Goal: Obtain resource: Download file/media

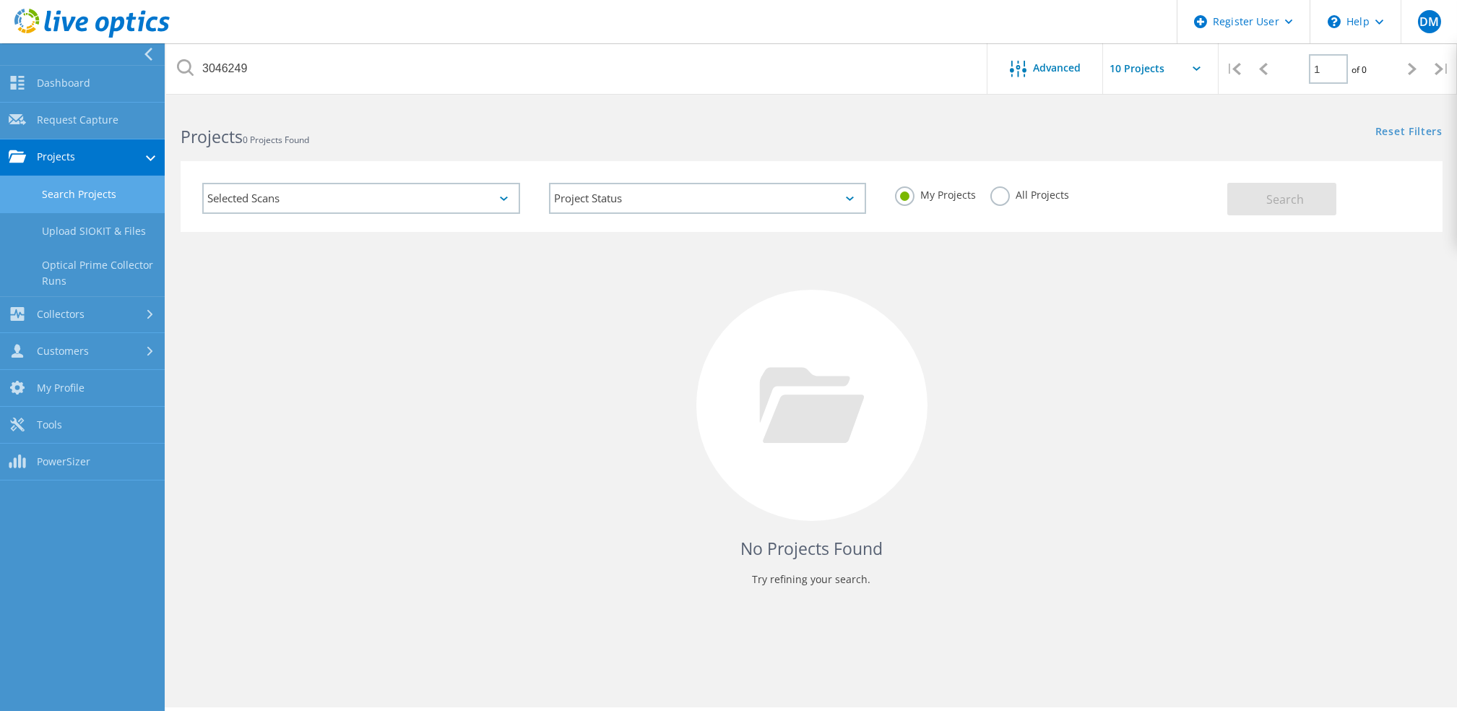
click at [64, 203] on link "Search Projects" at bounding box center [82, 194] width 165 height 37
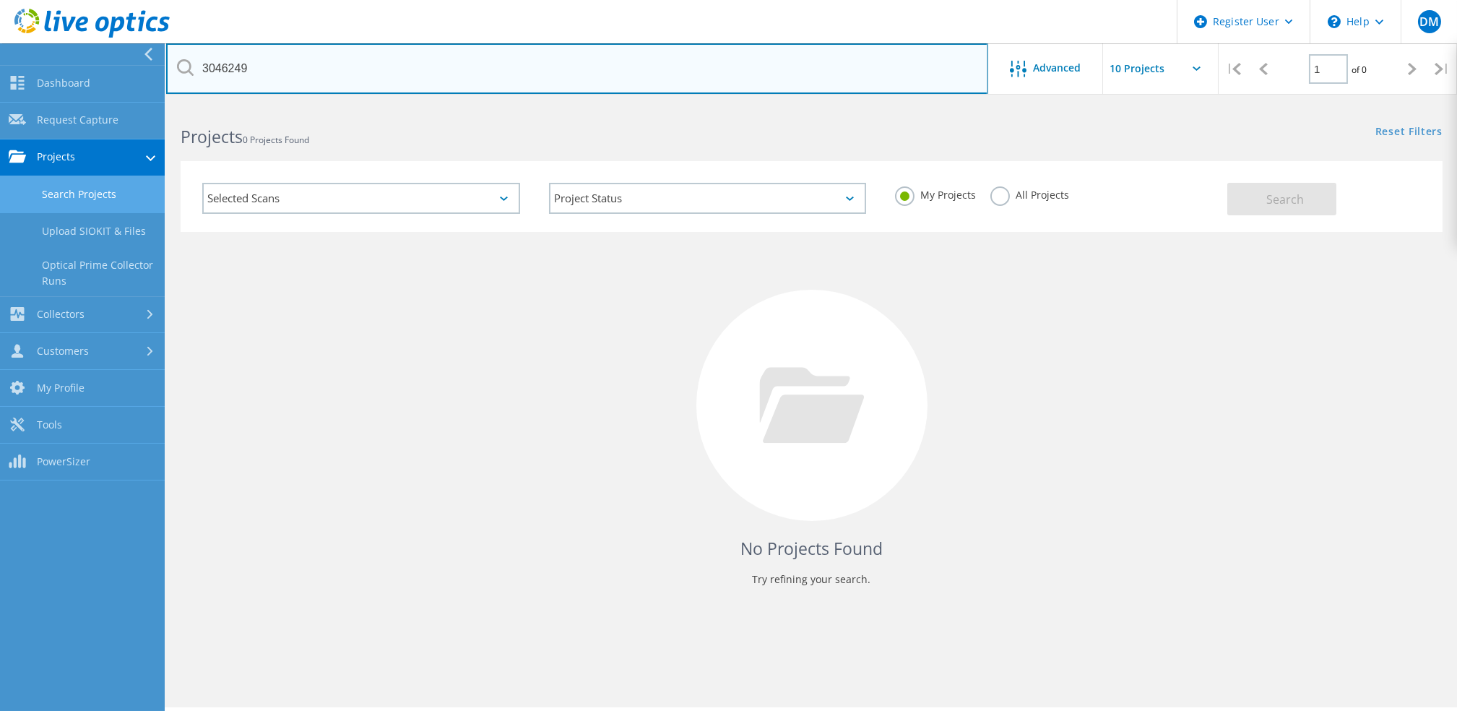
click at [434, 52] on input "3046249" at bounding box center [577, 68] width 822 height 51
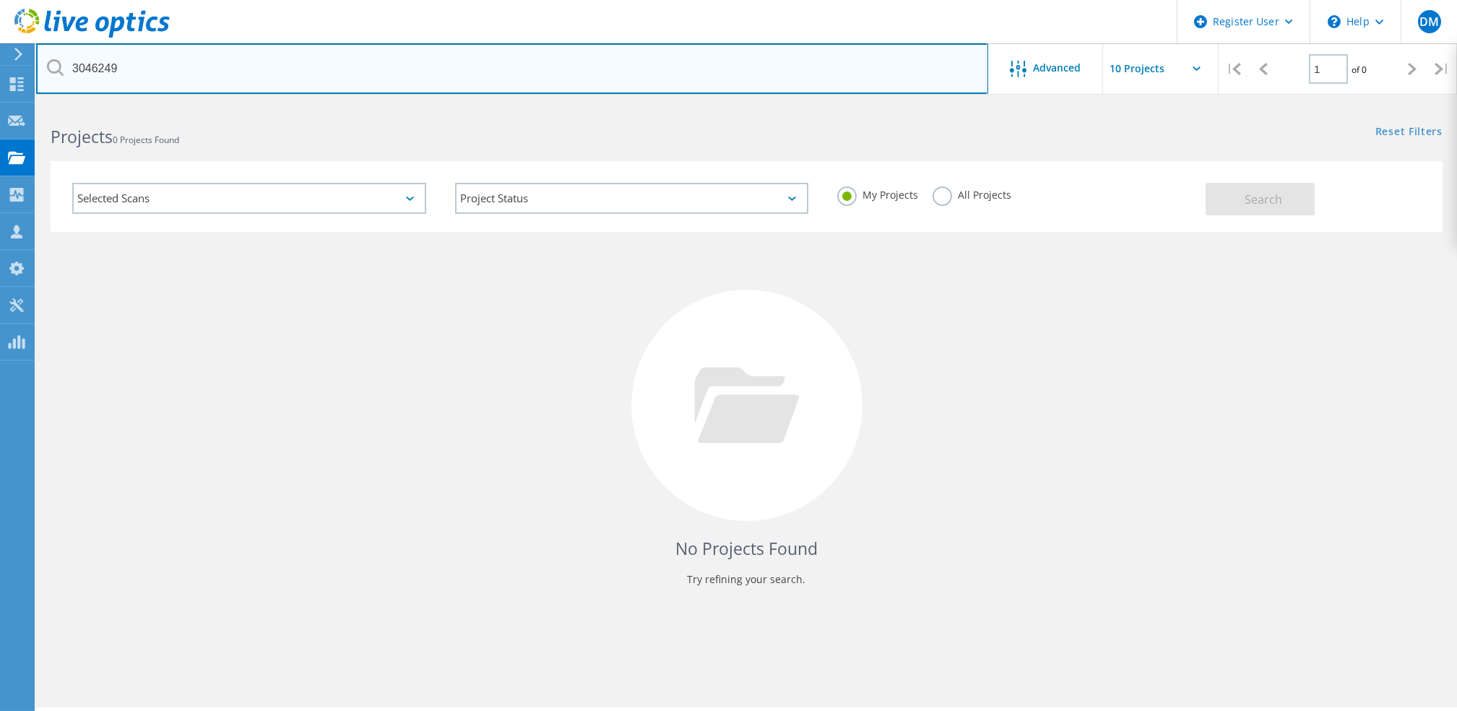
click at [434, 52] on input "3046249" at bounding box center [512, 68] width 952 height 51
paste input "DE300225000126"
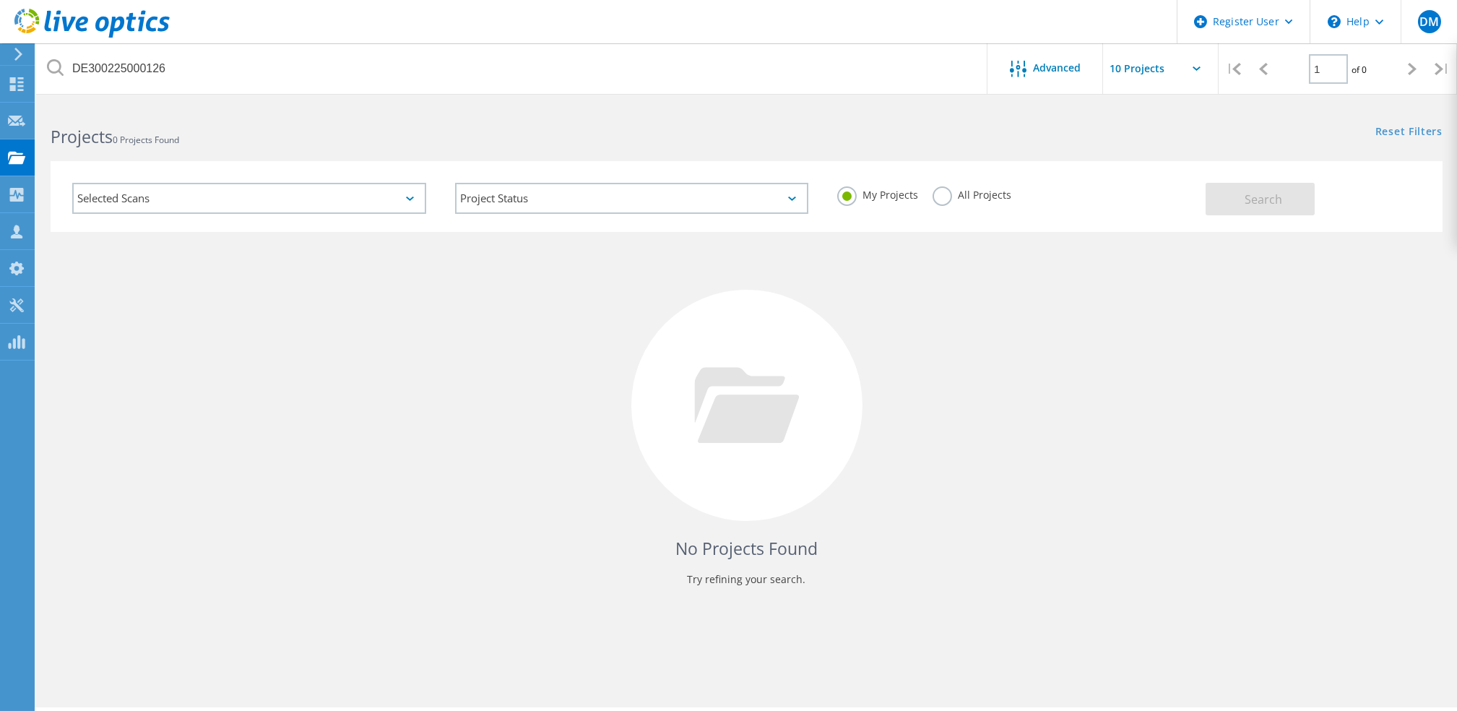
click at [948, 198] on label "All Projects" at bounding box center [972, 193] width 79 height 14
click at [0, 0] on input "All Projects" at bounding box center [0, 0] width 0 height 0
click at [1233, 203] on button "Search" at bounding box center [1260, 199] width 109 height 33
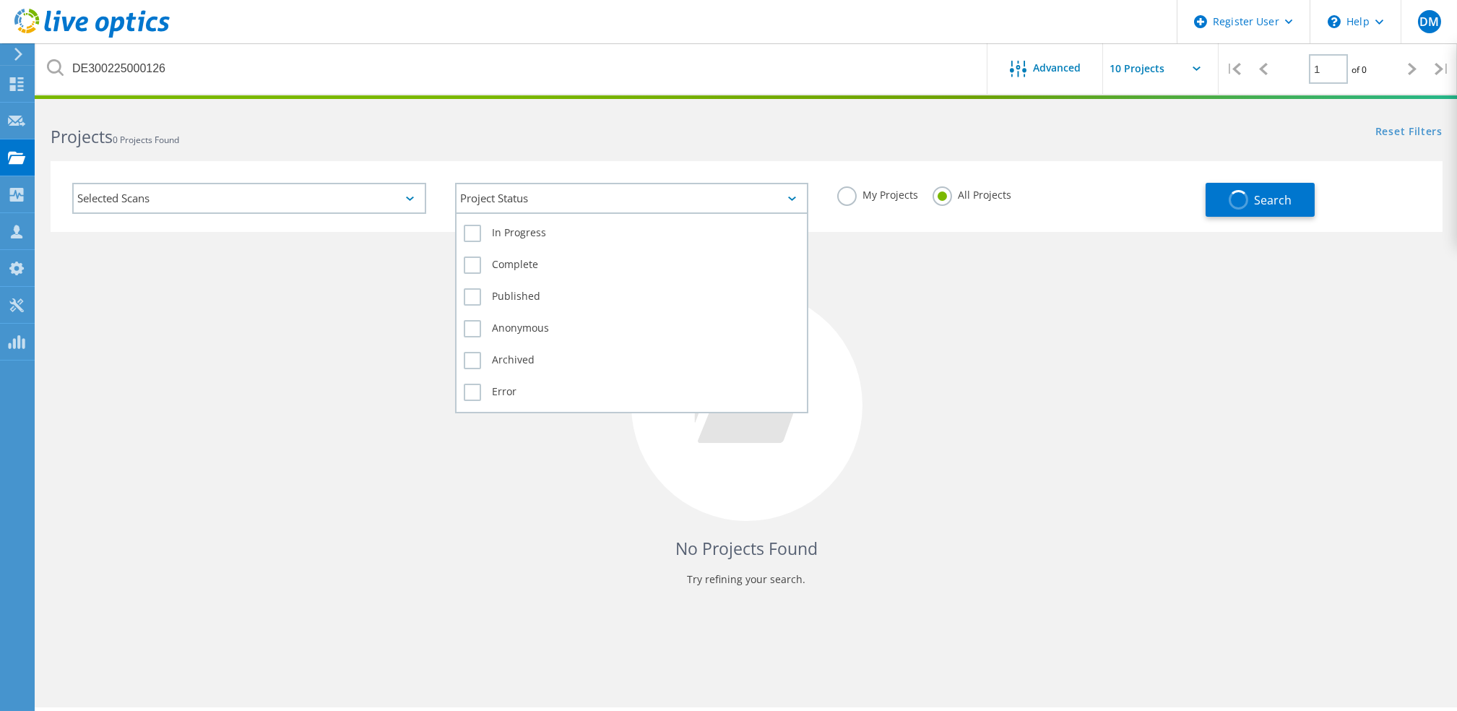
click at [780, 199] on div "Project Status" at bounding box center [632, 198] width 354 height 31
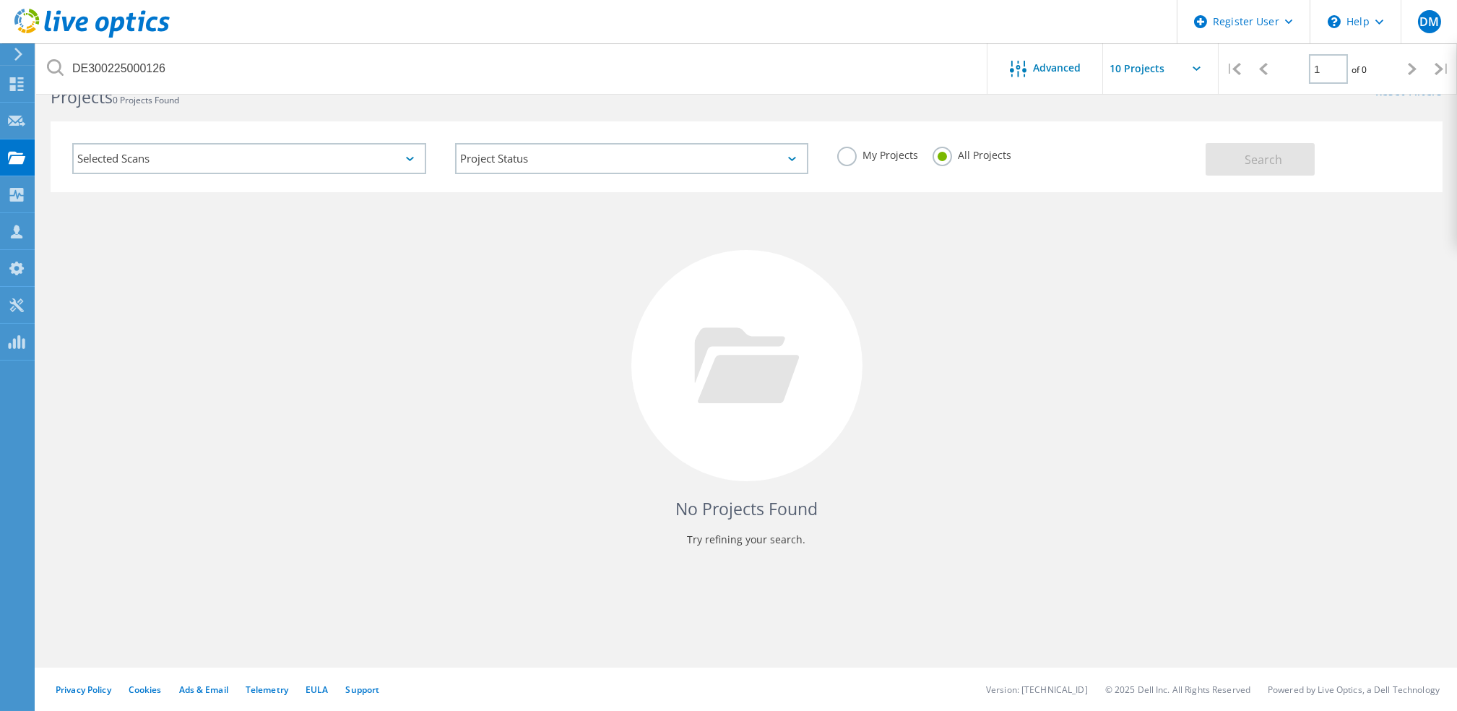
click at [294, 393] on div "No Projects Found Try refining your search." at bounding box center [747, 379] width 1392 height 374
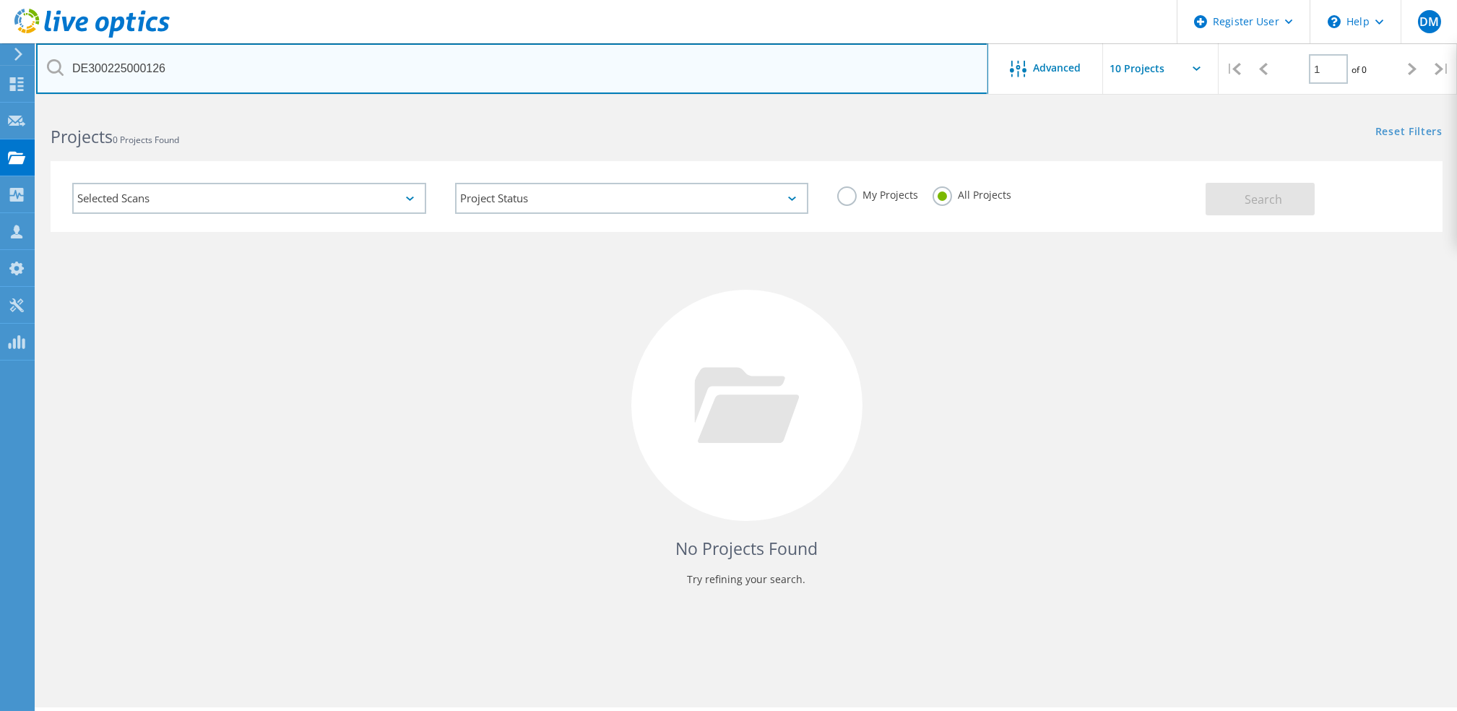
click at [206, 79] on input "DE300225000126" at bounding box center [512, 68] width 952 height 51
type input "rich products"
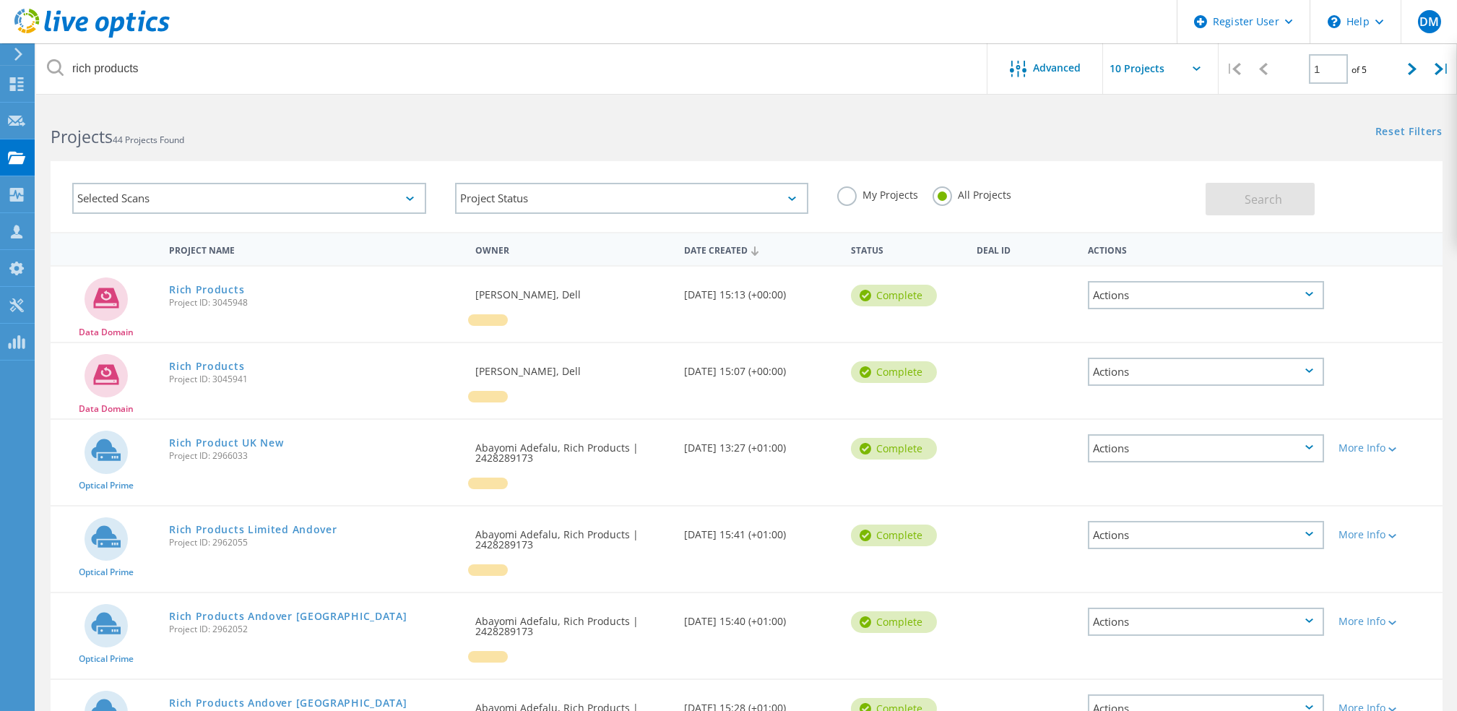
click at [1189, 64] on input "text" at bounding box center [1175, 68] width 145 height 51
click at [1169, 134] on div "Show 20 Projects" at bounding box center [1175, 131] width 143 height 24
click at [1176, 67] on input "Show 20 Projects" at bounding box center [1175, 68] width 145 height 51
click at [1160, 180] on div "Show 40 Projects" at bounding box center [1175, 178] width 143 height 24
type input "Show 40 Projects"
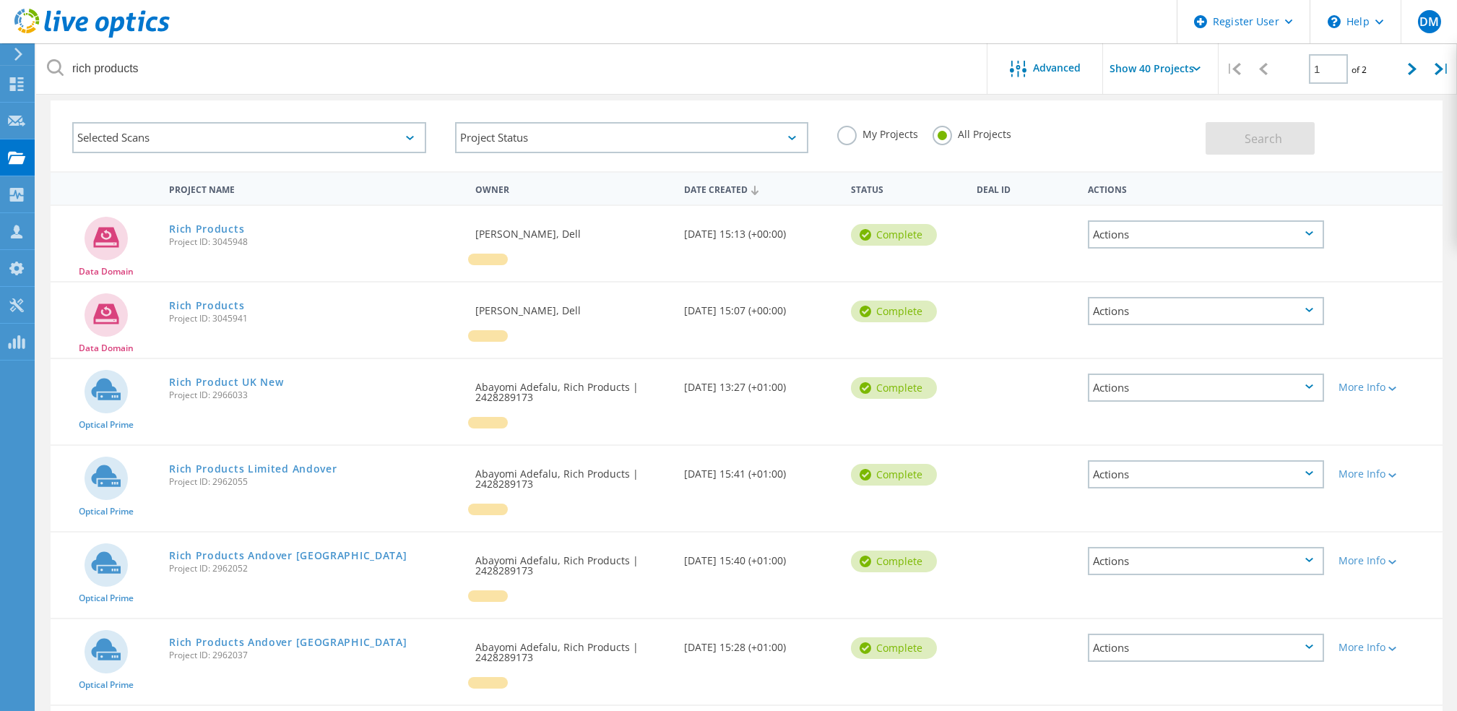
scroll to position [51, 0]
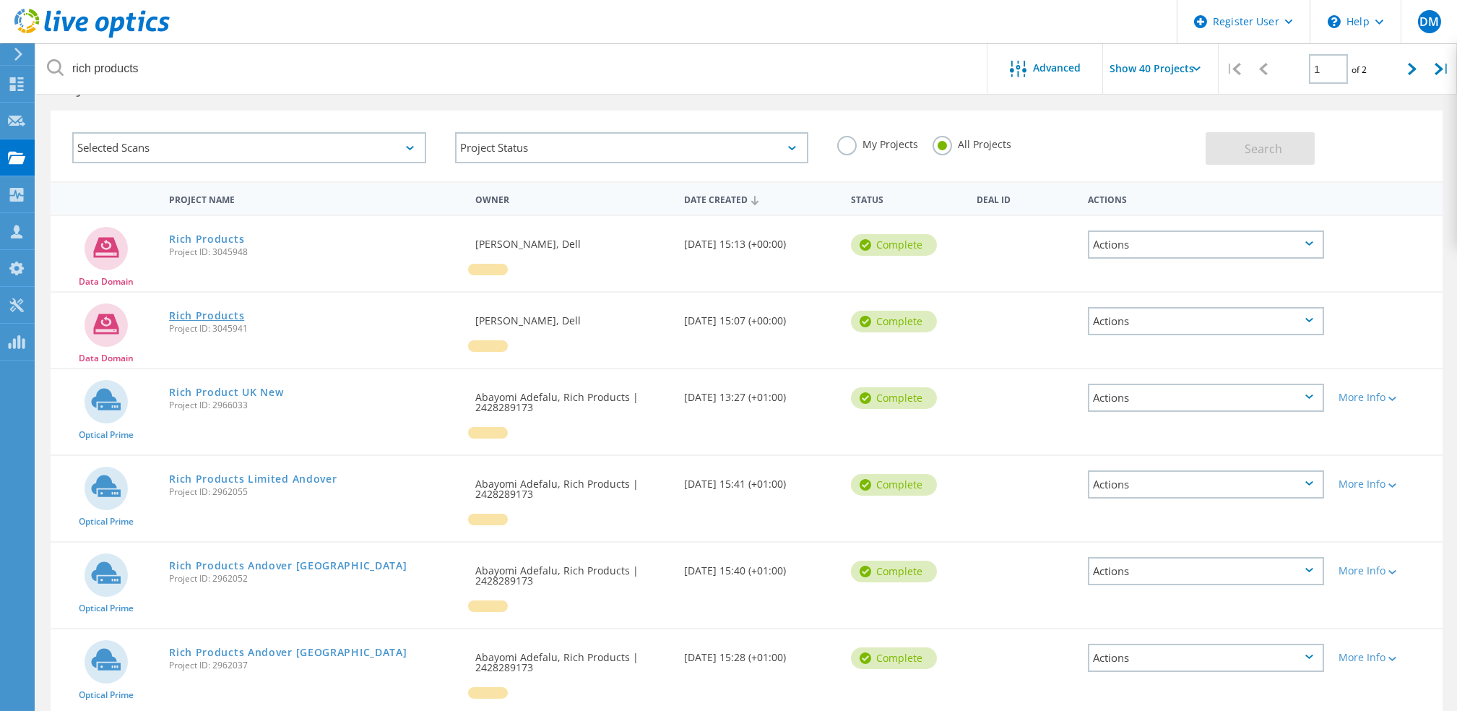
click at [227, 311] on link "Rich Products" at bounding box center [206, 316] width 75 height 10
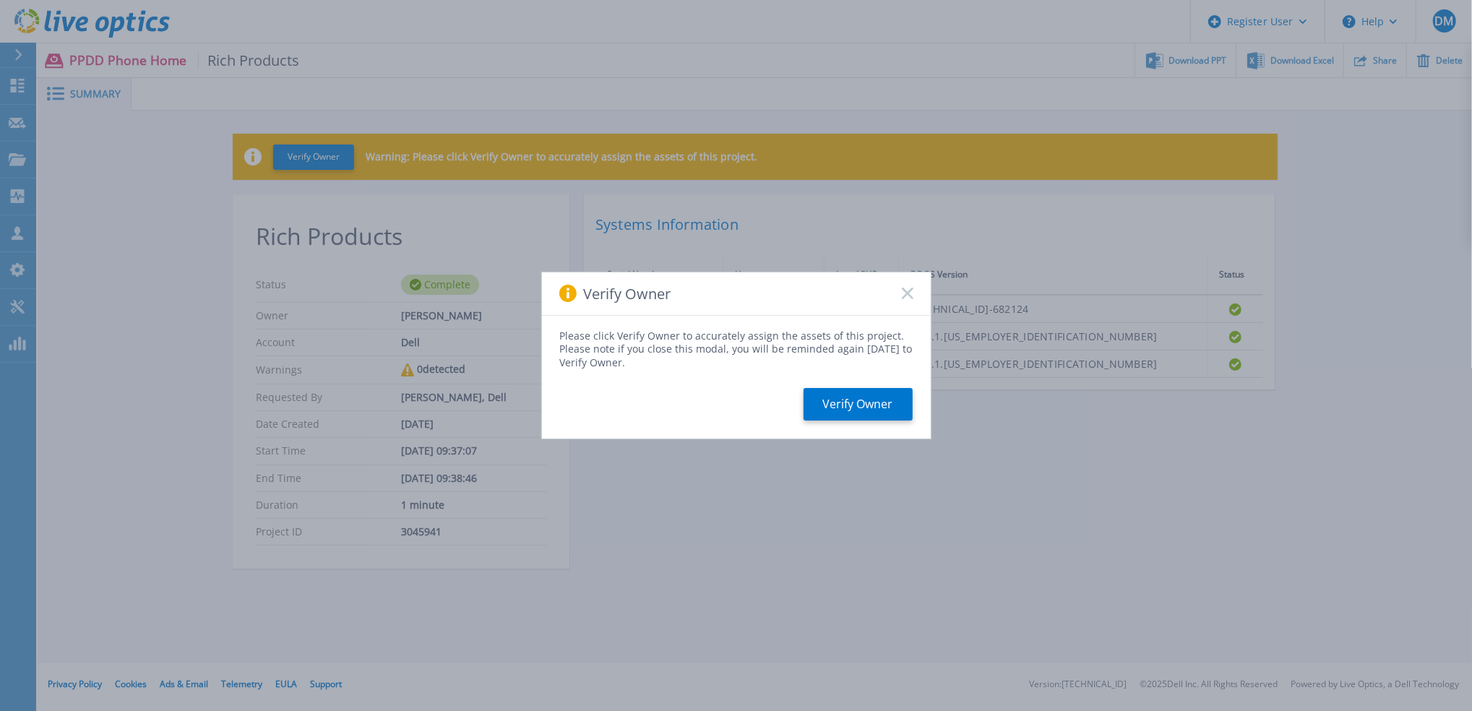
click at [911, 293] on icon at bounding box center [908, 294] width 12 height 12
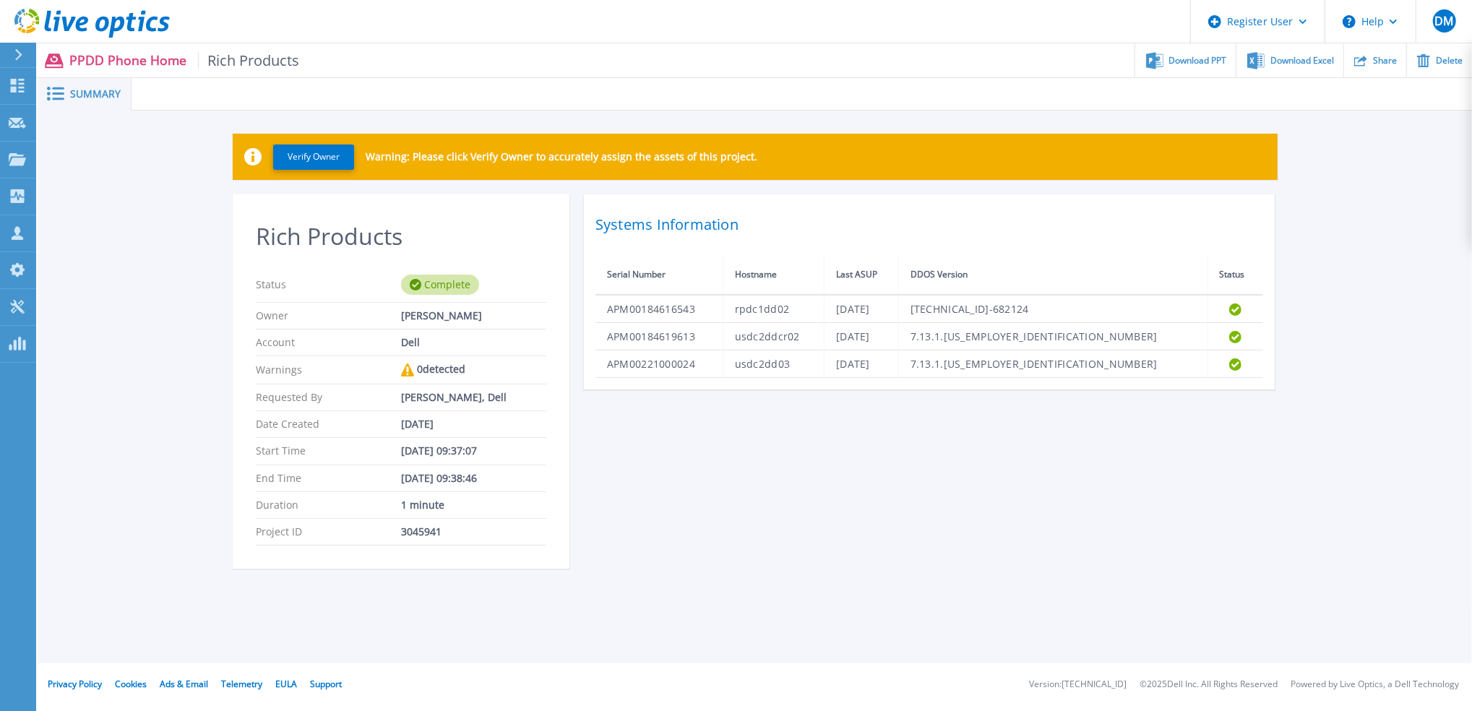
click at [244, 64] on span "Rich Products" at bounding box center [249, 60] width 102 height 17
click at [19, 59] on icon at bounding box center [18, 55] width 8 height 12
click at [193, 275] on div "Verify Owner Warning: Please click Verify Owner to accurately assign the assets…" at bounding box center [755, 359] width 1434 height 497
click at [18, 58] on icon at bounding box center [18, 55] width 7 height 12
click at [263, 315] on p "Owner" at bounding box center [328, 316] width 145 height 12
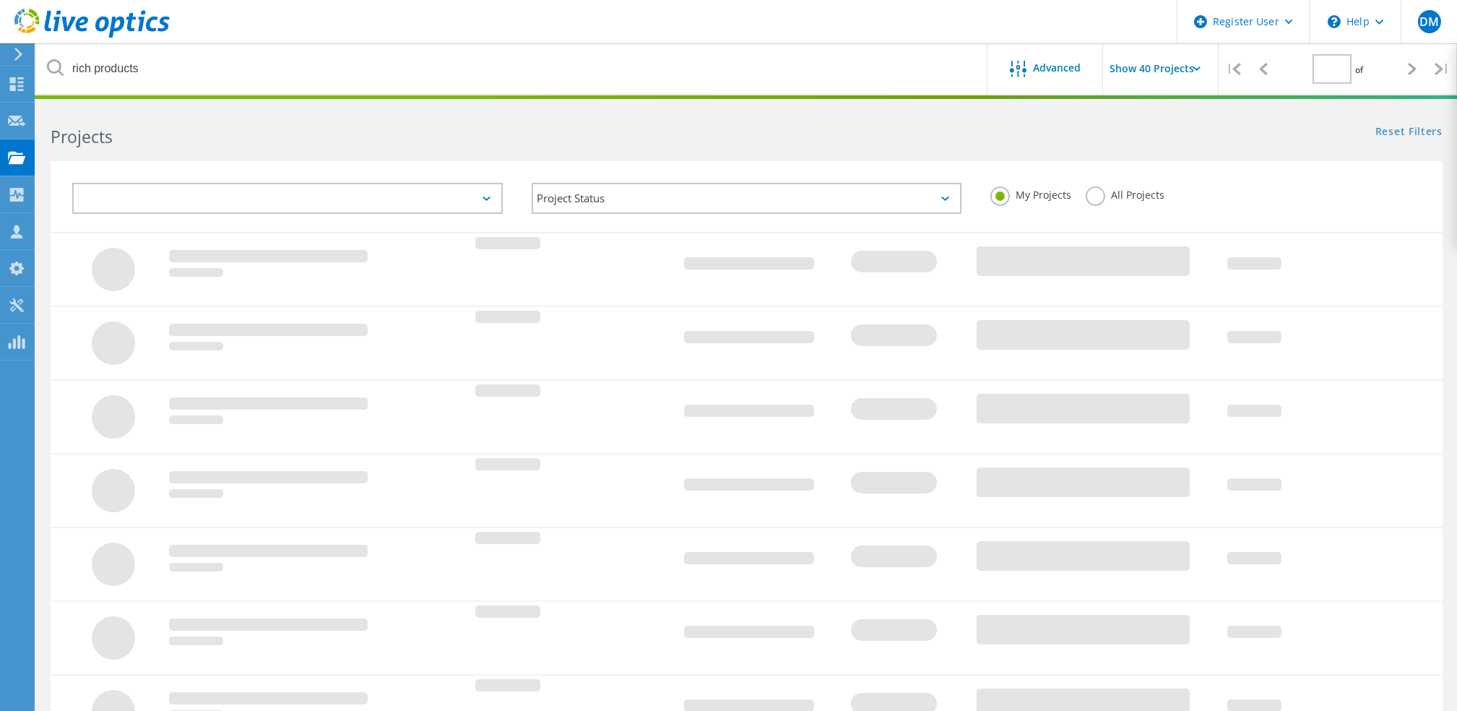
type input "1"
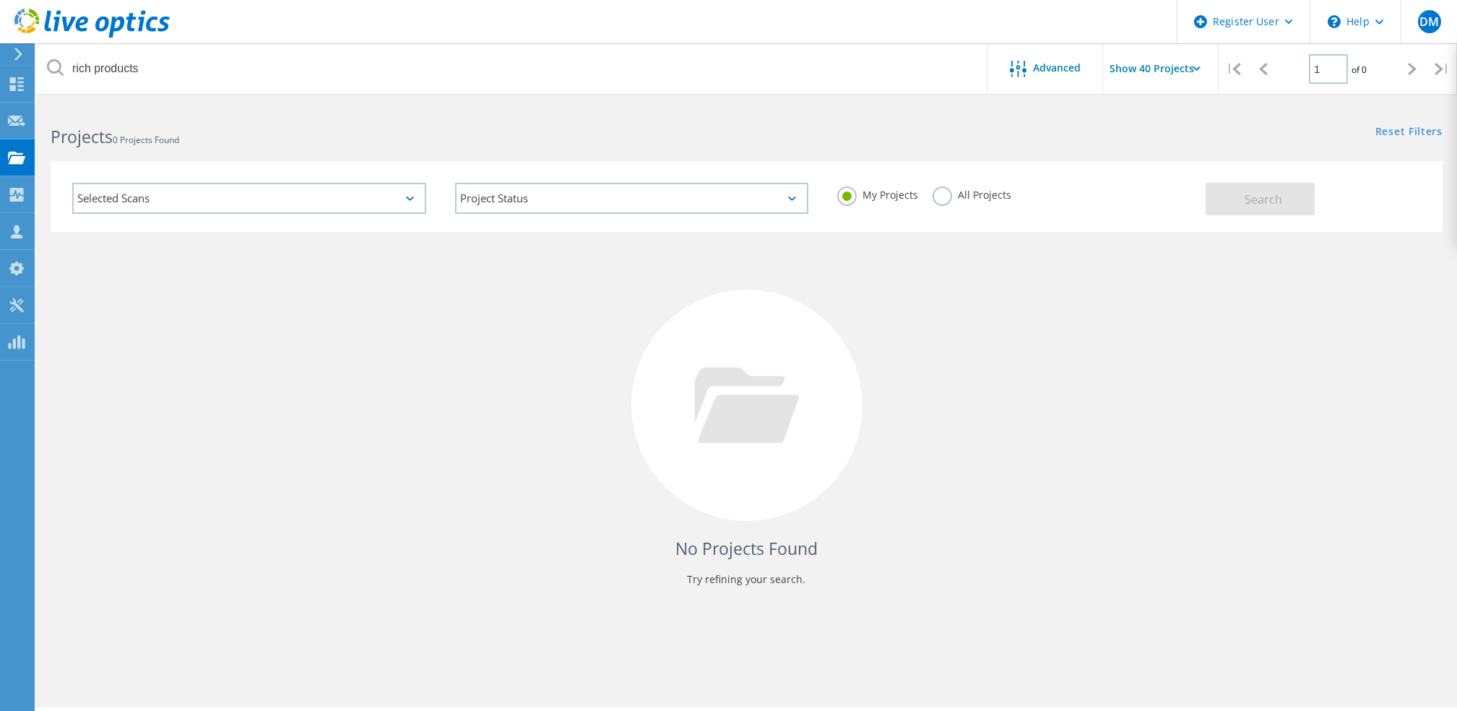
click at [942, 197] on label "All Projects" at bounding box center [972, 193] width 79 height 14
click at [0, 0] on input "All Projects" at bounding box center [0, 0] width 0 height 0
click at [1283, 192] on button "Search" at bounding box center [1260, 199] width 109 height 33
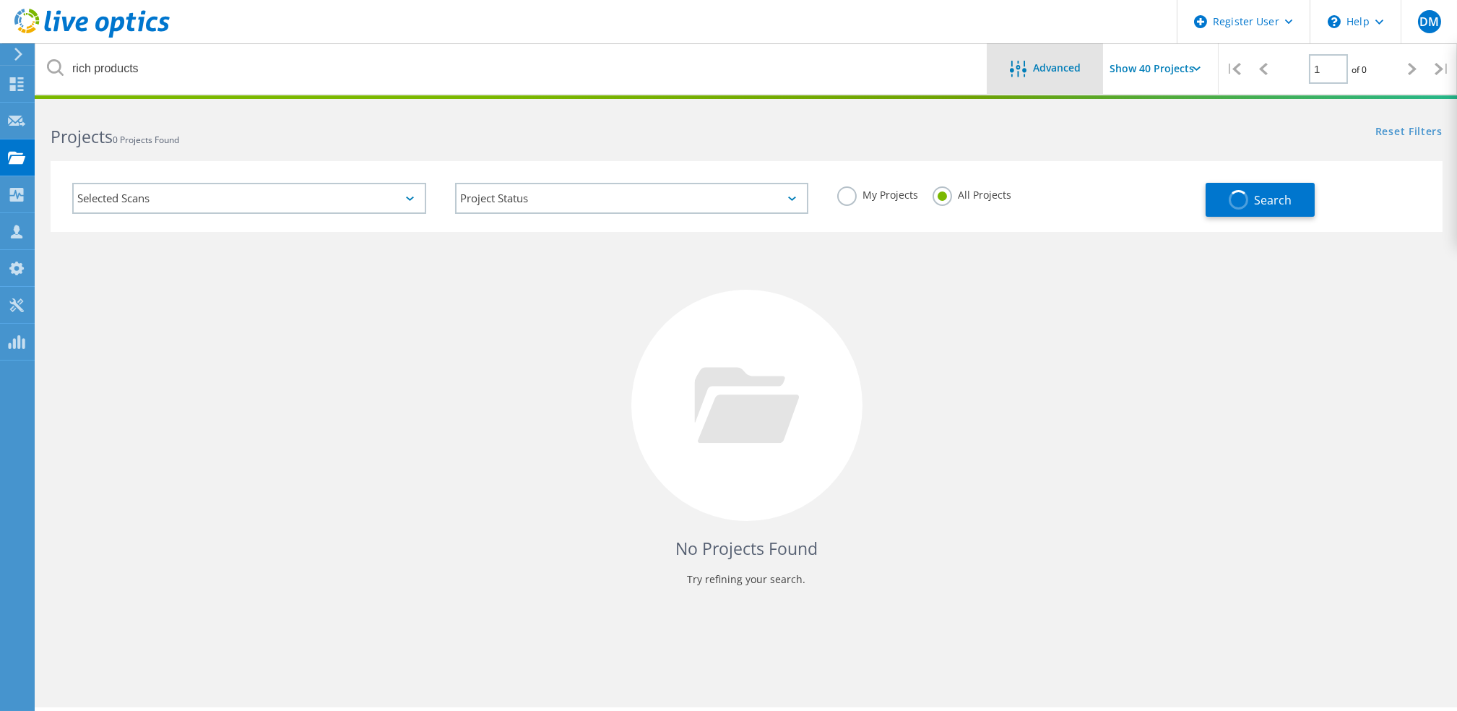
click at [1076, 75] on div "Advanced" at bounding box center [1046, 70] width 116 height 18
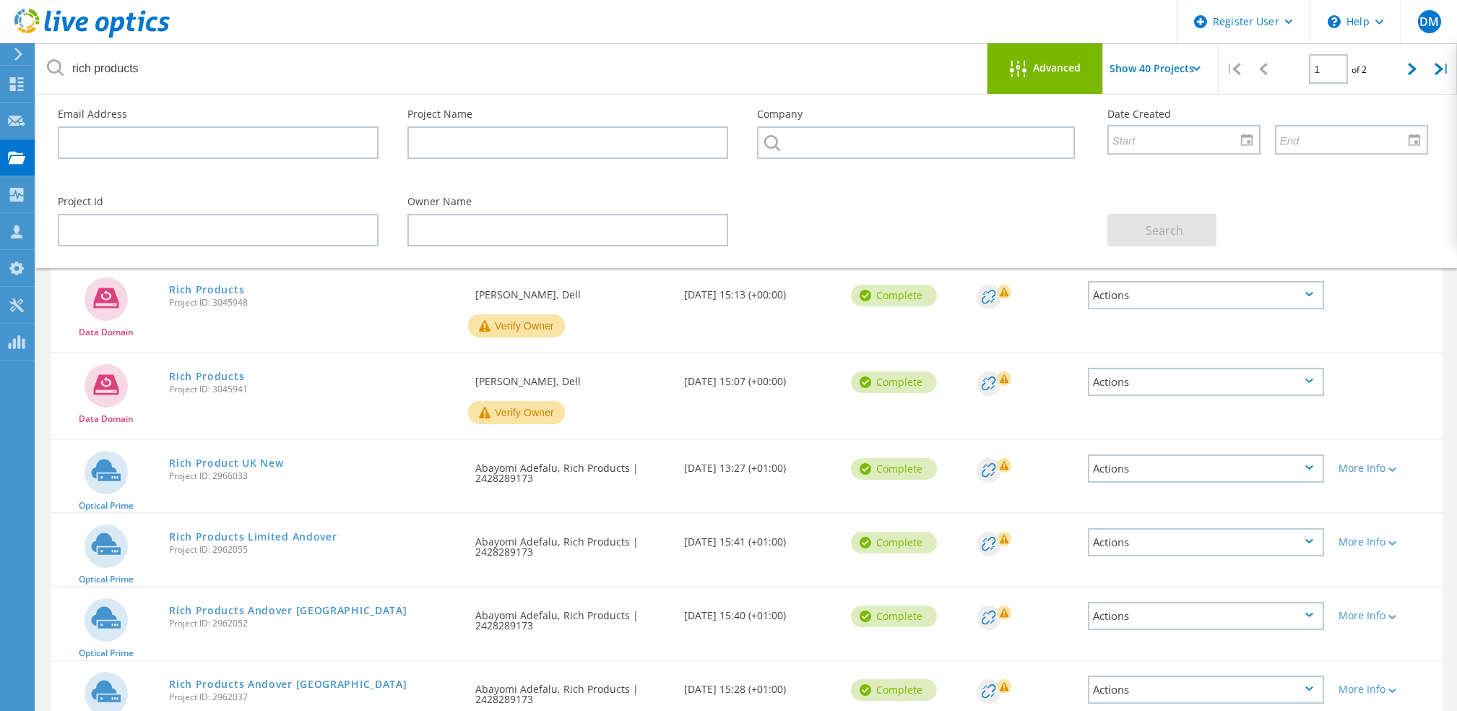
click at [819, 296] on div "Date Created 09/08/2025, 15:13 (+00:00)" at bounding box center [760, 291] width 167 height 48
click at [1440, 327] on div "Data Domain Rich Products Project ID: 3045948 Requested By Neha Manjunath, Dell…" at bounding box center [747, 309] width 1392 height 85
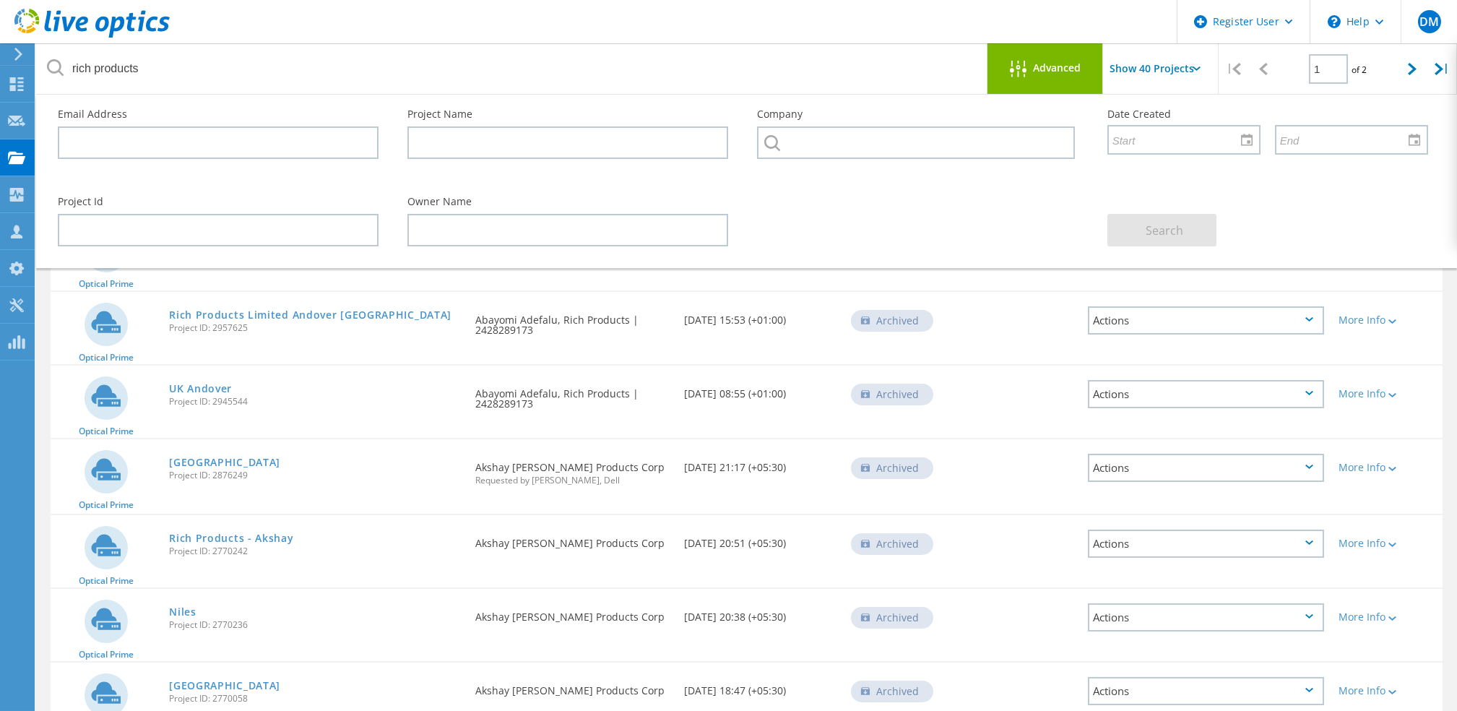
scroll to position [518, 0]
click at [275, 532] on link "Rich Products - Akshay" at bounding box center [231, 537] width 124 height 10
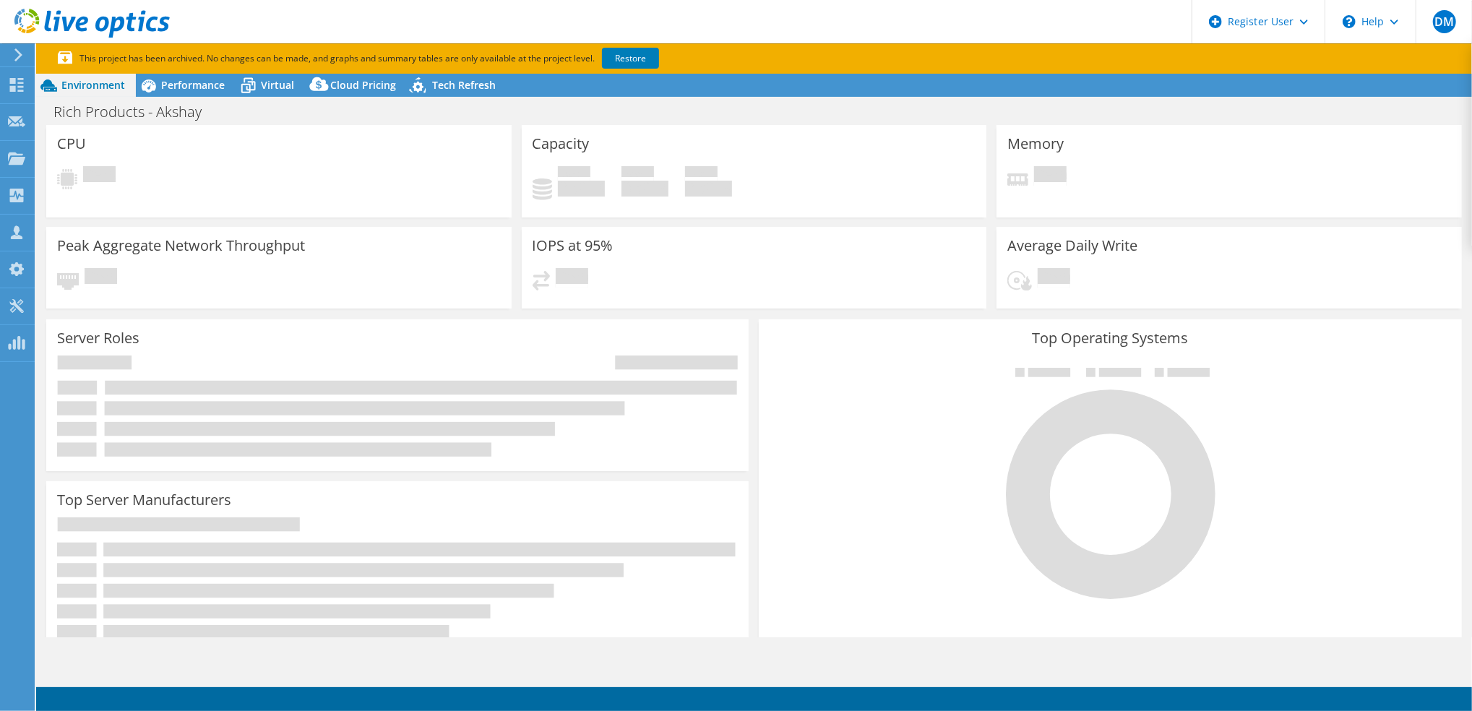
select select "USD"
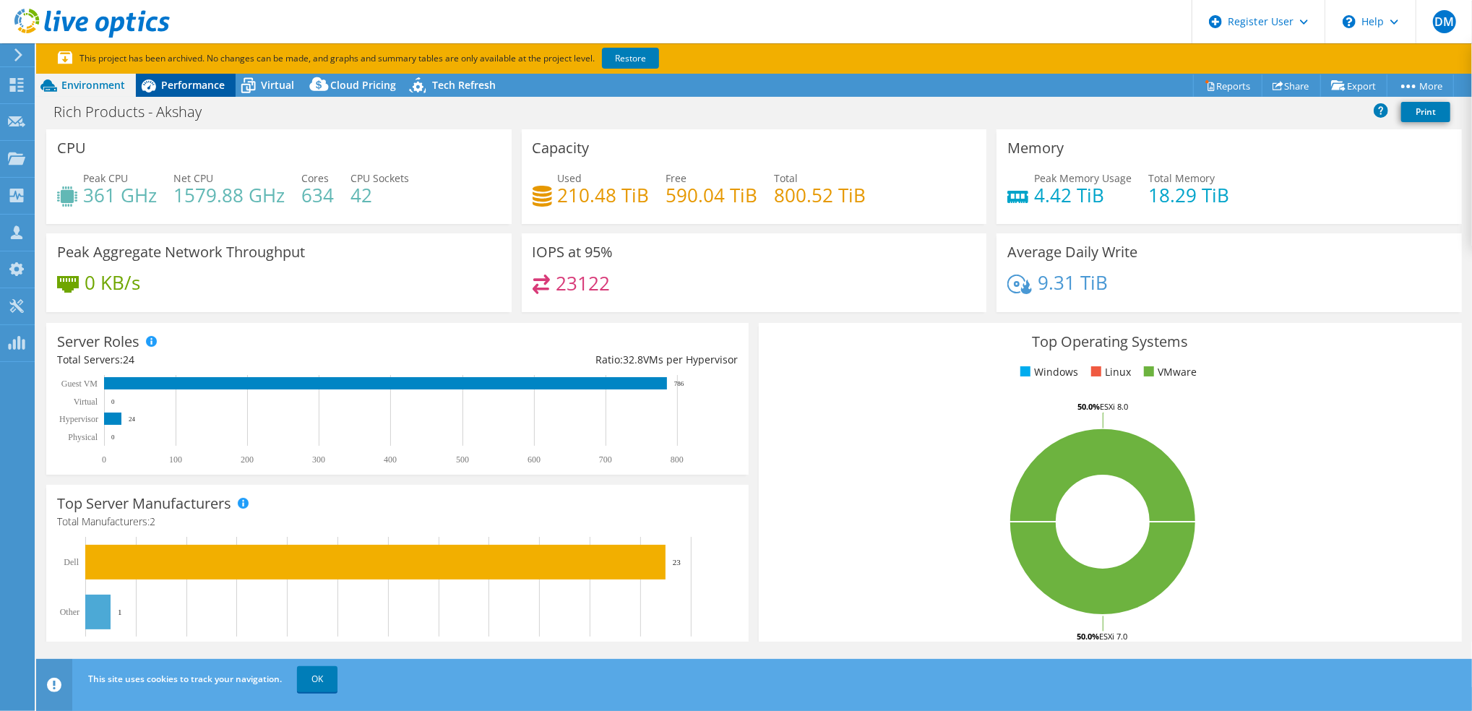
click at [210, 79] on span "Performance" at bounding box center [193, 85] width 64 height 14
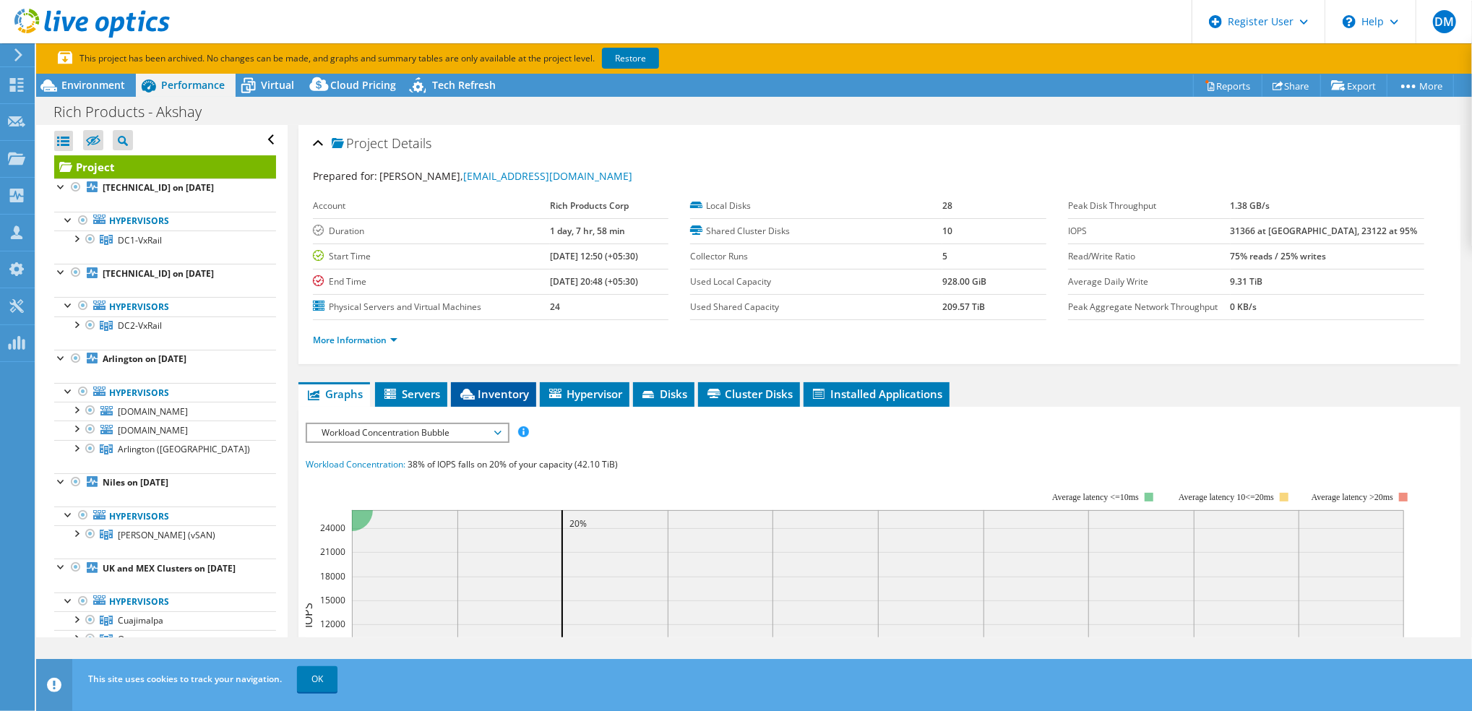
click at [492, 388] on span "Inventory" at bounding box center [493, 394] width 71 height 14
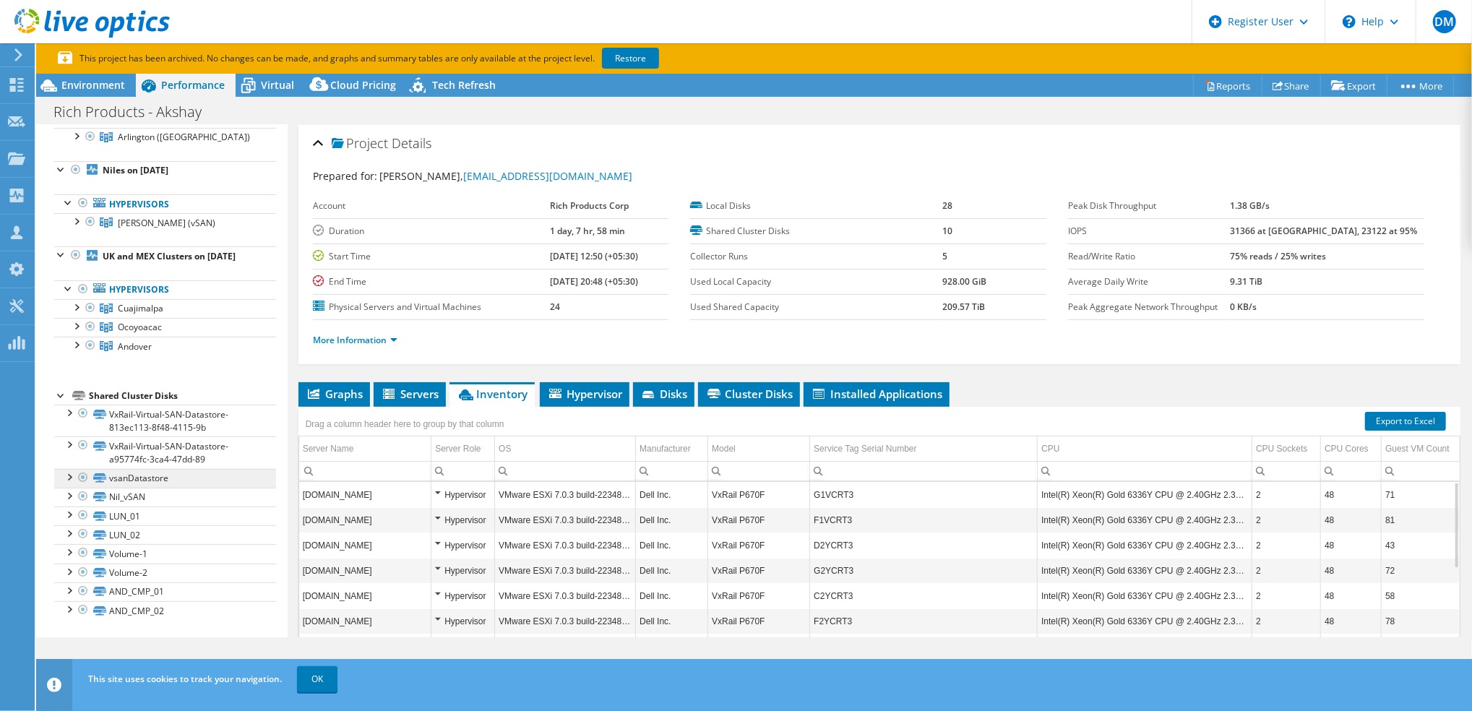
scroll to position [326, 0]
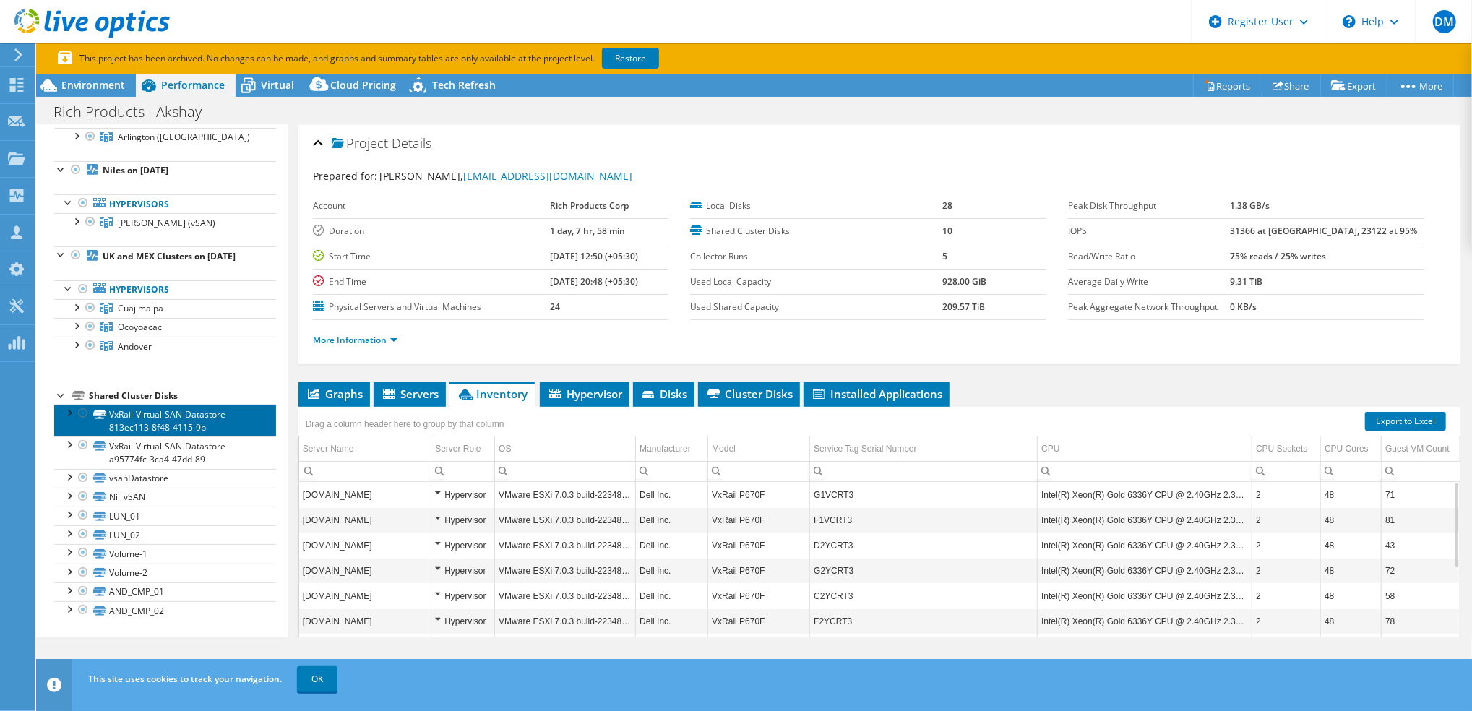
click at [190, 422] on link "VxRail-Virtual-SAN-Datastore-813ec113-8f48-4115-9b" at bounding box center [165, 421] width 222 height 32
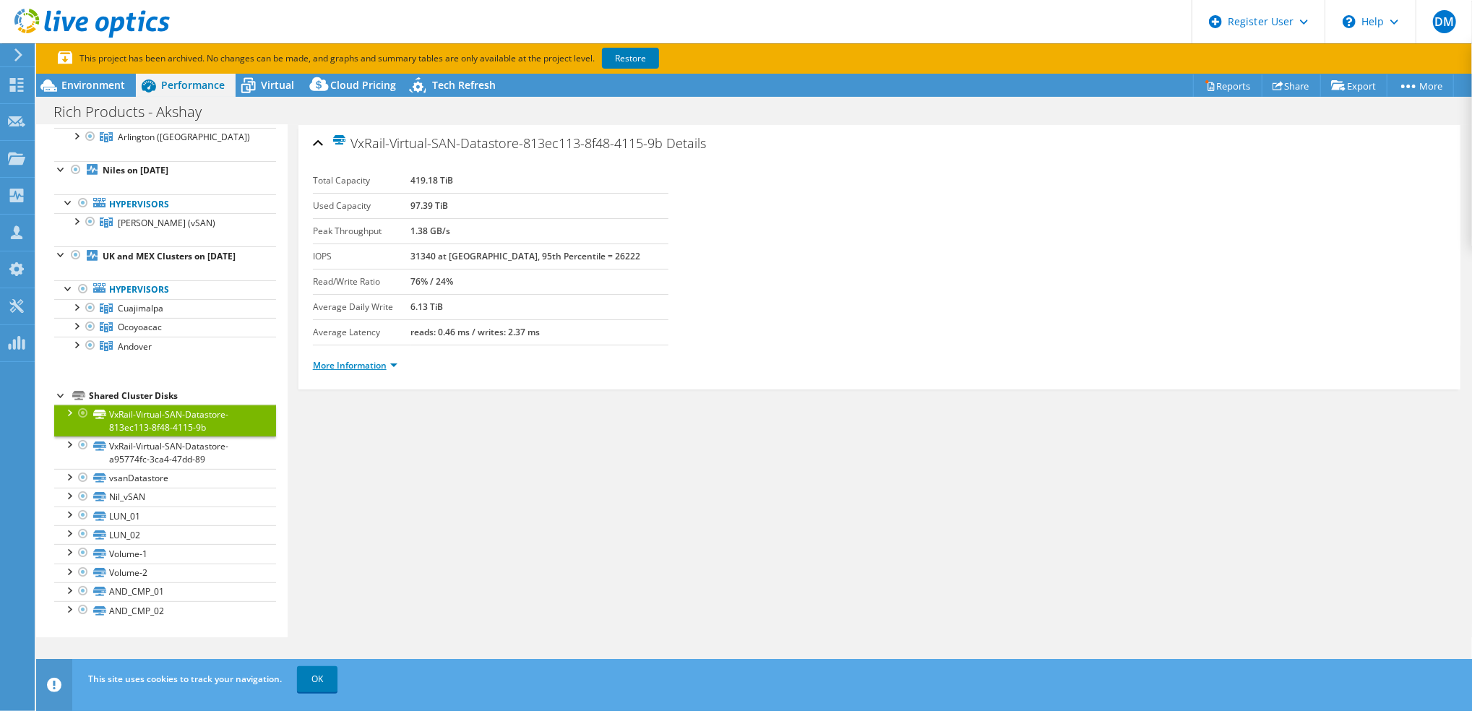
click at [377, 369] on link "More Information" at bounding box center [355, 365] width 85 height 12
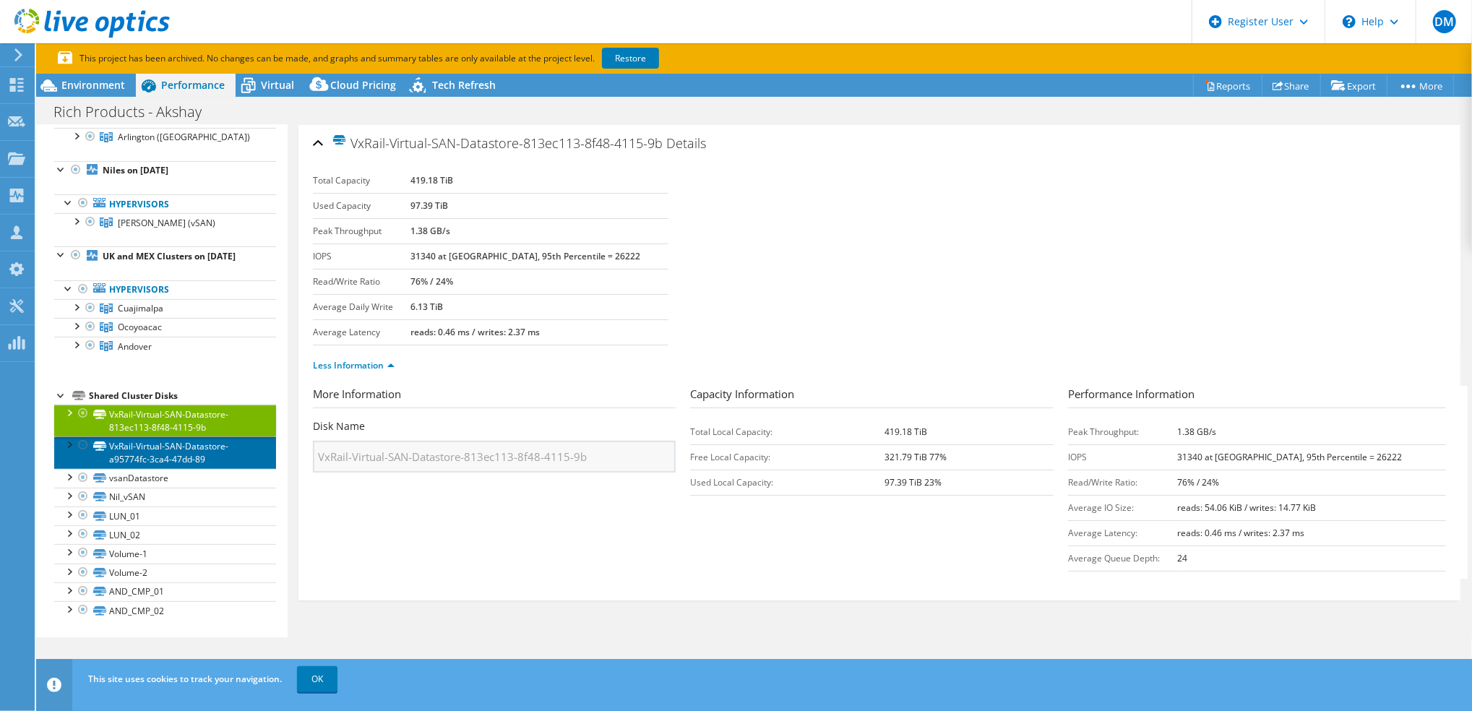
click at [170, 455] on link "VxRail-Virtual-SAN-Datastore-a95774fc-3ca4-47dd-89" at bounding box center [165, 452] width 222 height 32
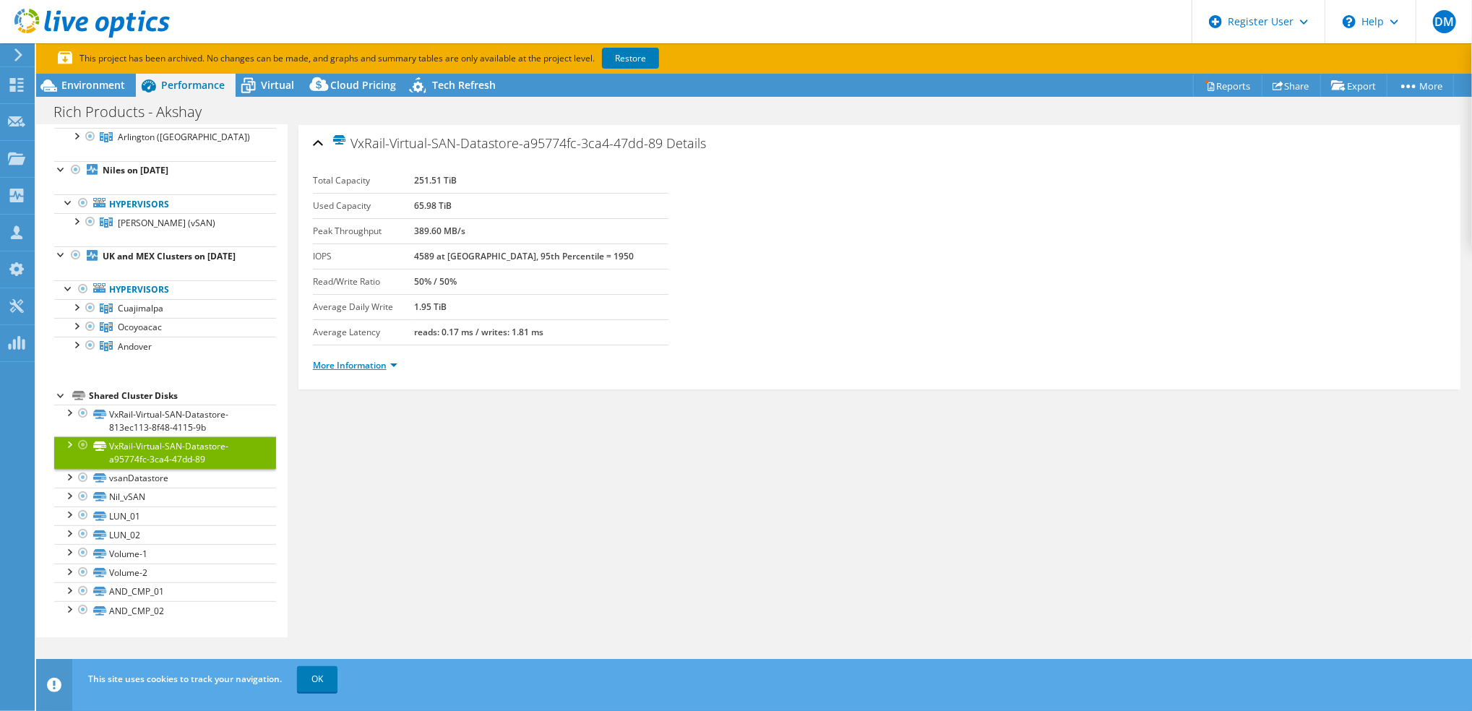
click at [359, 367] on link "More Information" at bounding box center [355, 365] width 85 height 12
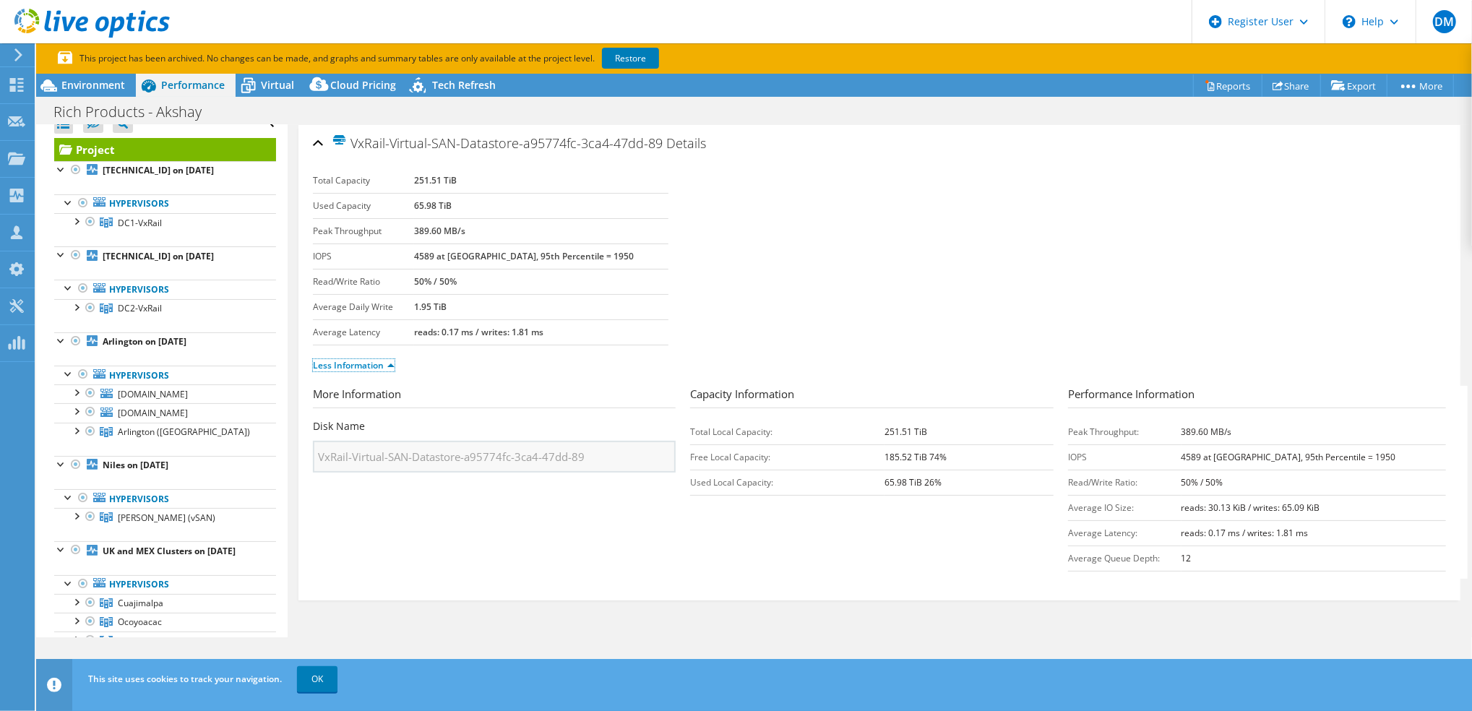
scroll to position [0, 0]
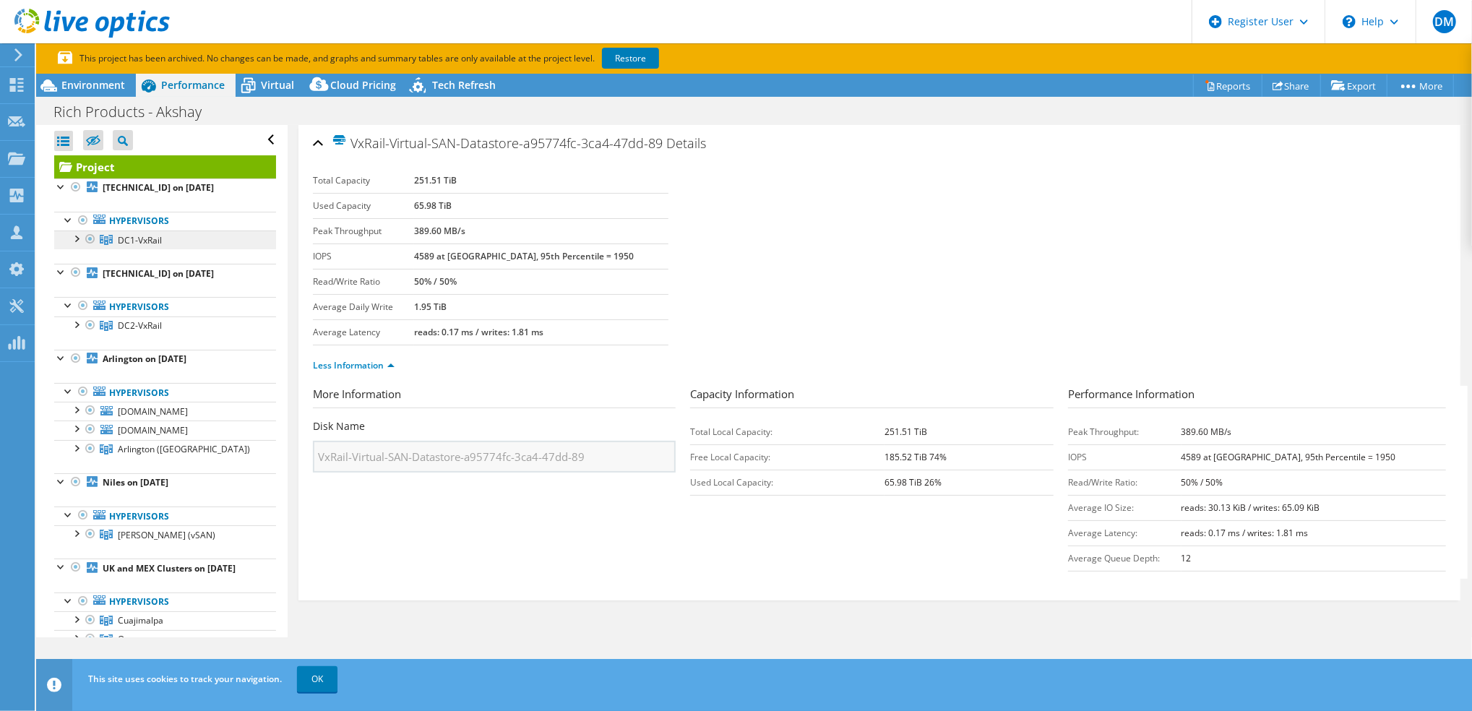
click at [145, 238] on span "DC1-VxRail" at bounding box center [140, 240] width 44 height 12
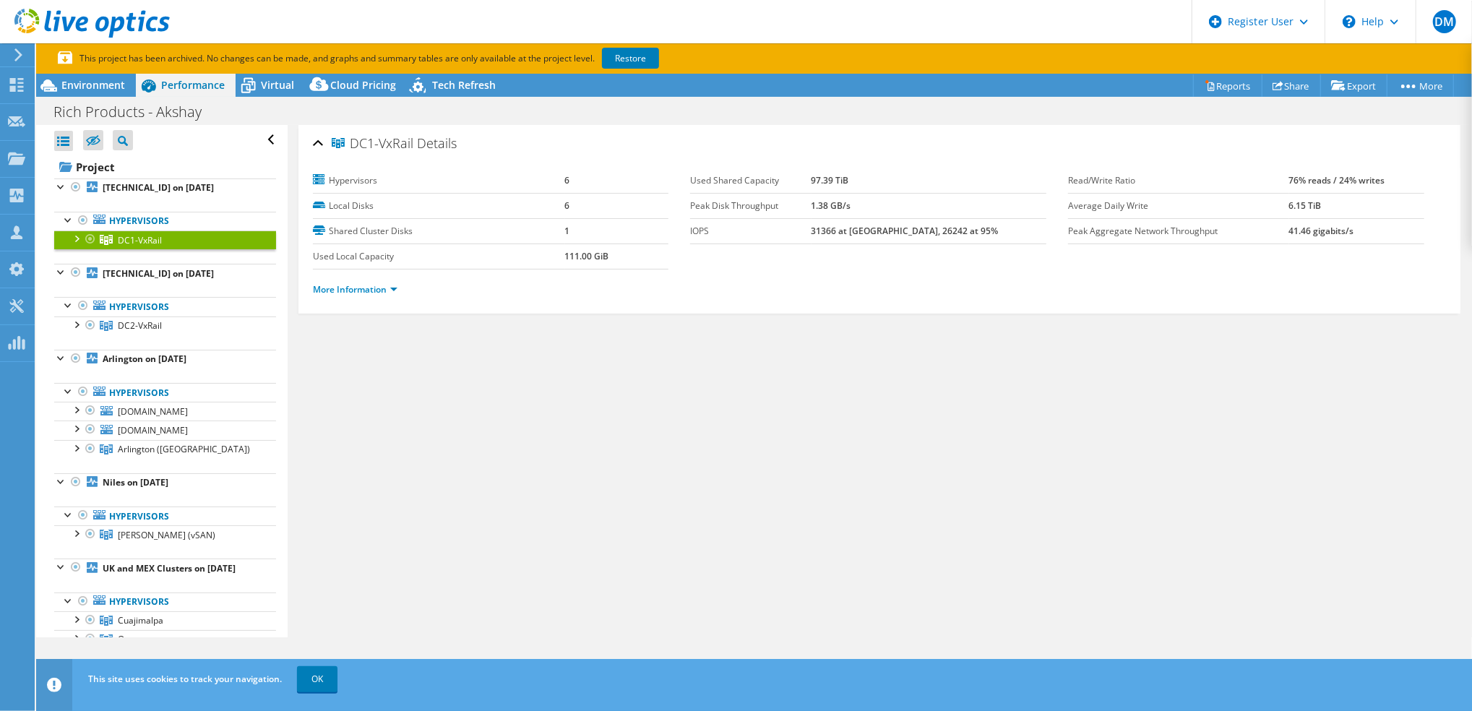
click at [145, 238] on span "DC1-VxRail" at bounding box center [140, 240] width 44 height 12
click at [124, 221] on link "Hypervisors" at bounding box center [165, 221] width 222 height 19
click at [423, 428] on div "DC1-VxRail Details Hypervisors 6 Local Disks 6 Shared Cluster Disks 1 Used Loca…" at bounding box center [880, 381] width 1184 height 512
click at [74, 357] on div at bounding box center [76, 358] width 14 height 17
click at [633, 51] on link "Restore" at bounding box center [630, 58] width 57 height 21
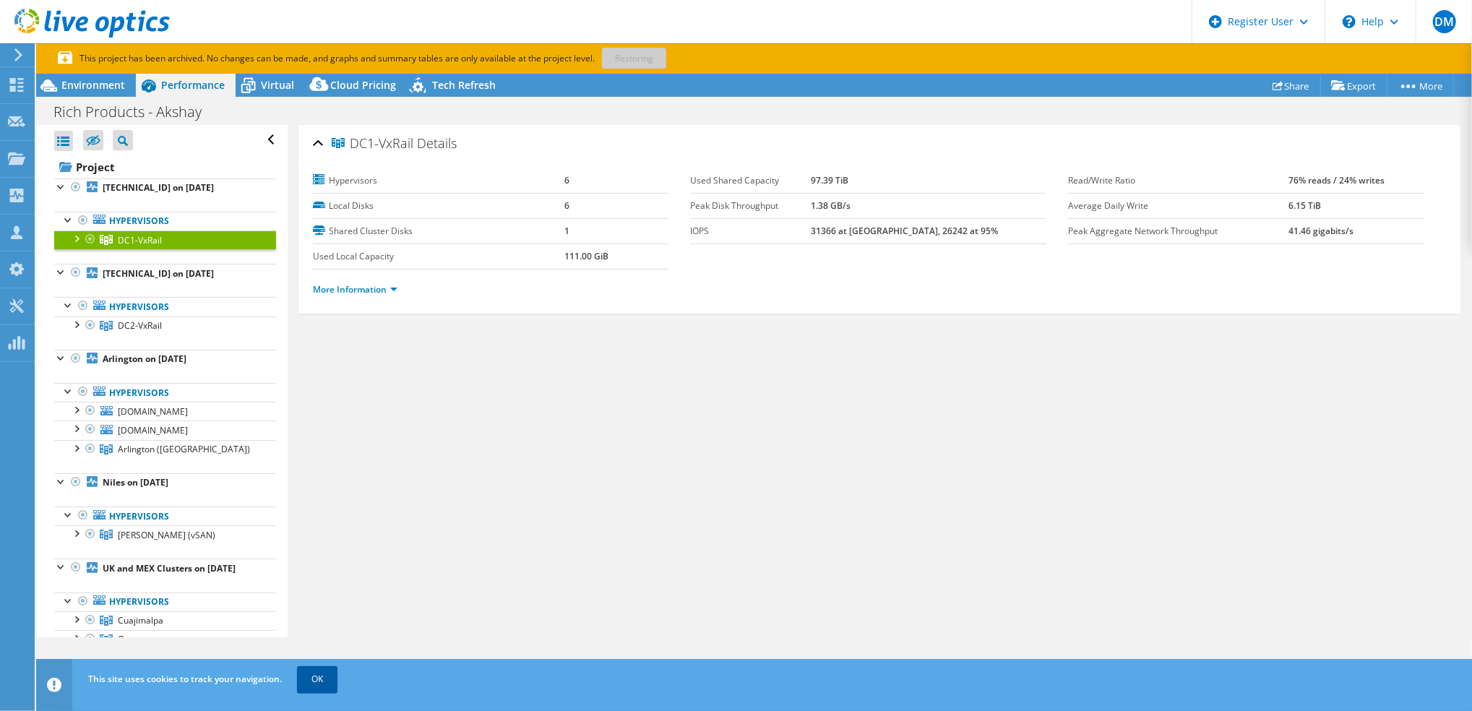
click at [311, 680] on link "OK" at bounding box center [317, 679] width 40 height 26
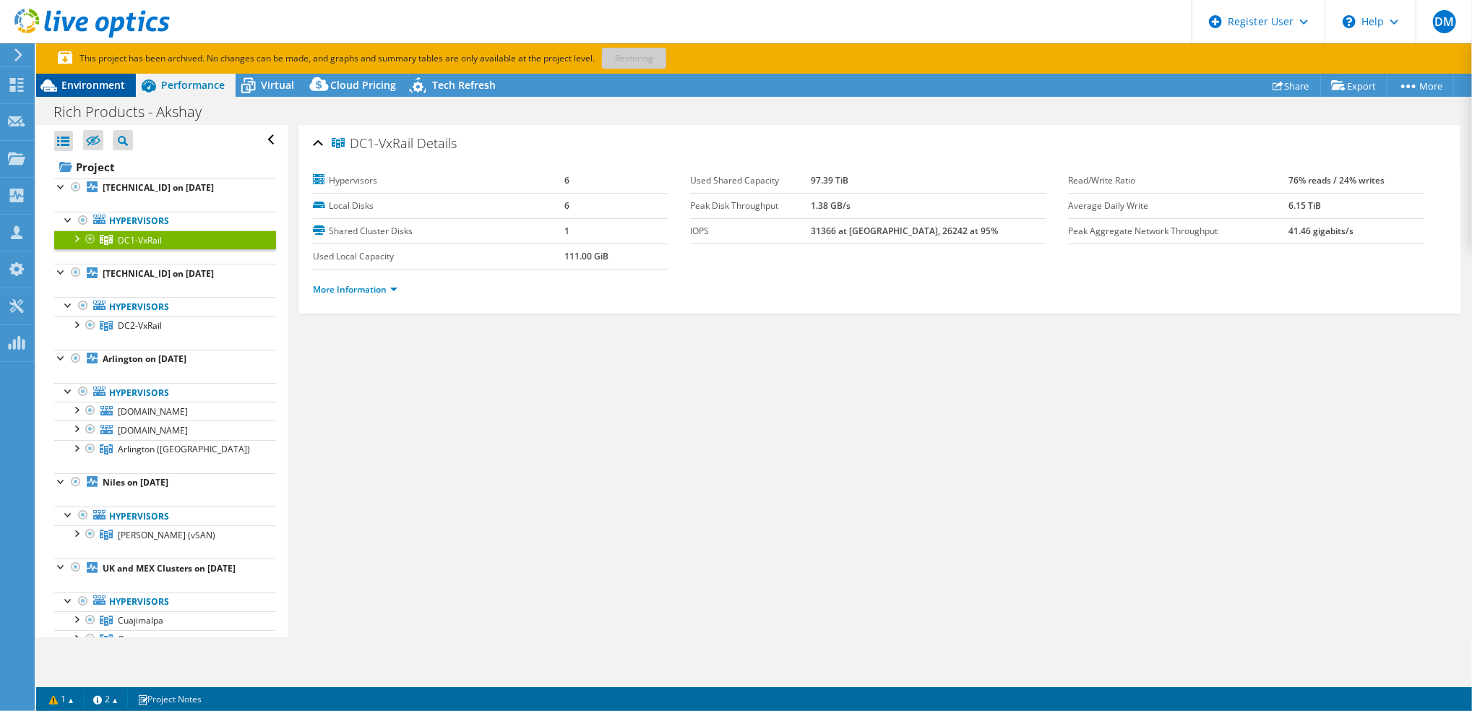
click at [96, 83] on span "Environment" at bounding box center [93, 85] width 64 height 14
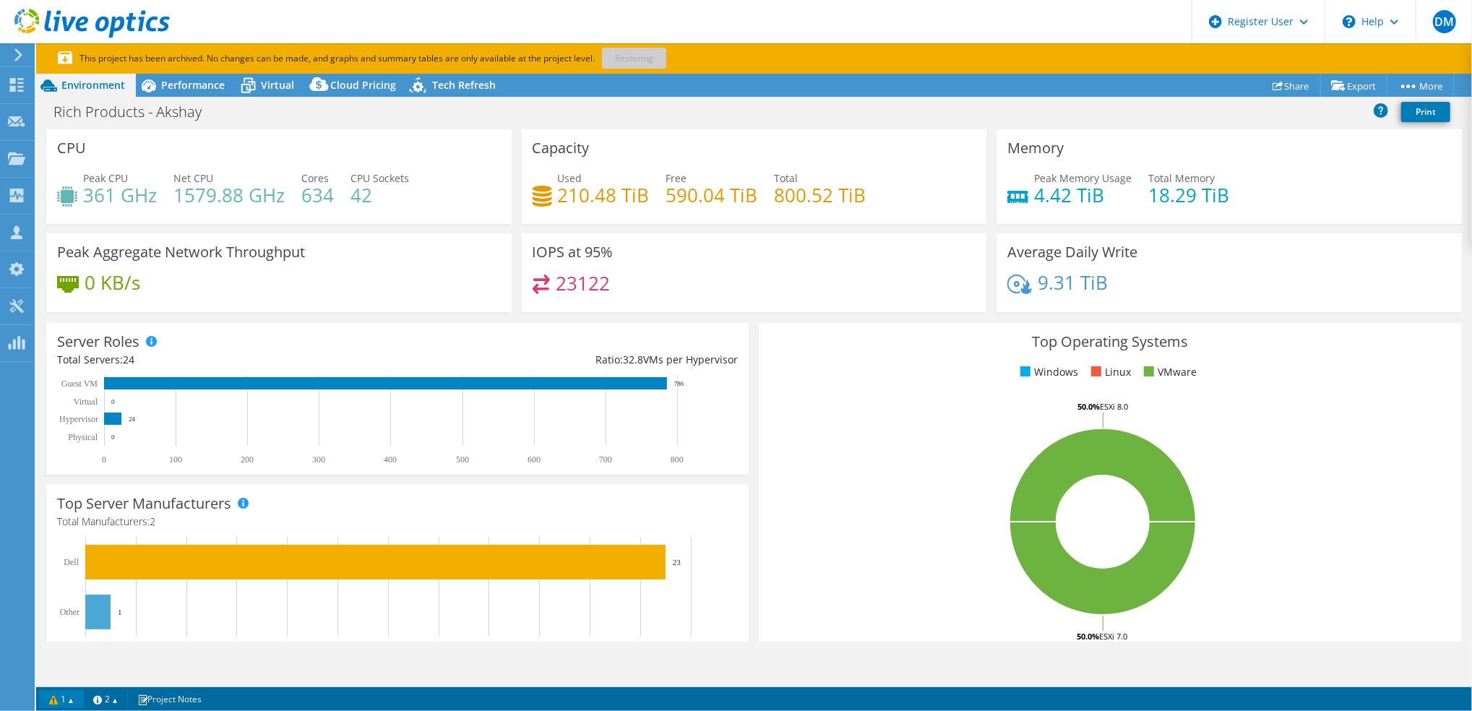
click at [67, 695] on link "1" at bounding box center [61, 699] width 45 height 18
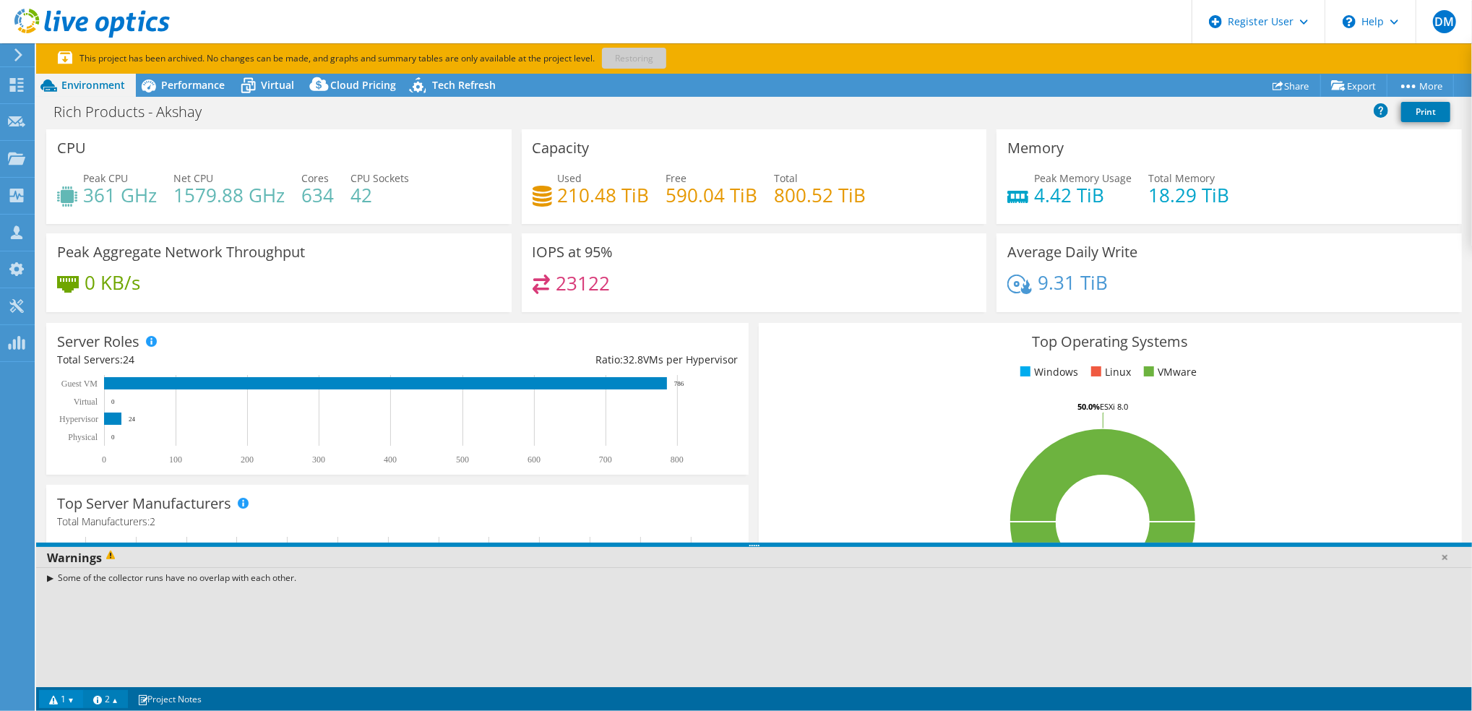
click at [106, 703] on link "2" at bounding box center [105, 699] width 45 height 18
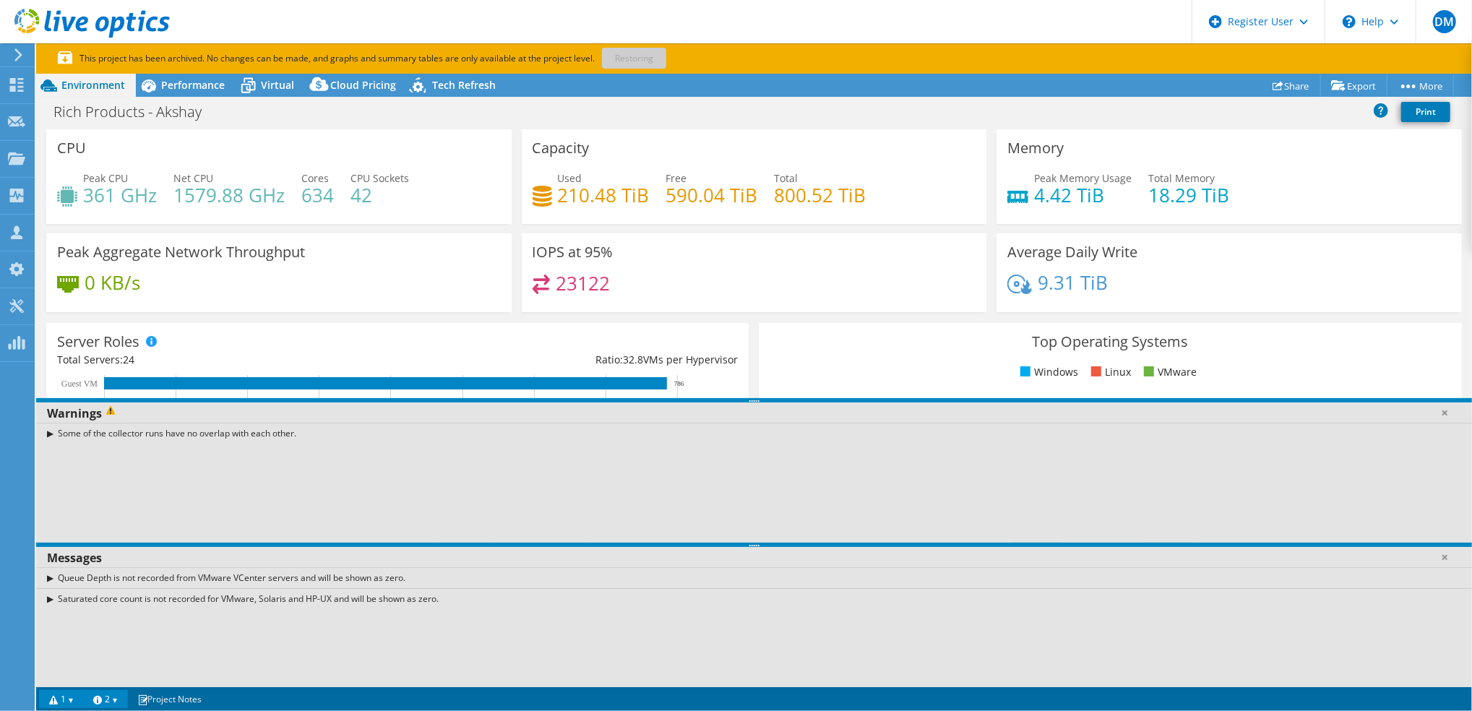
click at [106, 703] on link "2" at bounding box center [105, 699] width 45 height 18
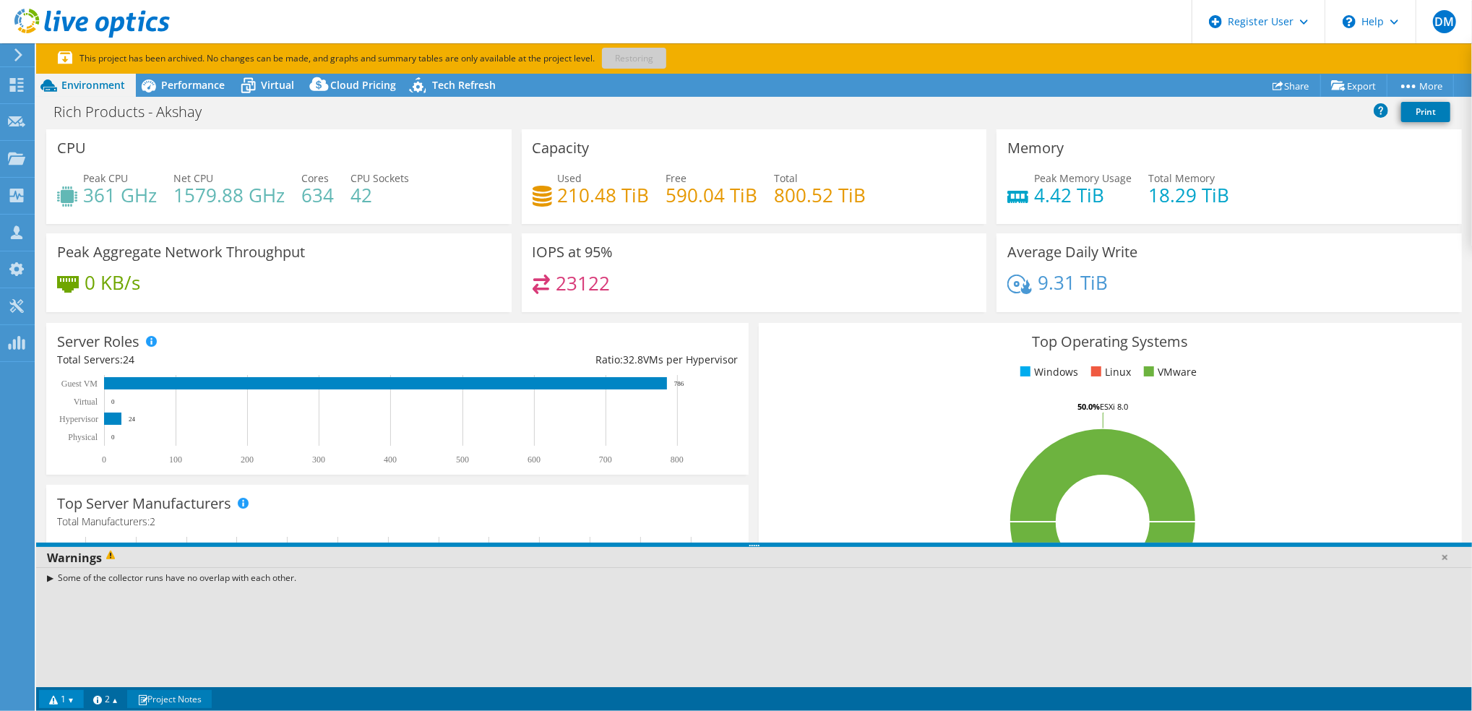
click at [189, 697] on link "Project Notes" at bounding box center [169, 699] width 85 height 18
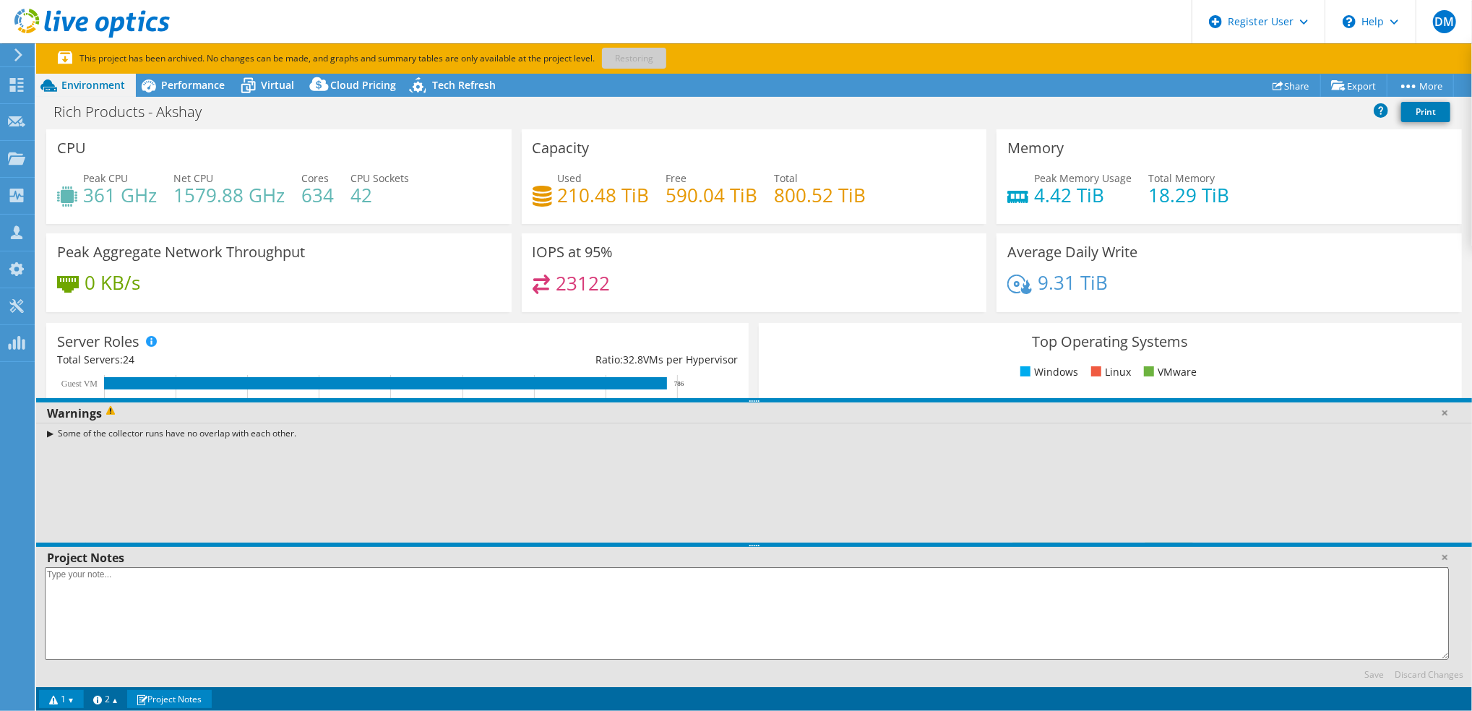
click at [189, 697] on link "Project Notes" at bounding box center [169, 699] width 85 height 18
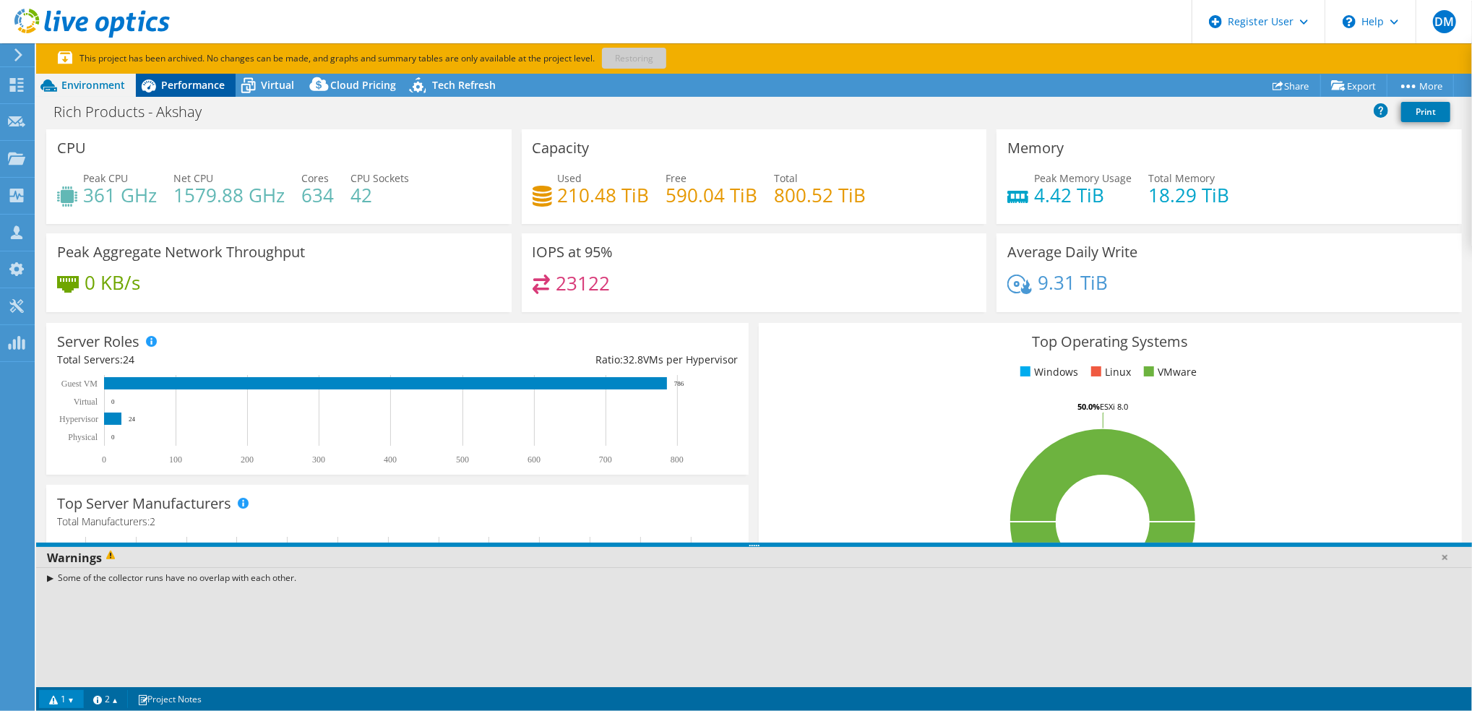
click at [214, 80] on span "Performance" at bounding box center [193, 85] width 64 height 14
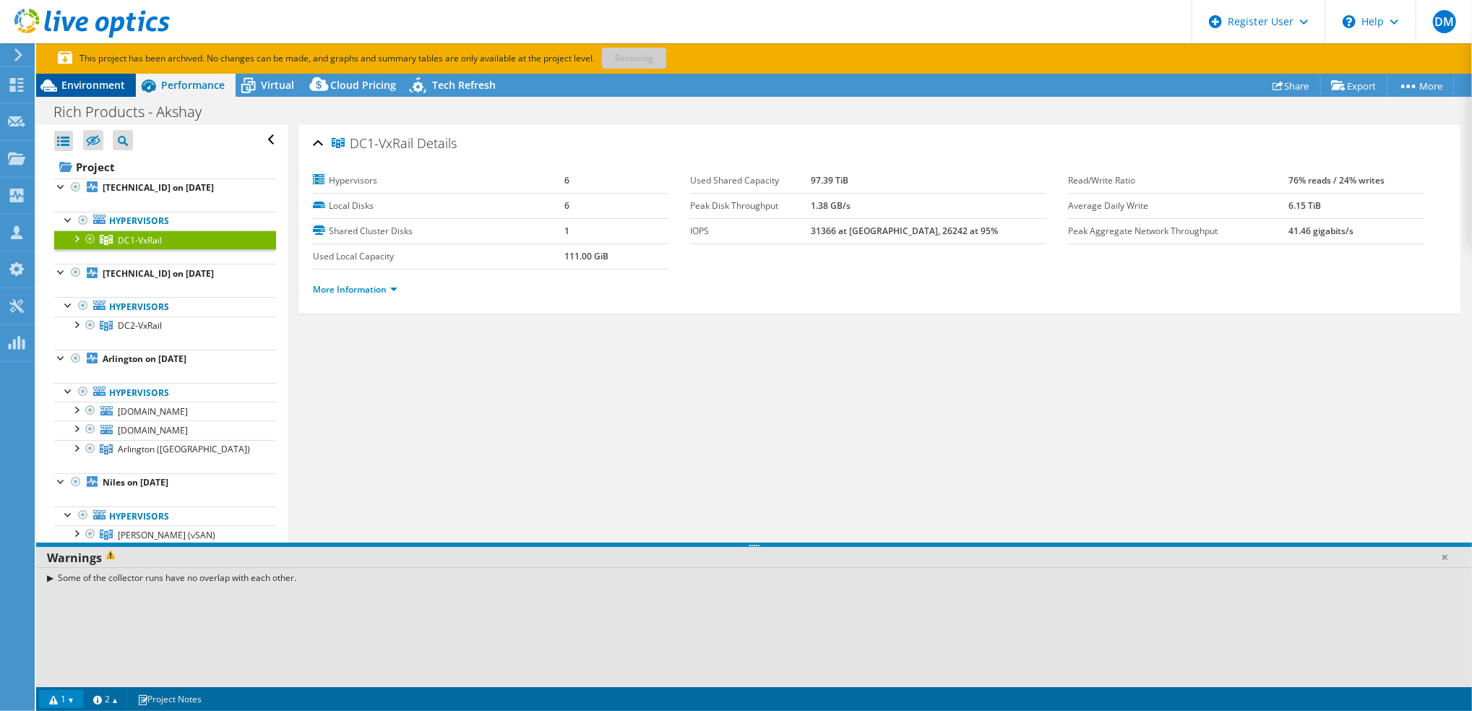
click at [117, 76] on div "Environment" at bounding box center [86, 85] width 100 height 23
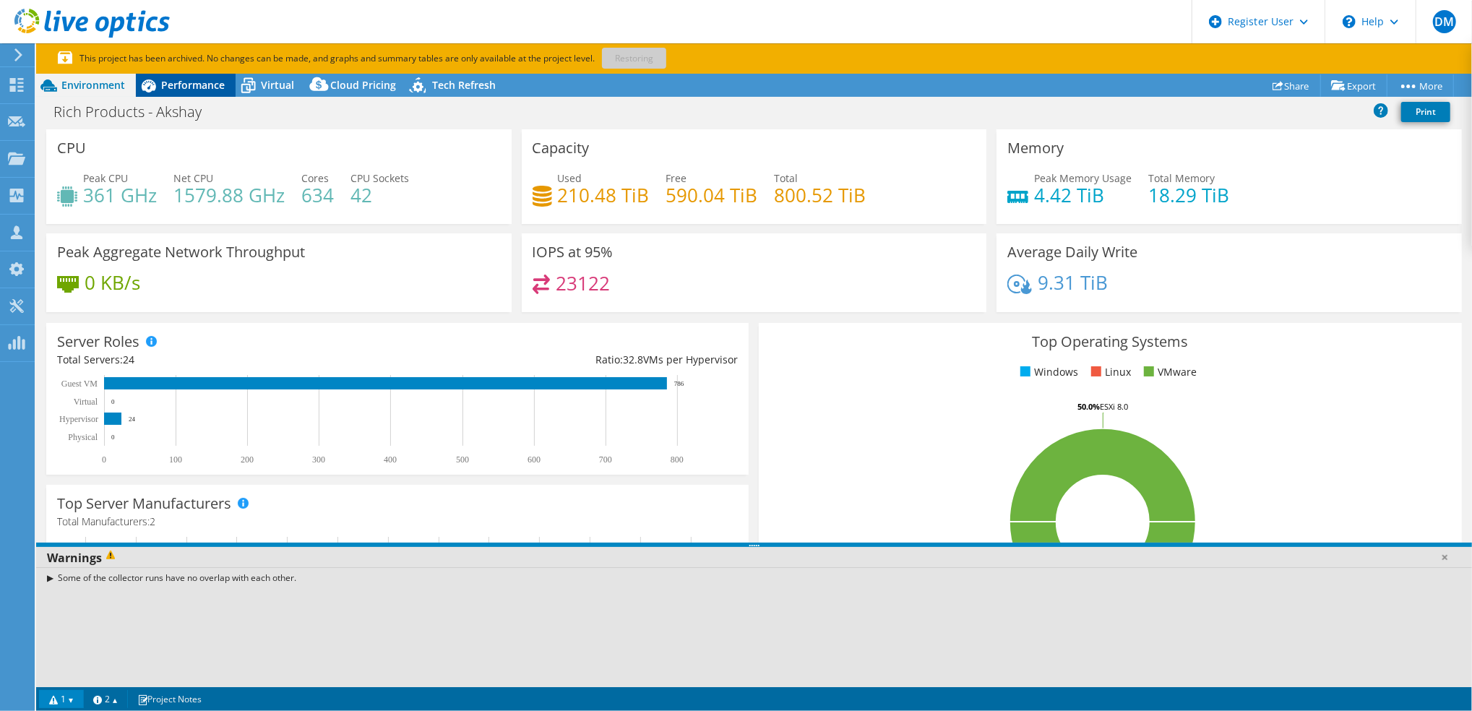
click at [163, 78] on span "Performance" at bounding box center [193, 85] width 64 height 14
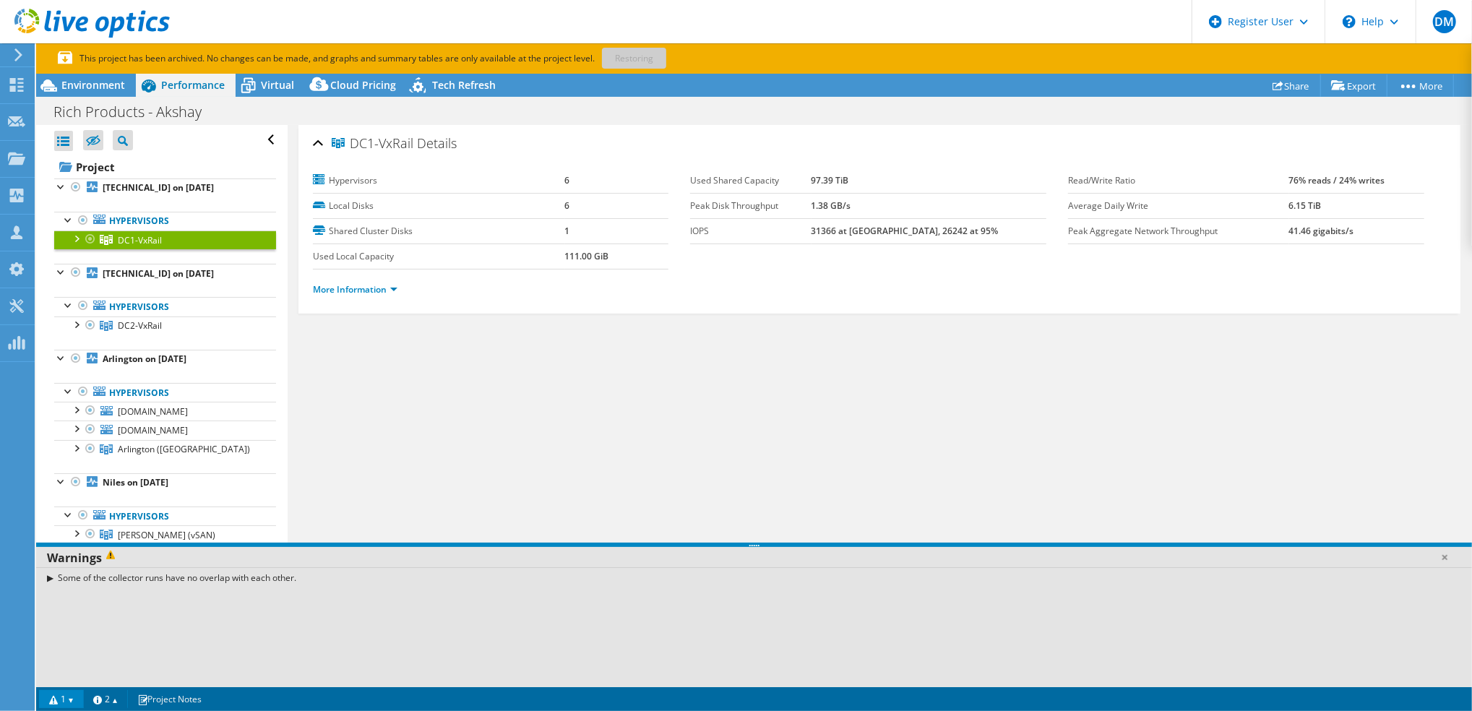
click at [361, 298] on div "More Information" at bounding box center [879, 290] width 1133 height 40
click at [361, 287] on link "More Information" at bounding box center [355, 289] width 85 height 12
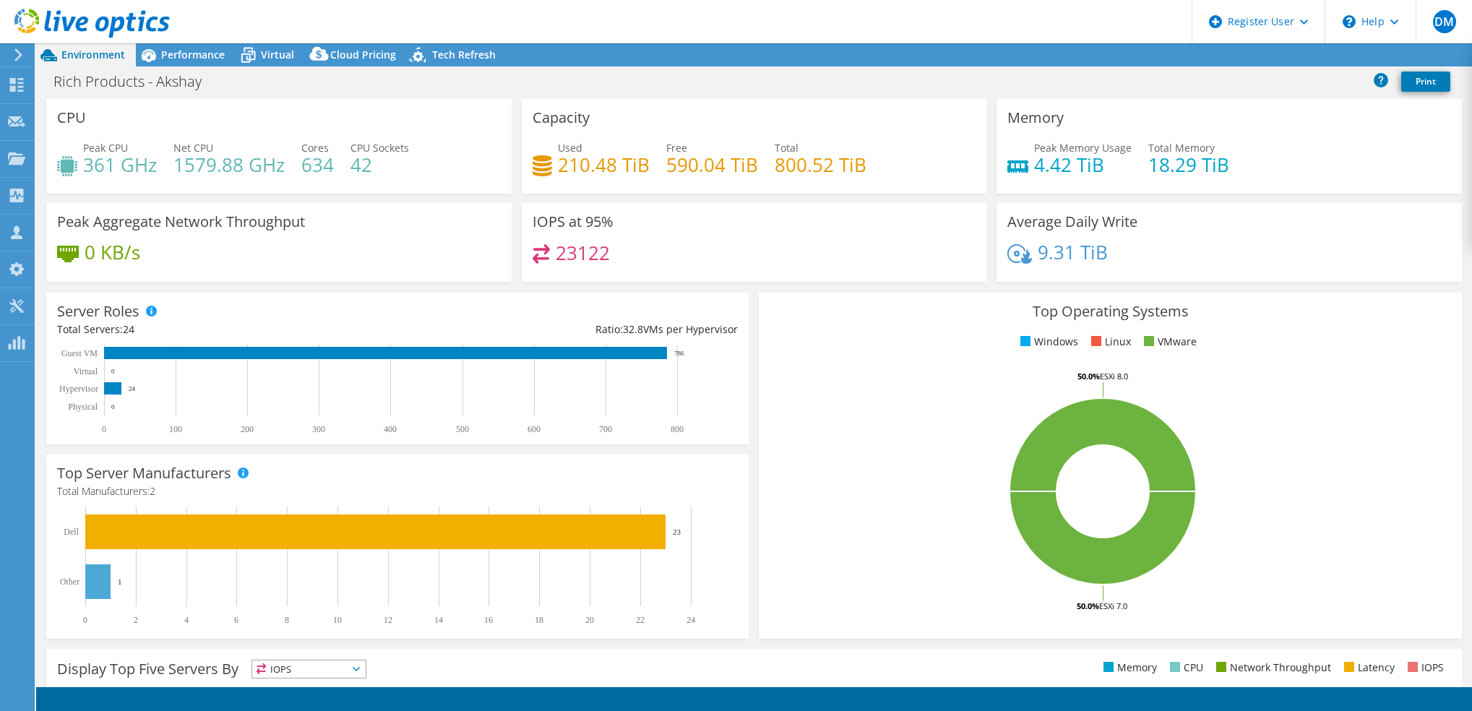
select select "USD"
click at [218, 53] on span "Performance" at bounding box center [193, 55] width 64 height 14
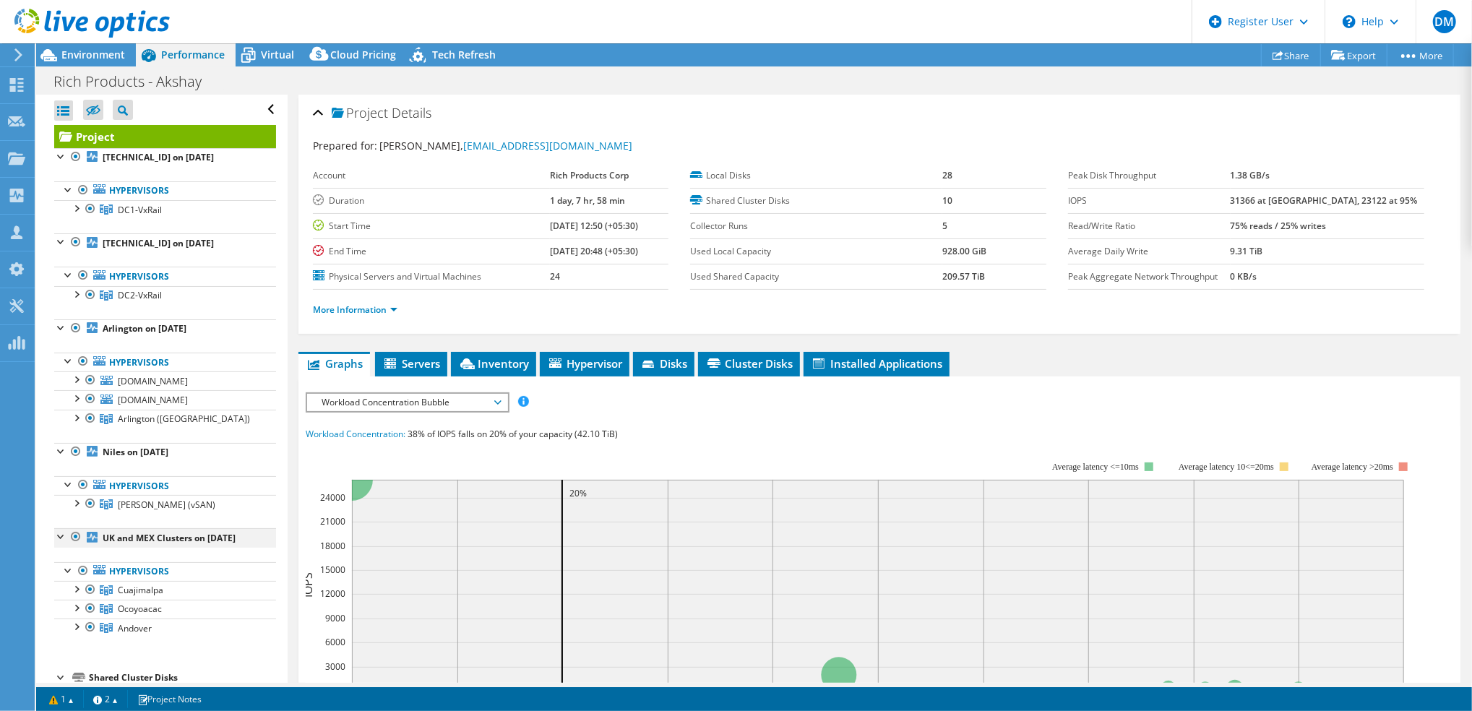
click at [72, 538] on div at bounding box center [76, 536] width 14 height 17
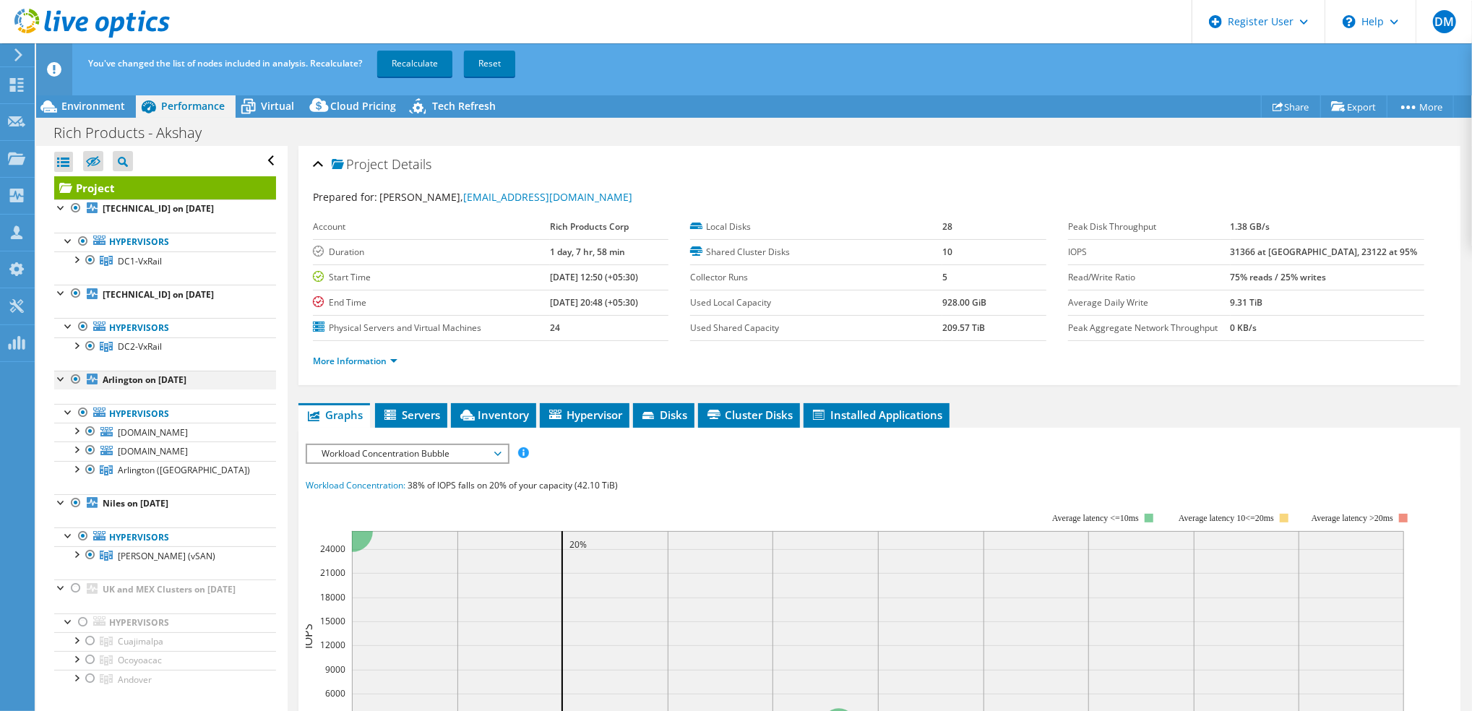
click at [76, 379] on div at bounding box center [76, 379] width 14 height 17
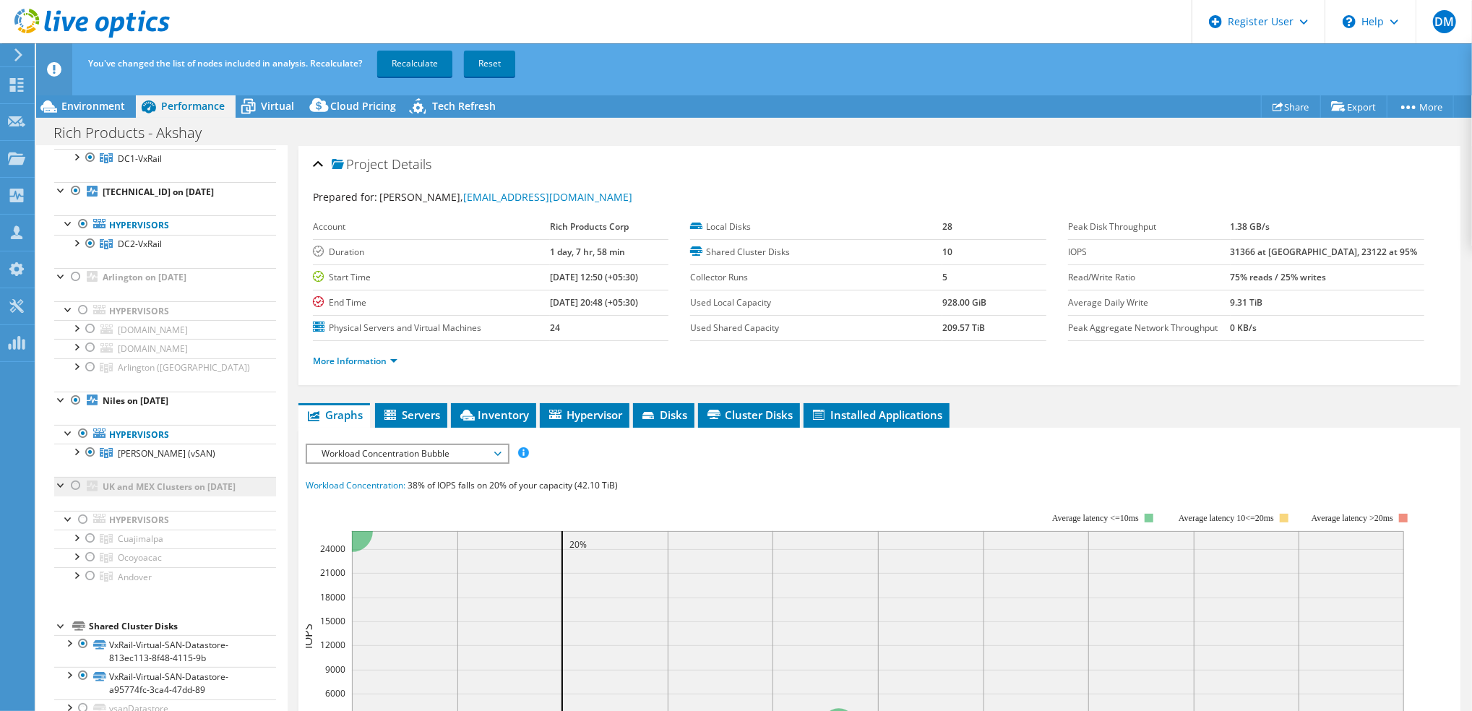
scroll to position [98, 0]
click at [75, 397] on div at bounding box center [76, 404] width 14 height 17
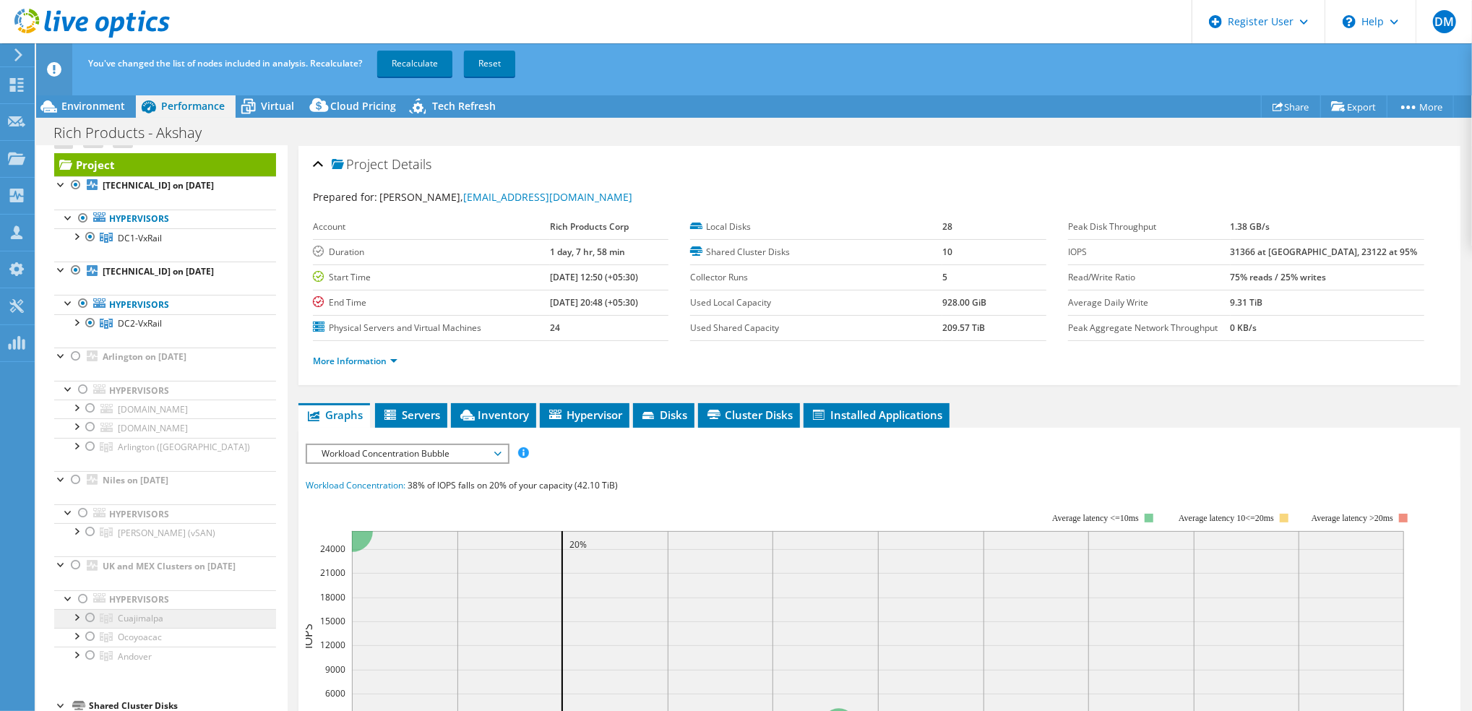
scroll to position [0, 0]
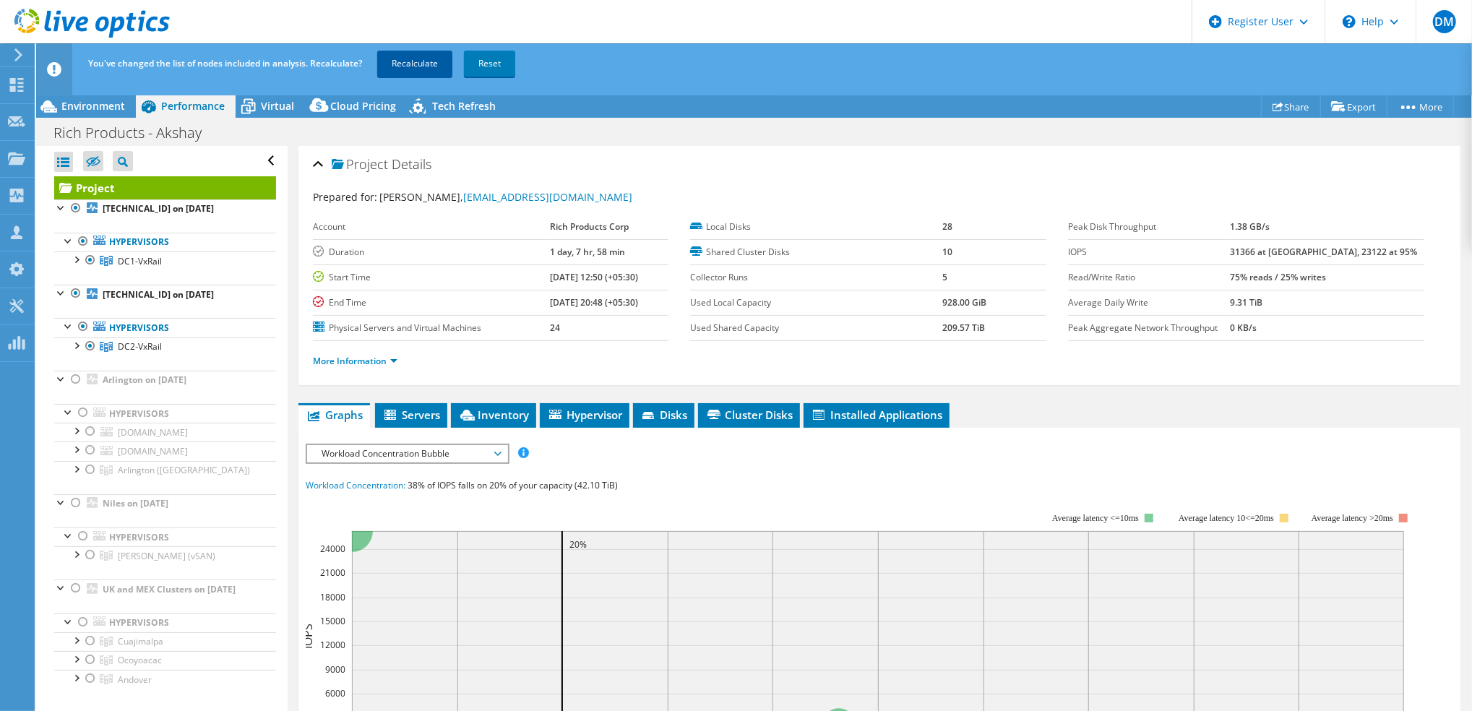
click at [417, 59] on link "Recalculate" at bounding box center [414, 64] width 75 height 26
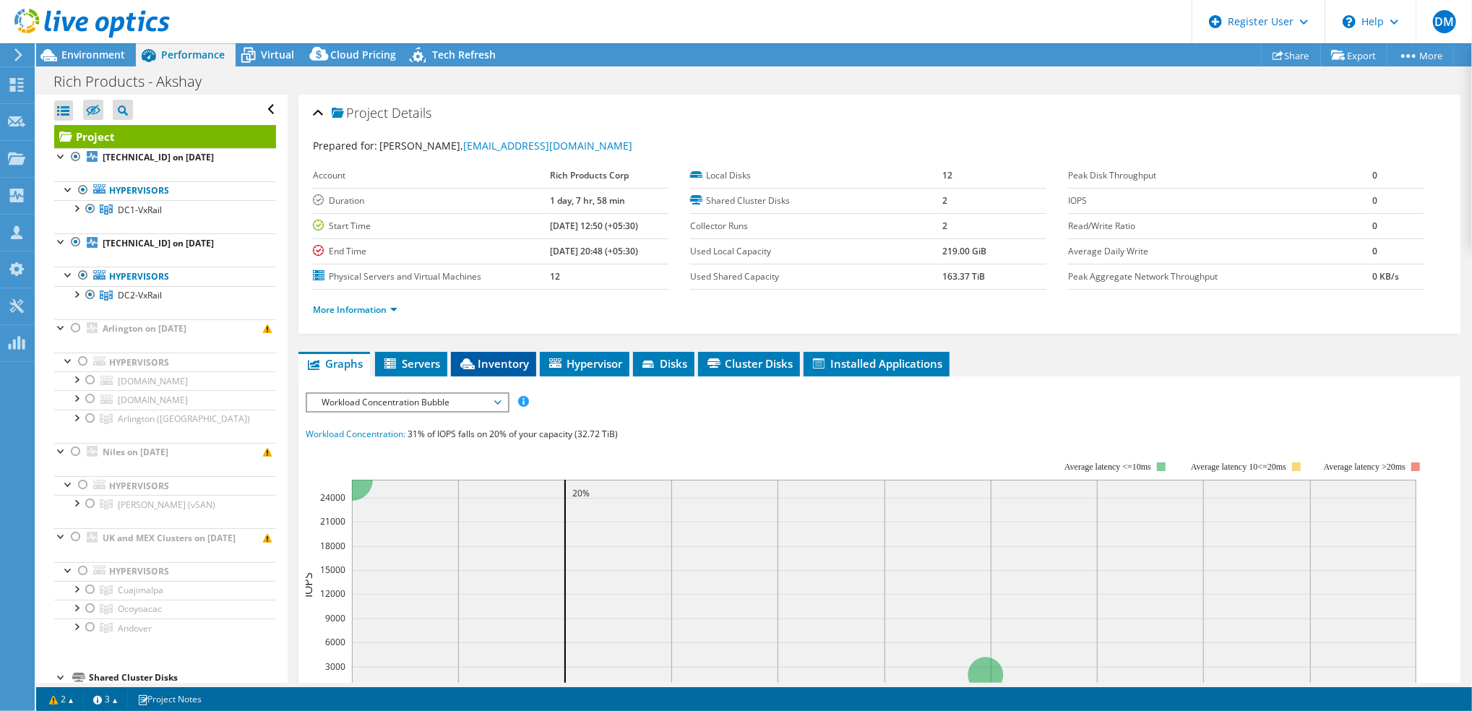
click at [507, 364] on span "Inventory" at bounding box center [493, 363] width 71 height 14
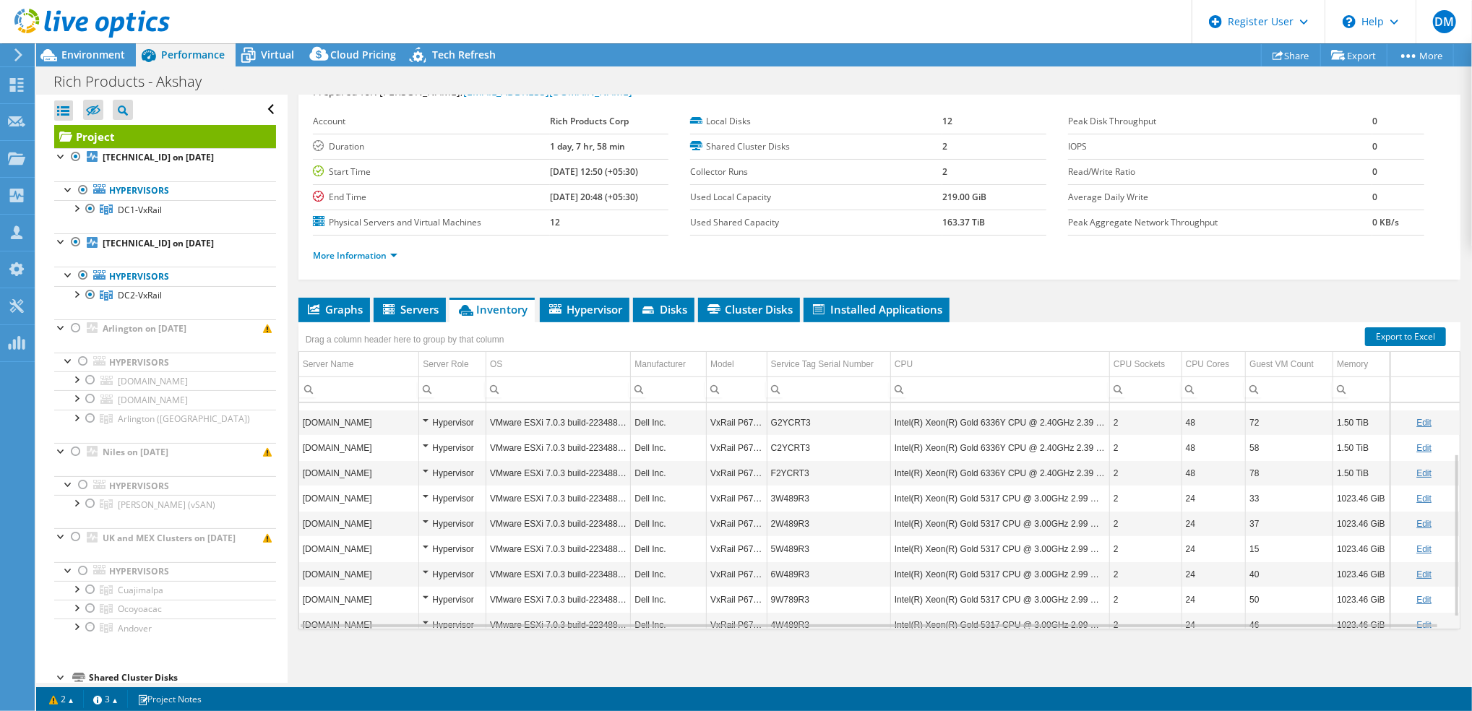
scroll to position [85, 0]
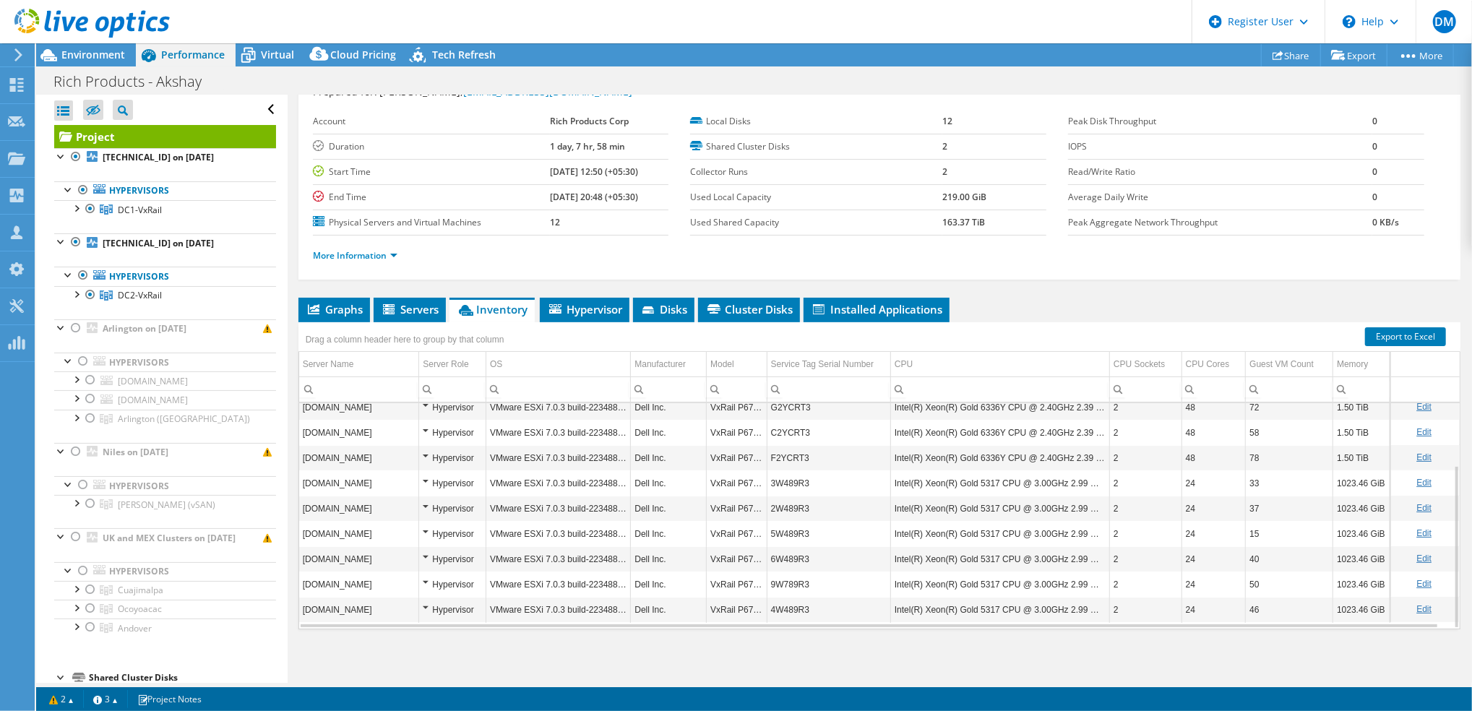
click at [902, 322] on div "Drag a column header here to group by that column" at bounding box center [879, 331] width 1162 height 19
click at [895, 314] on span "Installed Applications" at bounding box center [877, 309] width 132 height 14
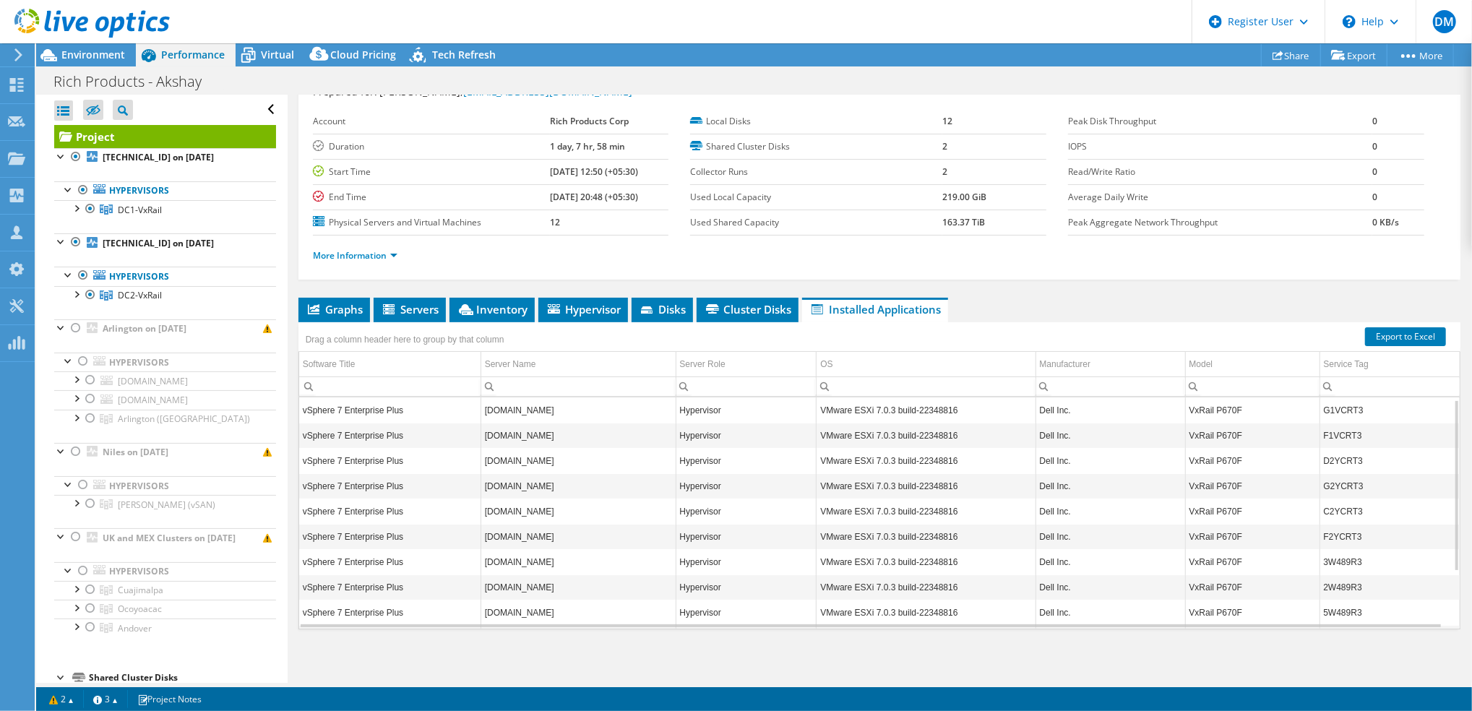
scroll to position [79, 0]
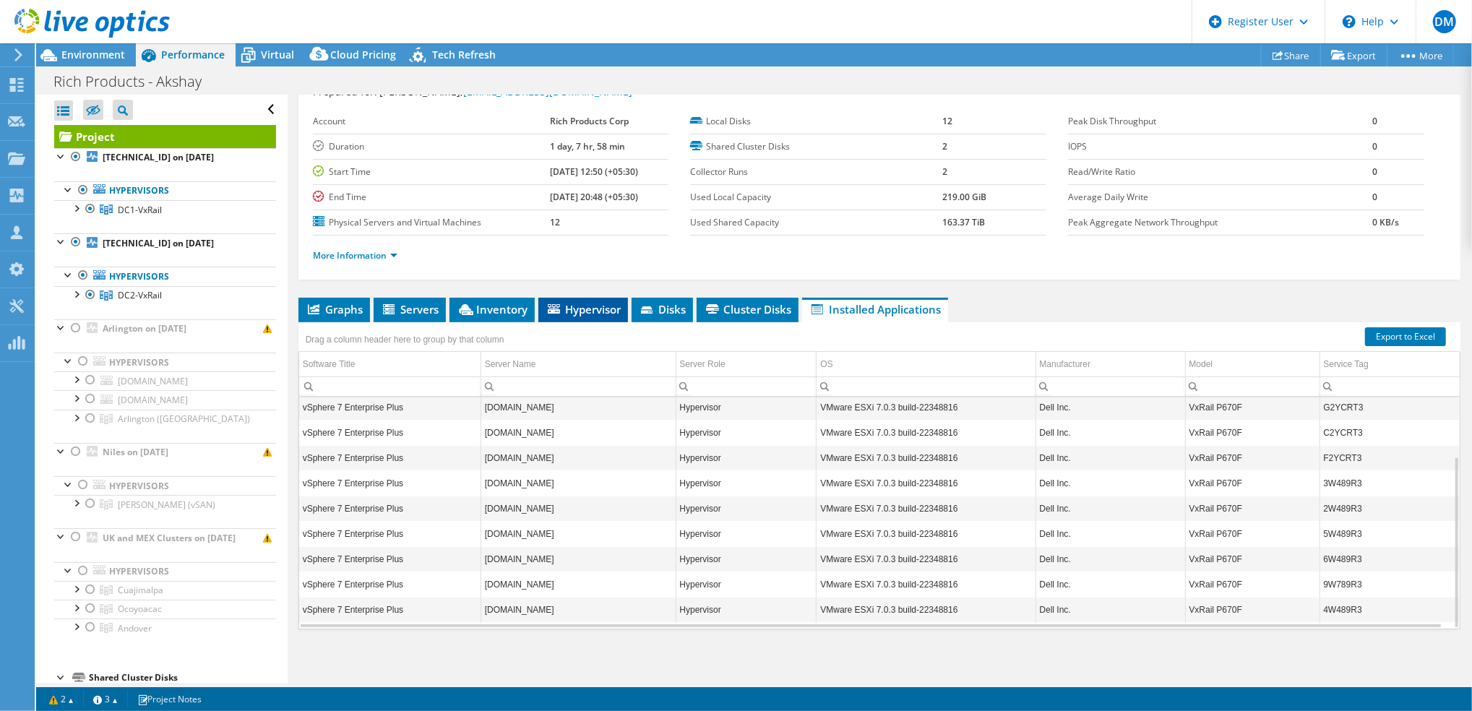
click at [588, 302] on span "Hypervisor" at bounding box center [583, 309] width 75 height 14
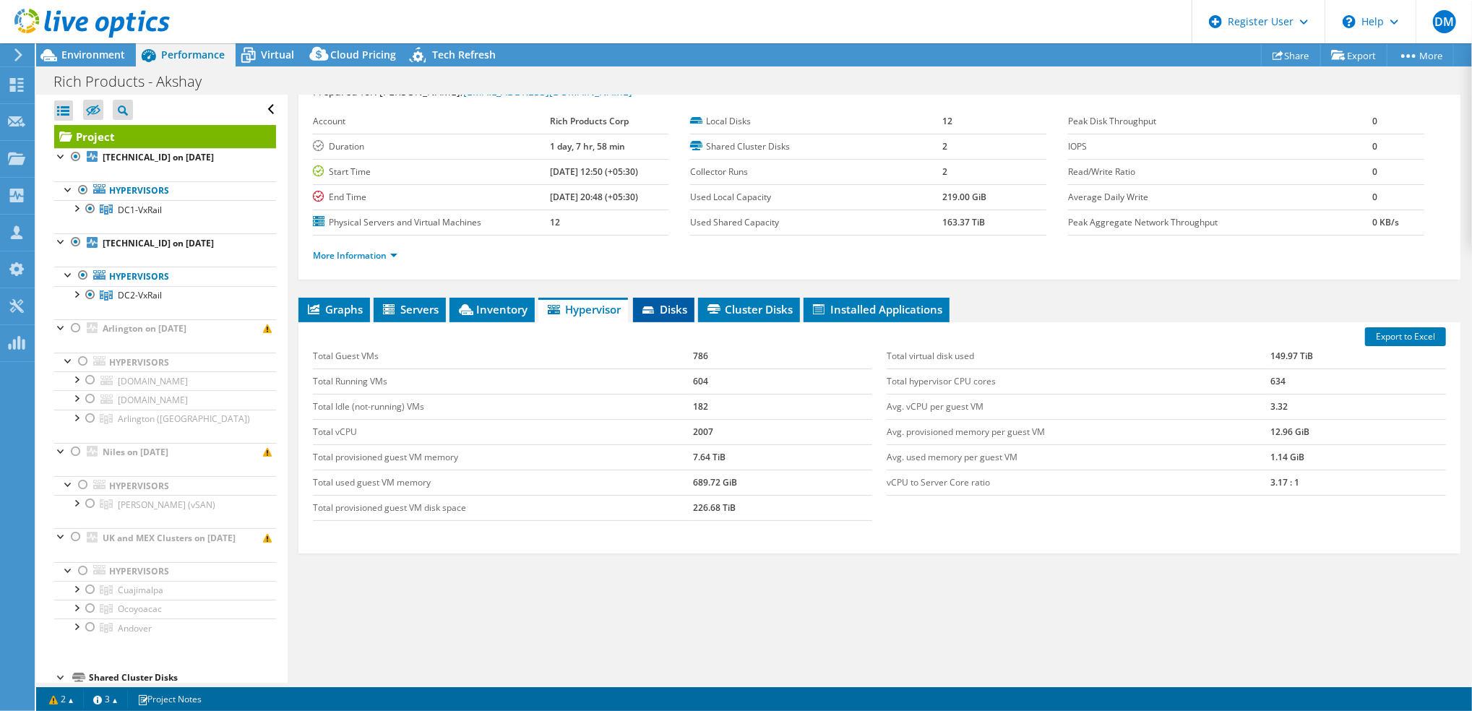
click at [657, 307] on icon at bounding box center [649, 310] width 14 height 9
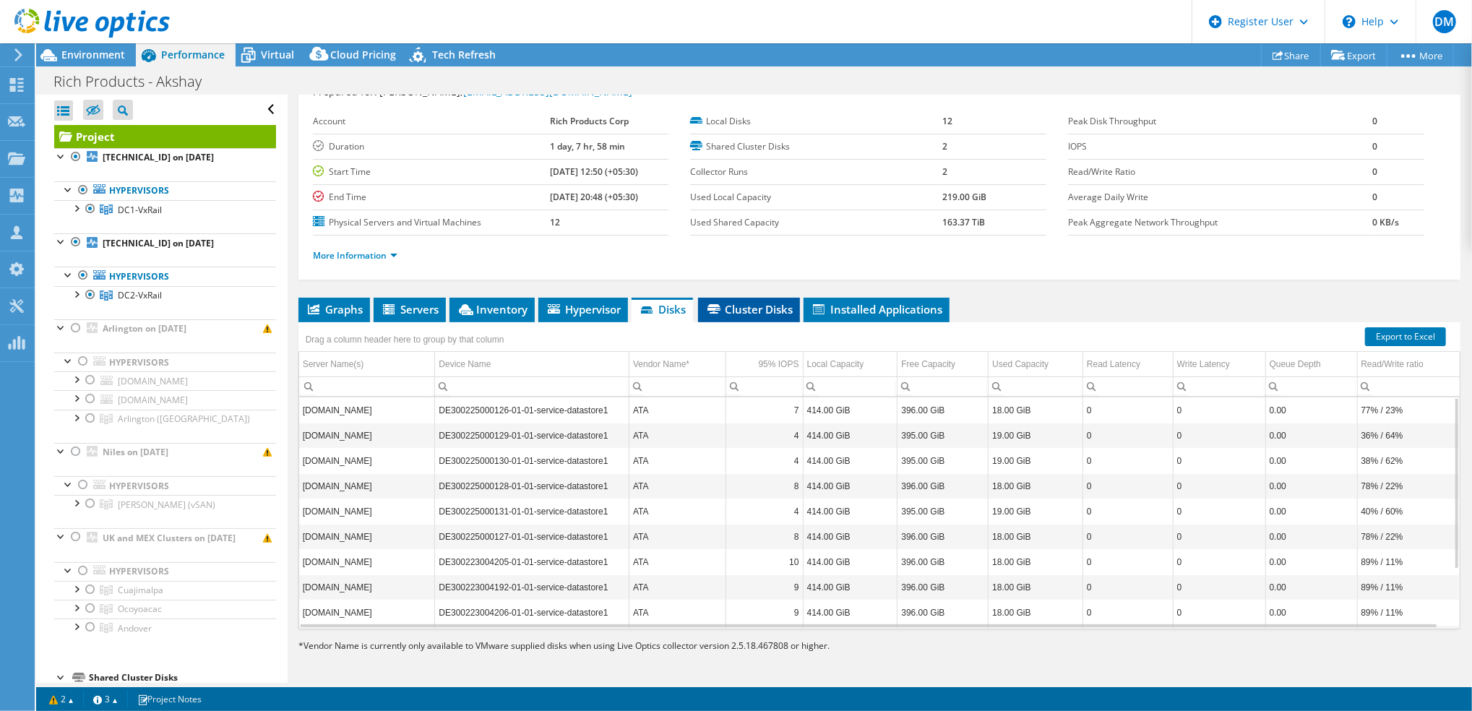
click at [735, 309] on span "Cluster Disks" at bounding box center [748, 309] width 87 height 14
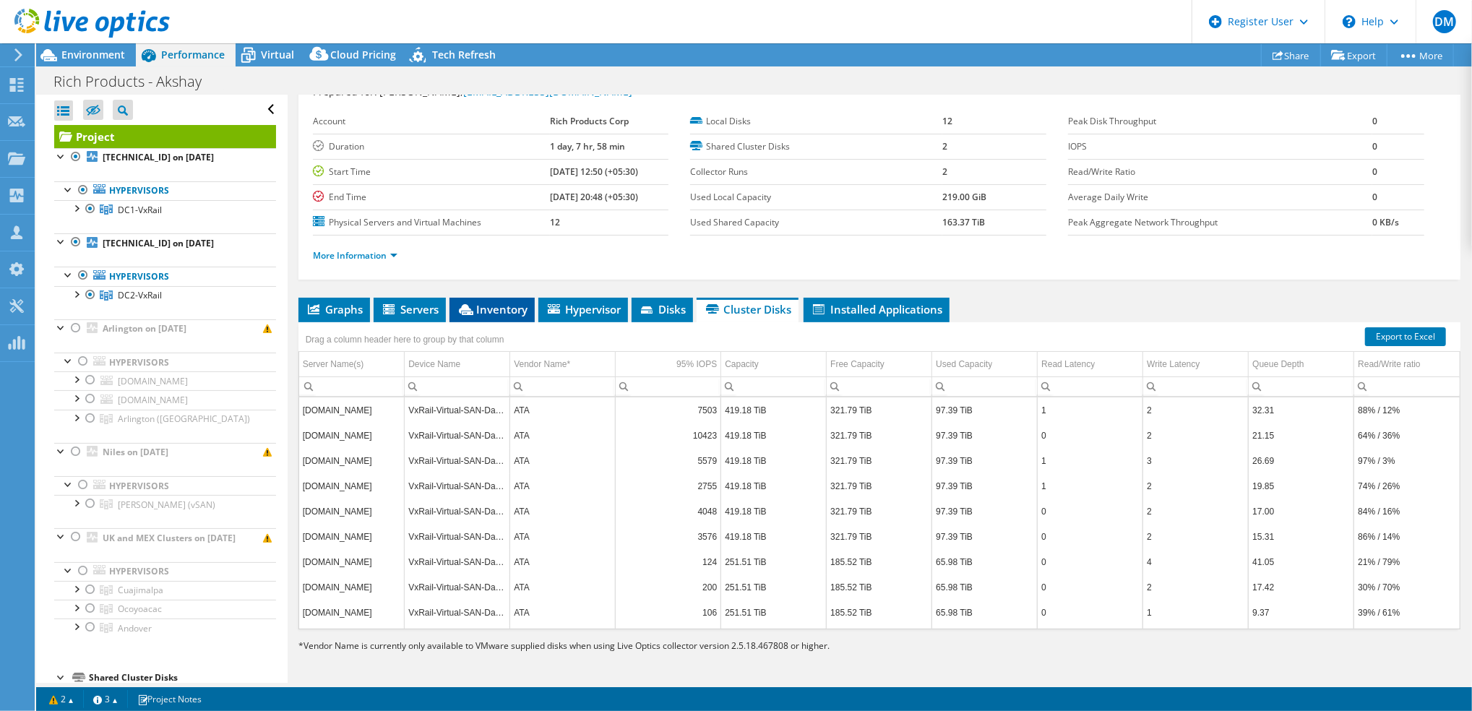
click at [522, 307] on span "Inventory" at bounding box center [492, 309] width 71 height 14
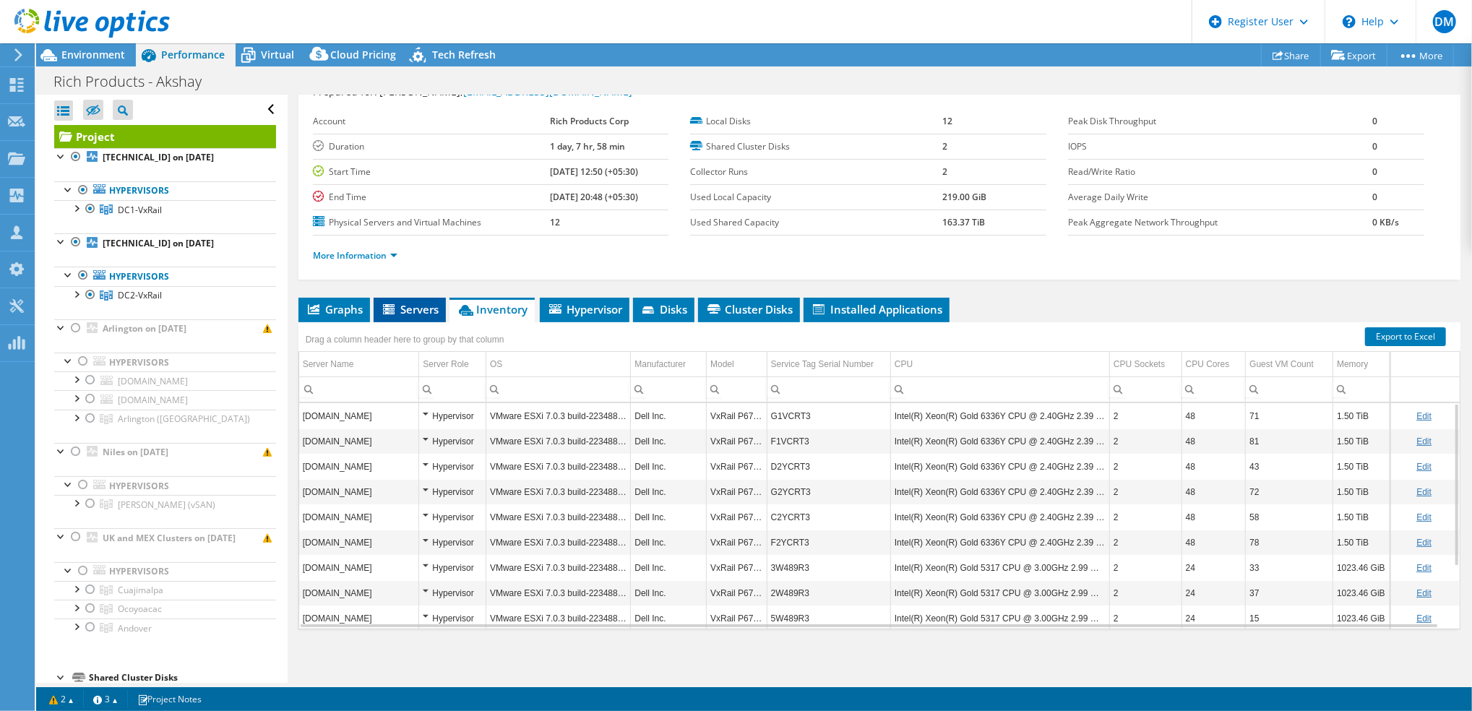
click at [431, 310] on span "Servers" at bounding box center [410, 309] width 58 height 14
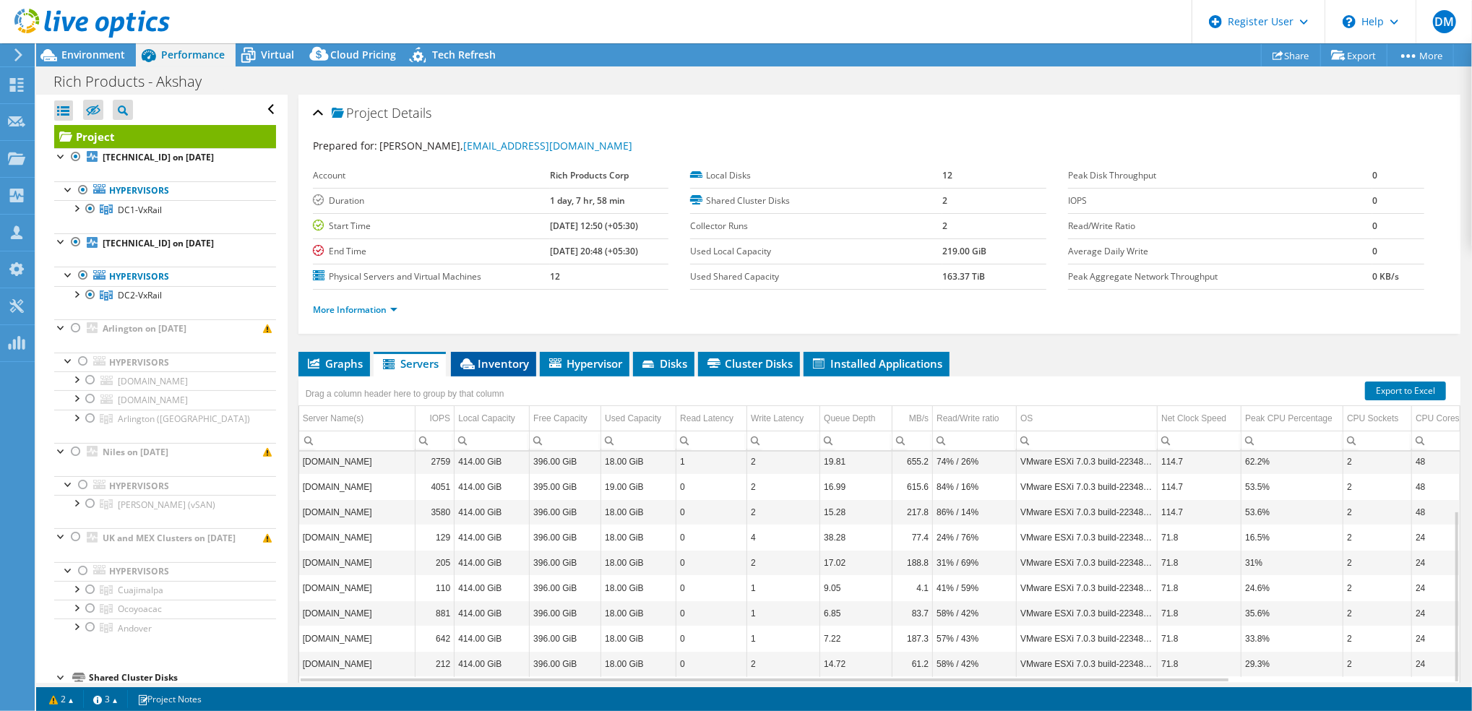
click at [519, 365] on span "Inventory" at bounding box center [493, 363] width 71 height 14
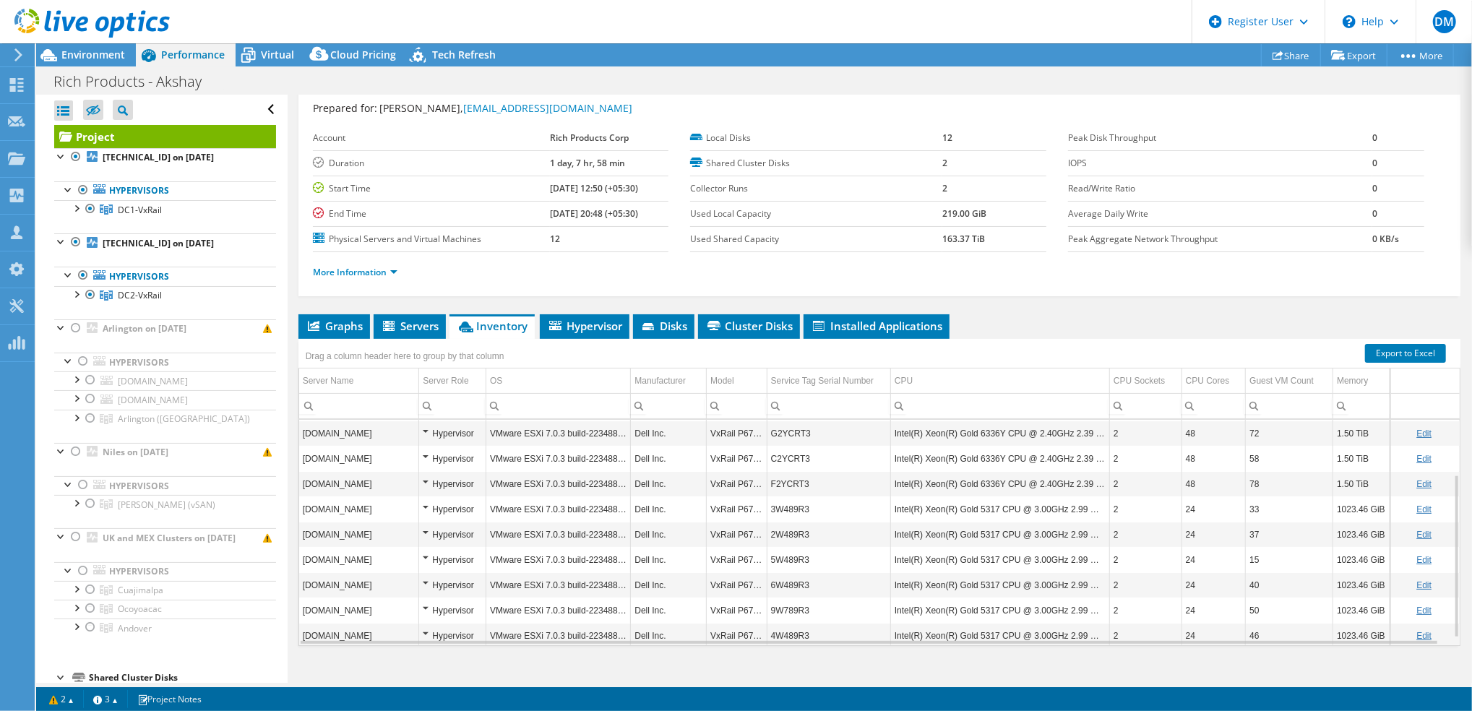
scroll to position [0, 0]
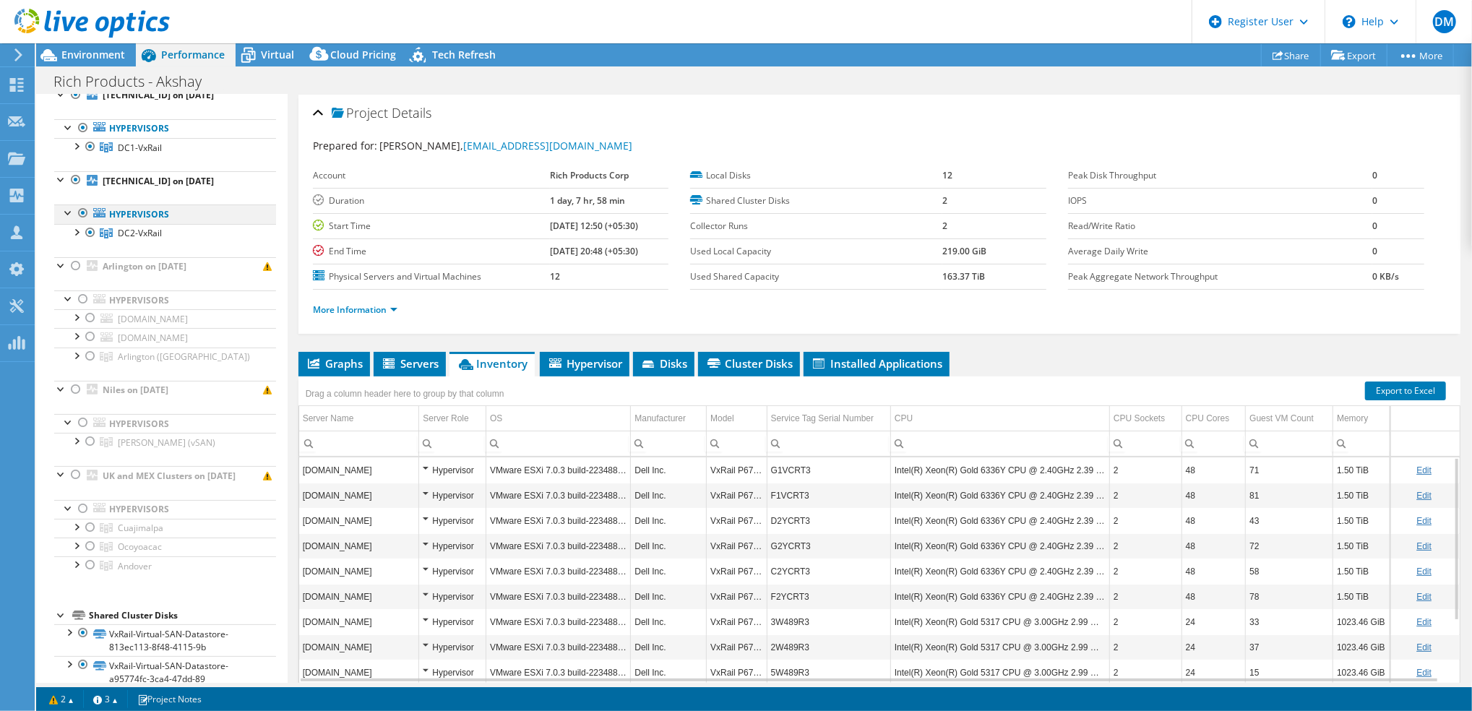
click at [79, 214] on div at bounding box center [83, 212] width 14 height 17
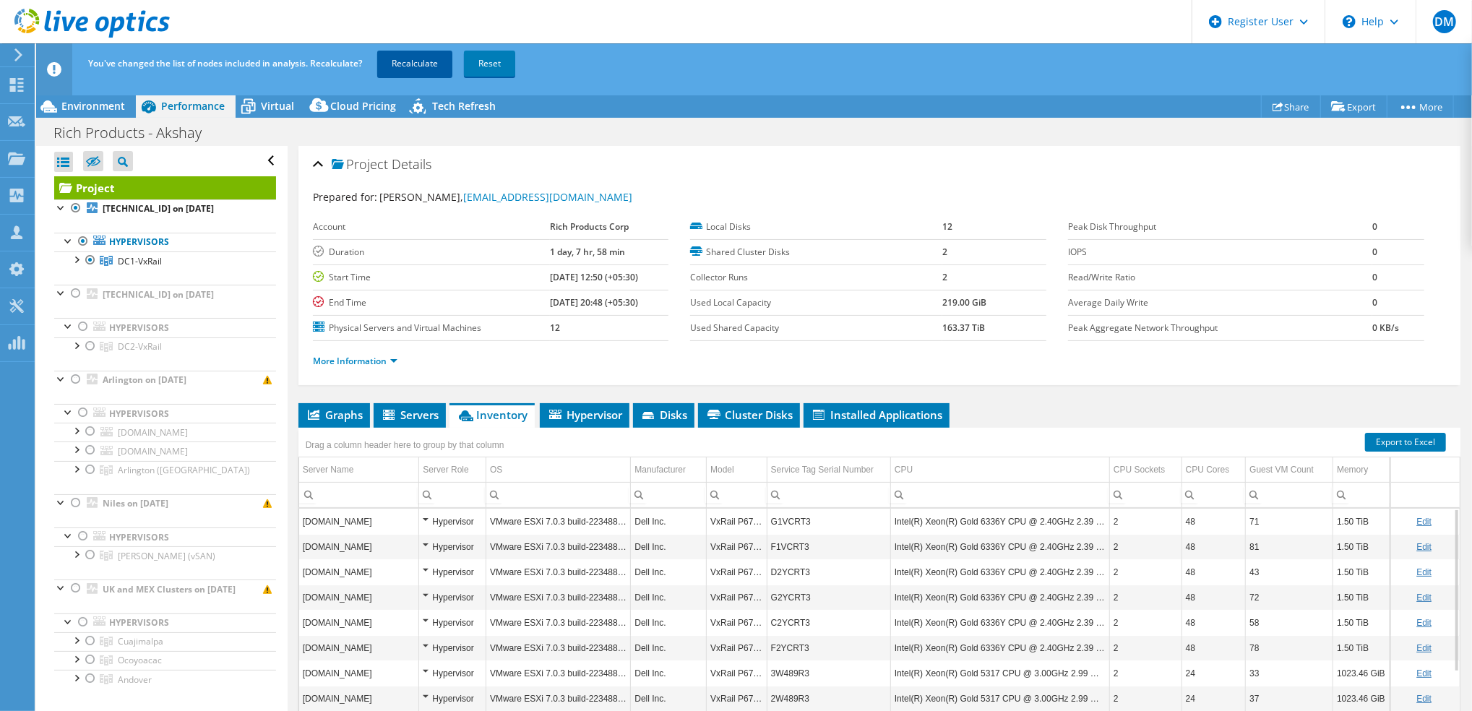
click at [415, 61] on link "Recalculate" at bounding box center [414, 64] width 75 height 26
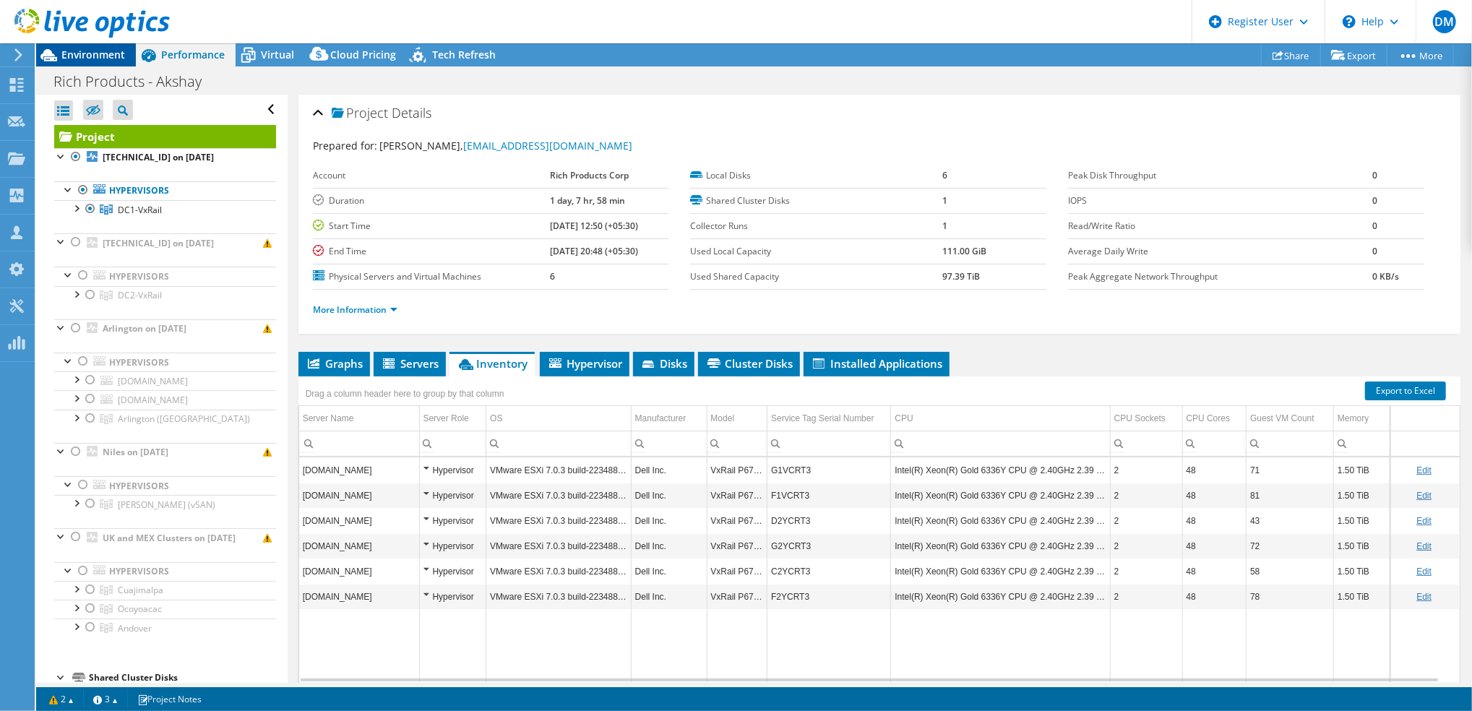
click at [97, 64] on div "Environment" at bounding box center [86, 54] width 100 height 23
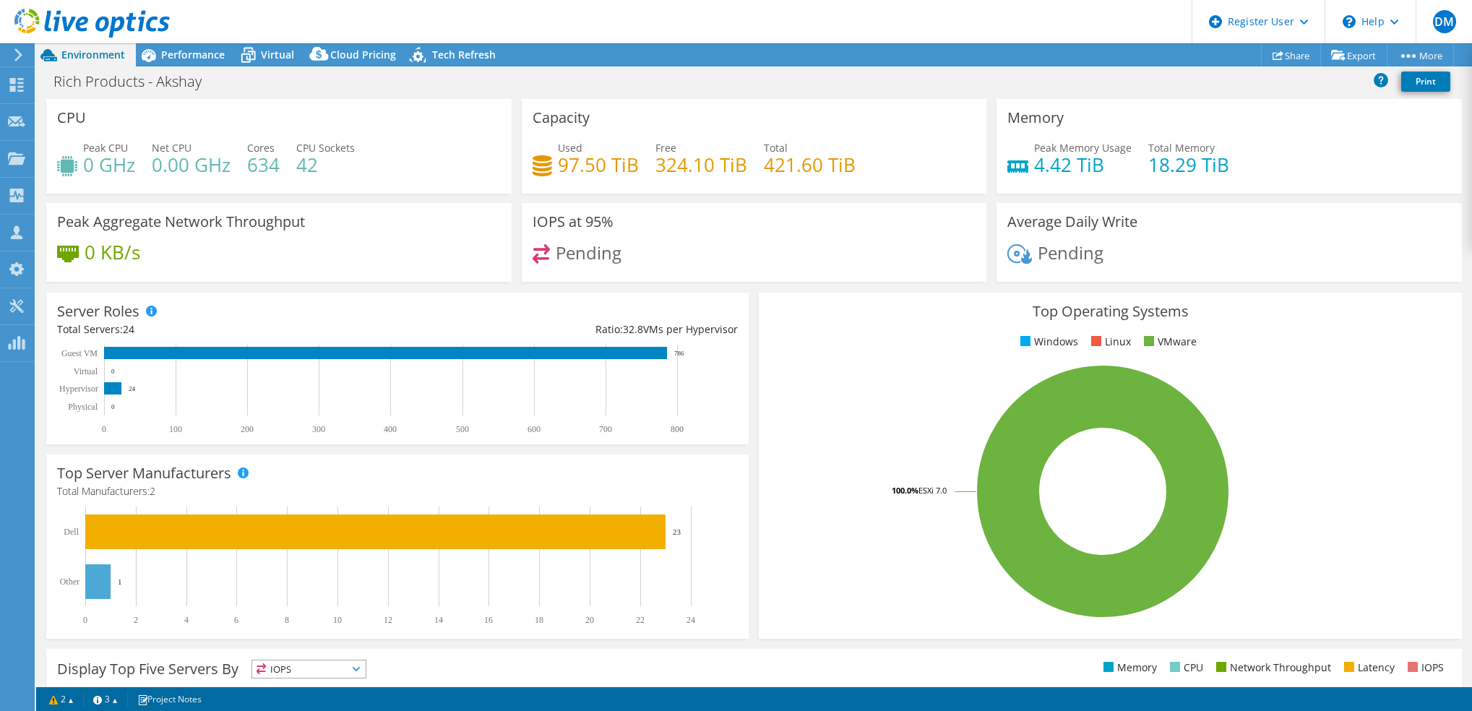
select select "USD"
click at [1353, 58] on link "Export" at bounding box center [1353, 55] width 67 height 22
click at [1414, 85] on link "Print" at bounding box center [1425, 82] width 49 height 20
click at [223, 50] on span "Performance" at bounding box center [193, 55] width 64 height 14
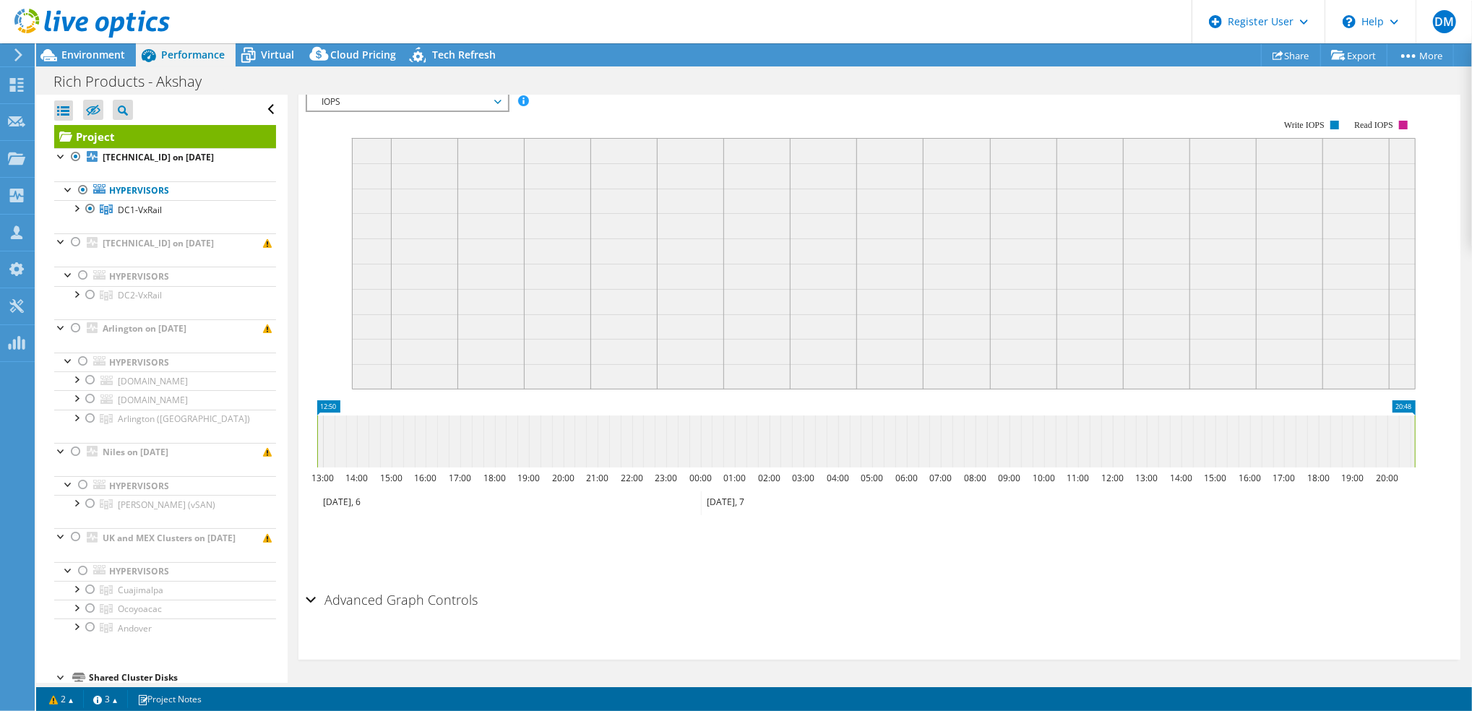
scroll to position [0, 0]
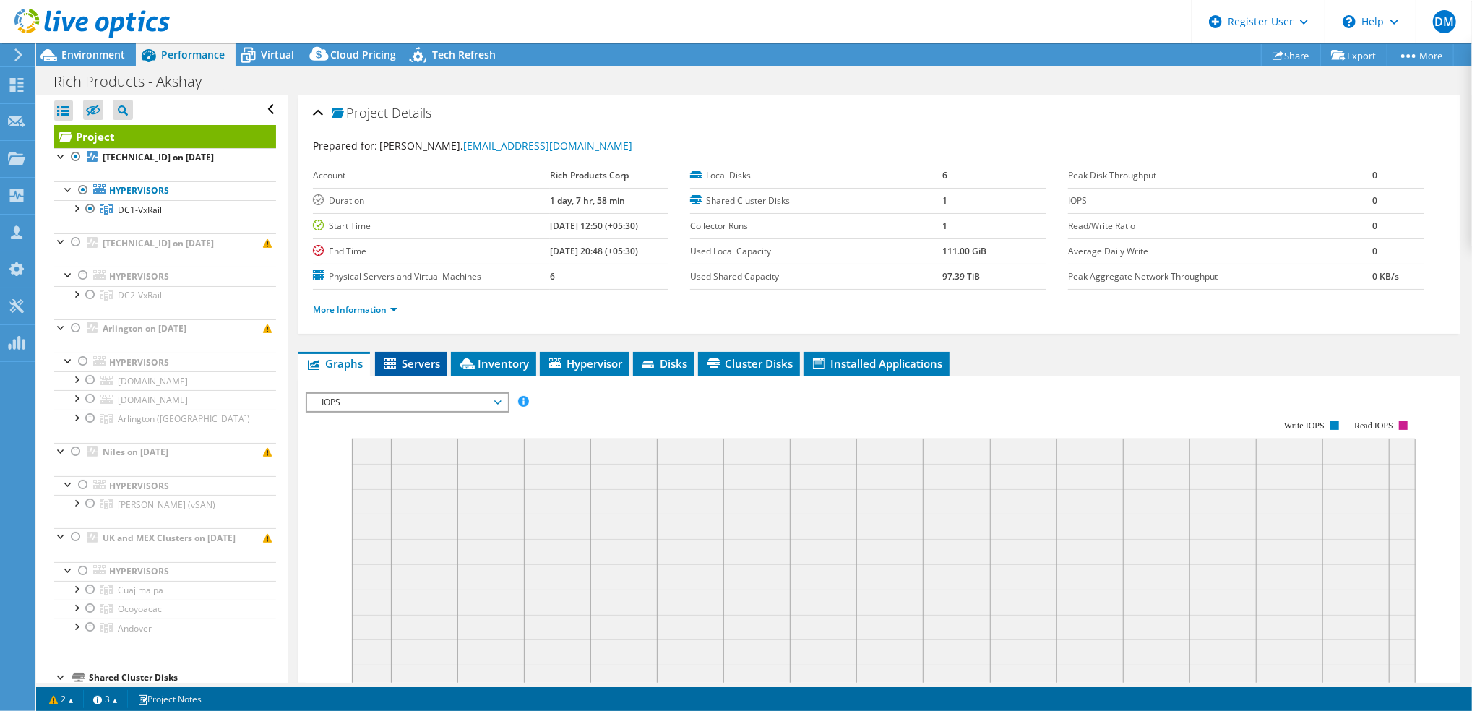
click at [423, 361] on span "Servers" at bounding box center [411, 363] width 58 height 14
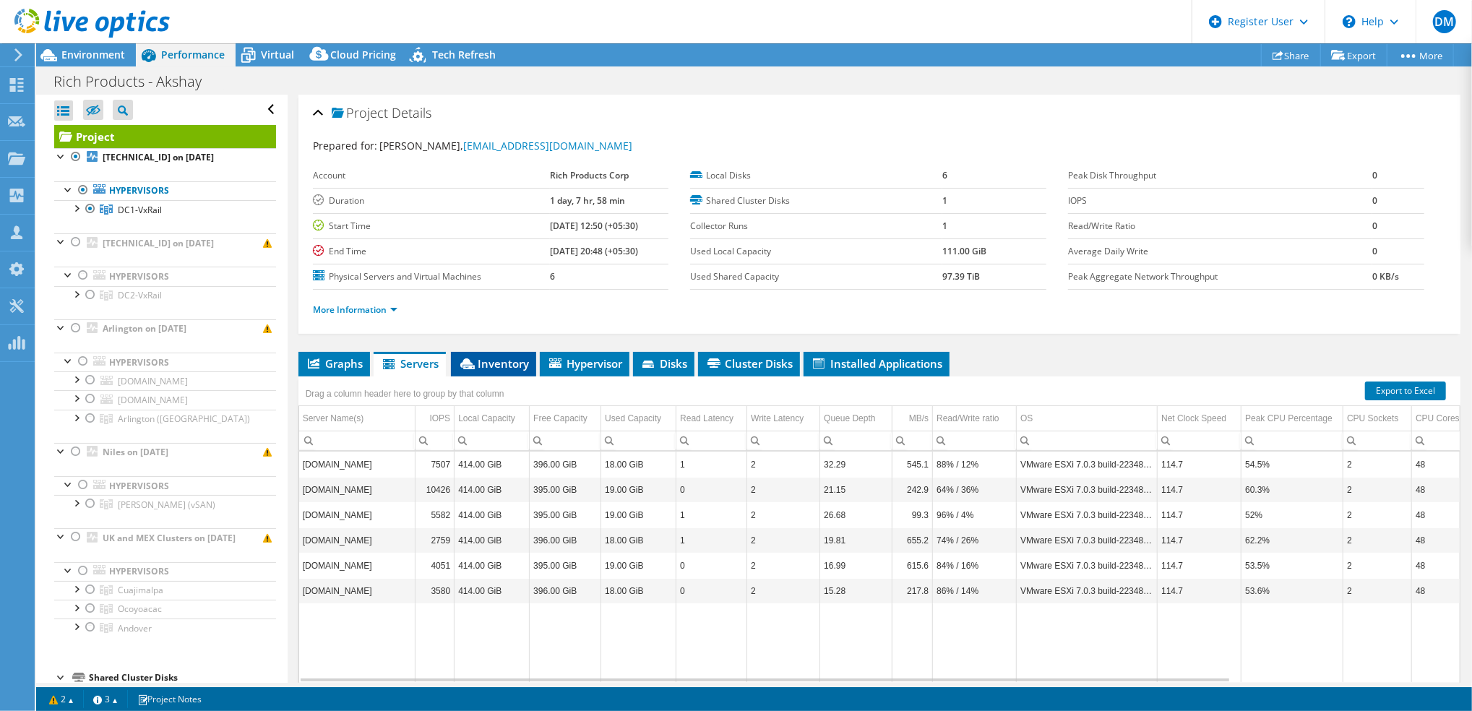
click at [497, 368] on span "Inventory" at bounding box center [493, 363] width 71 height 14
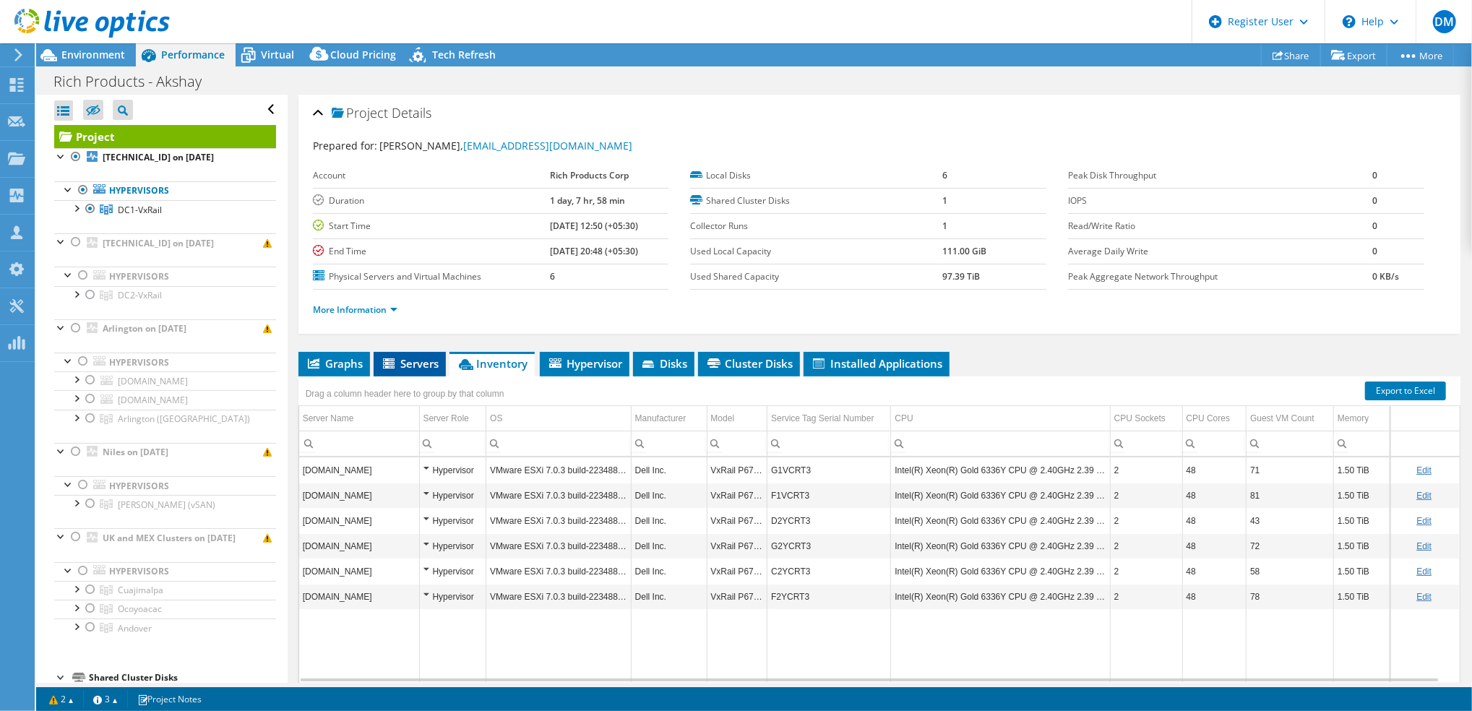
click at [426, 368] on span "Servers" at bounding box center [410, 363] width 58 height 14
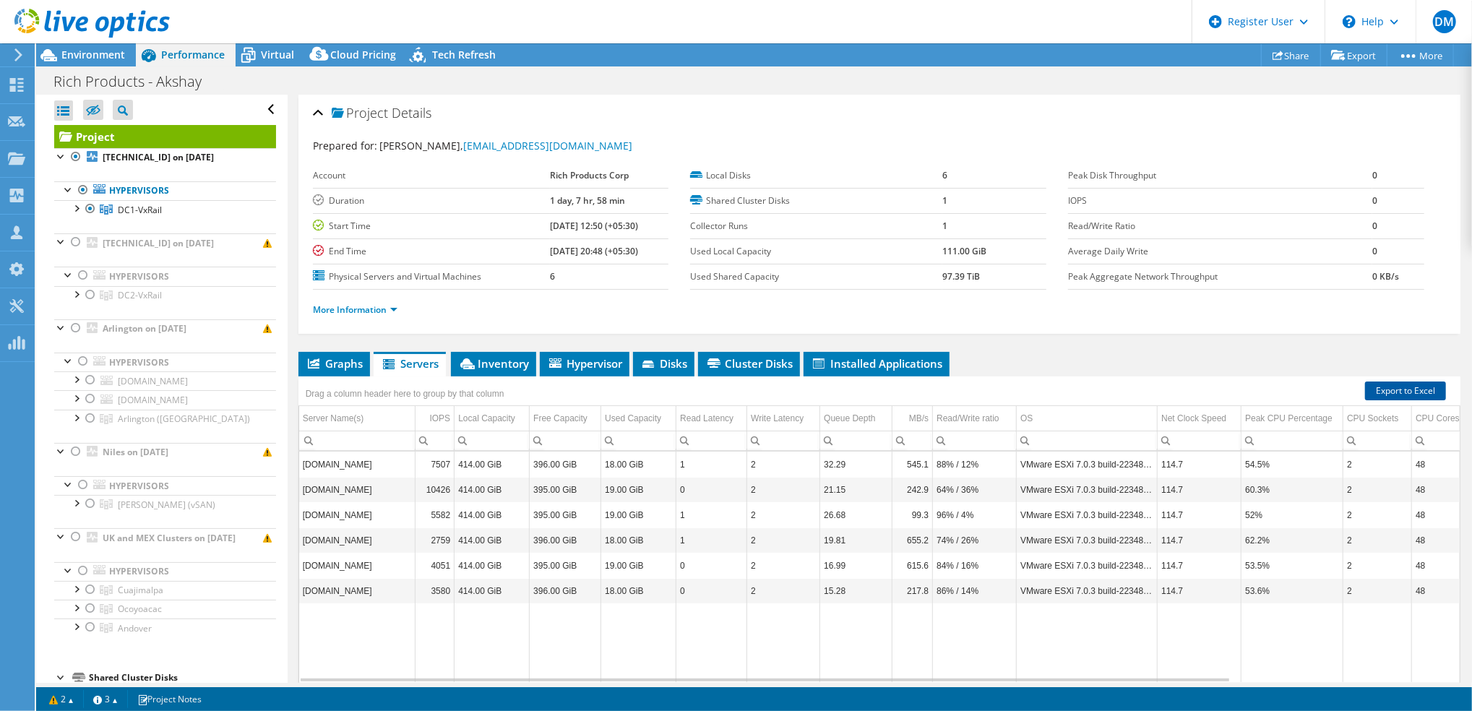
click at [1406, 390] on link "Export to Excel" at bounding box center [1405, 391] width 81 height 19
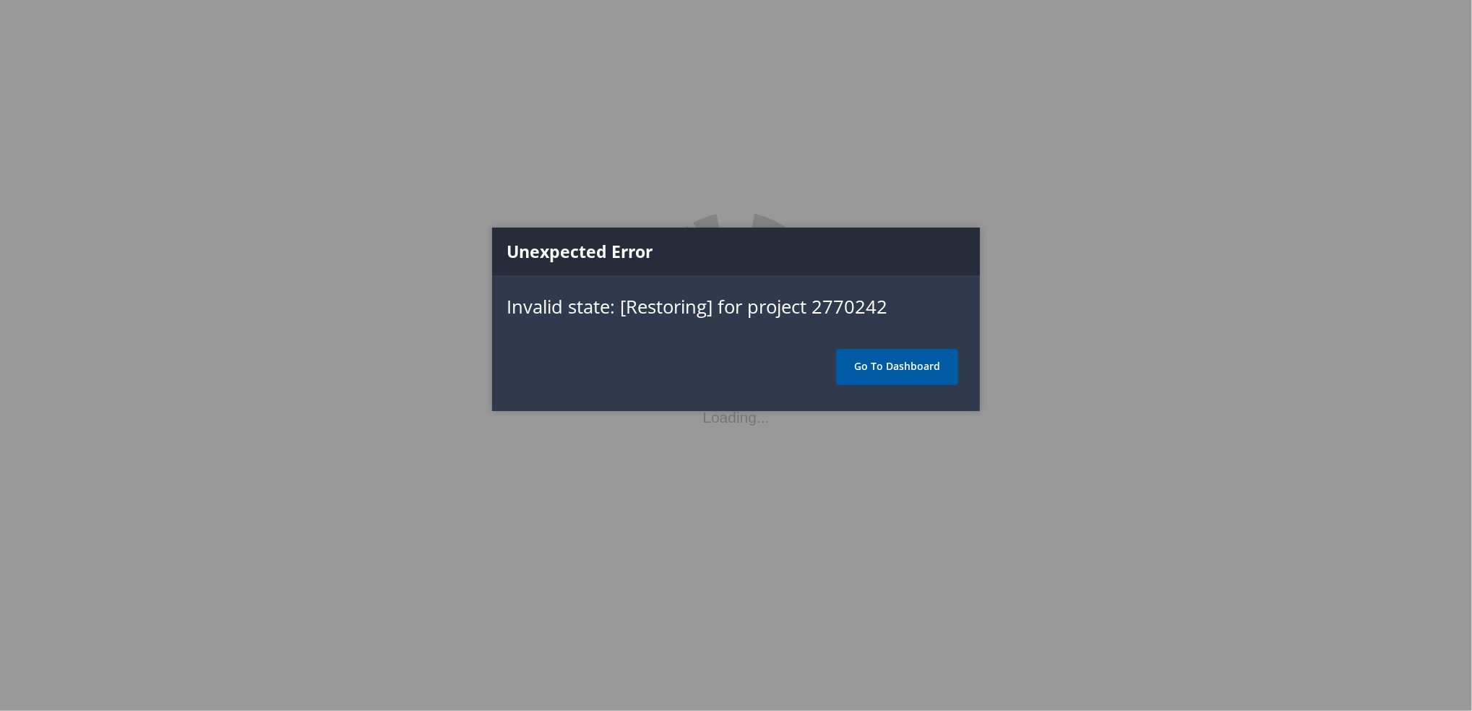
click at [915, 371] on link "Go To Dashboard" at bounding box center [897, 367] width 122 height 36
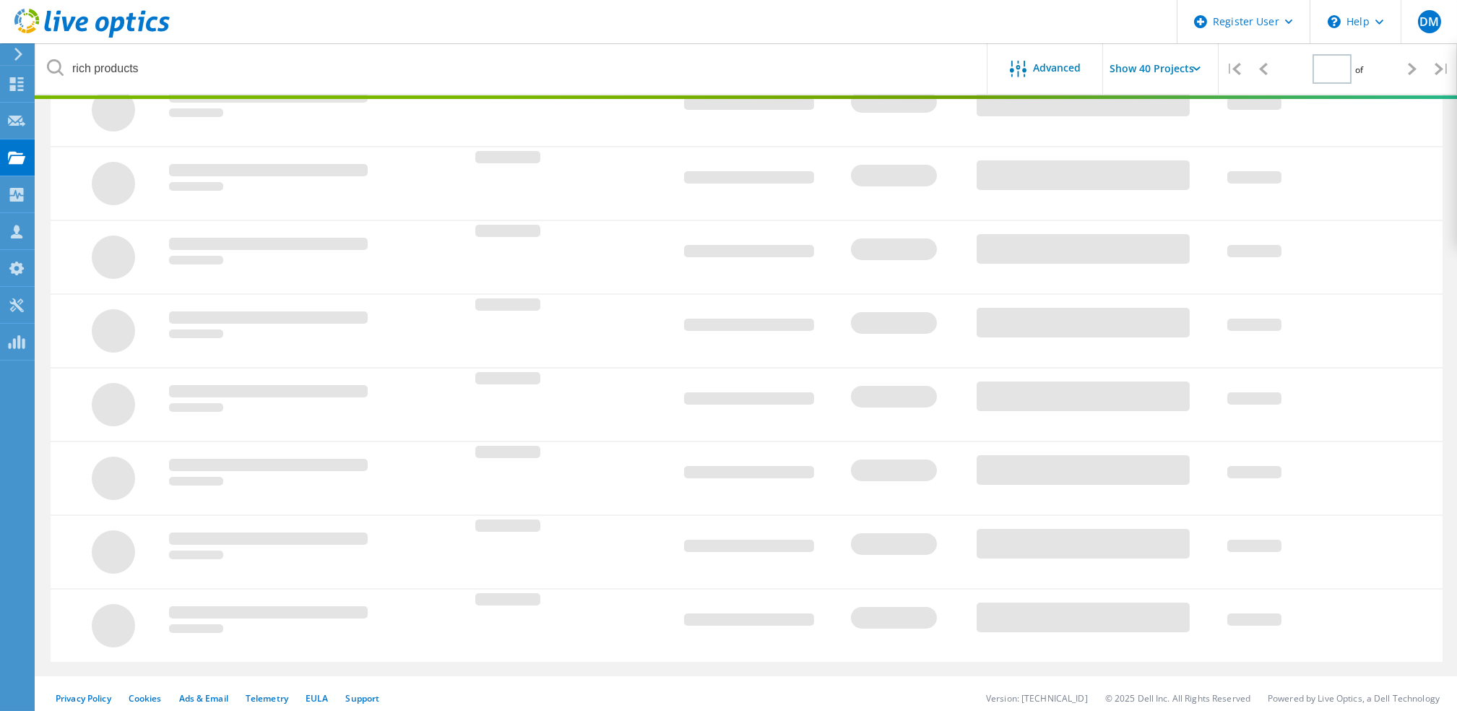
type input "1"
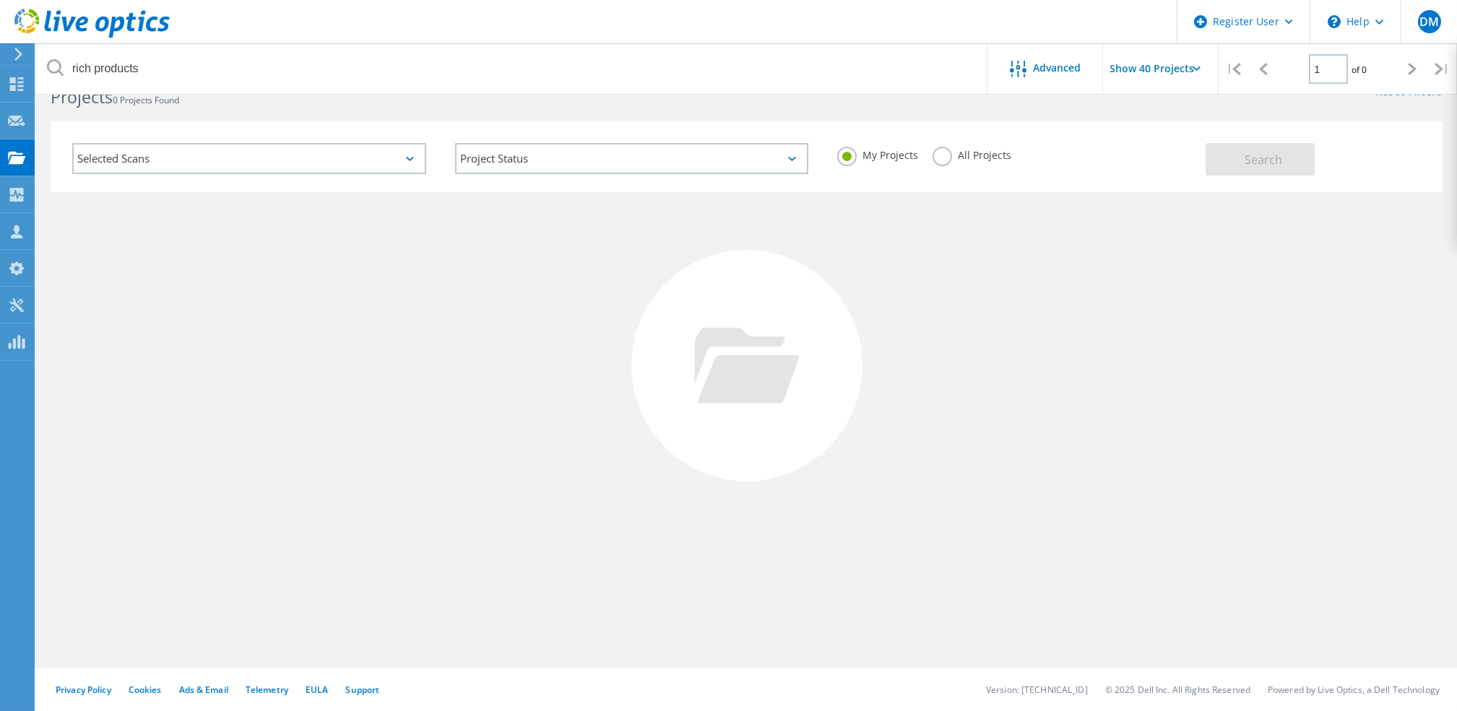
scroll to position [40, 0]
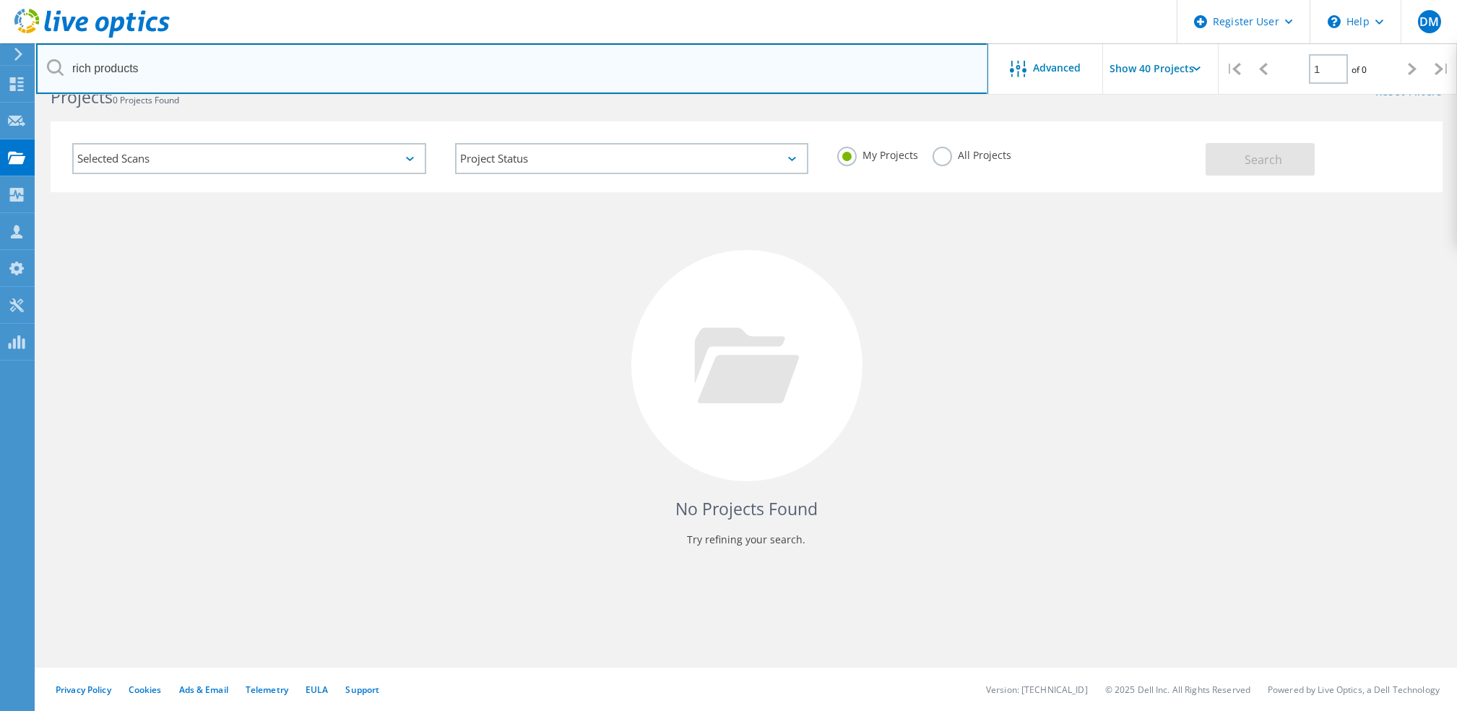
click at [232, 69] on input "rich products" at bounding box center [512, 68] width 952 height 51
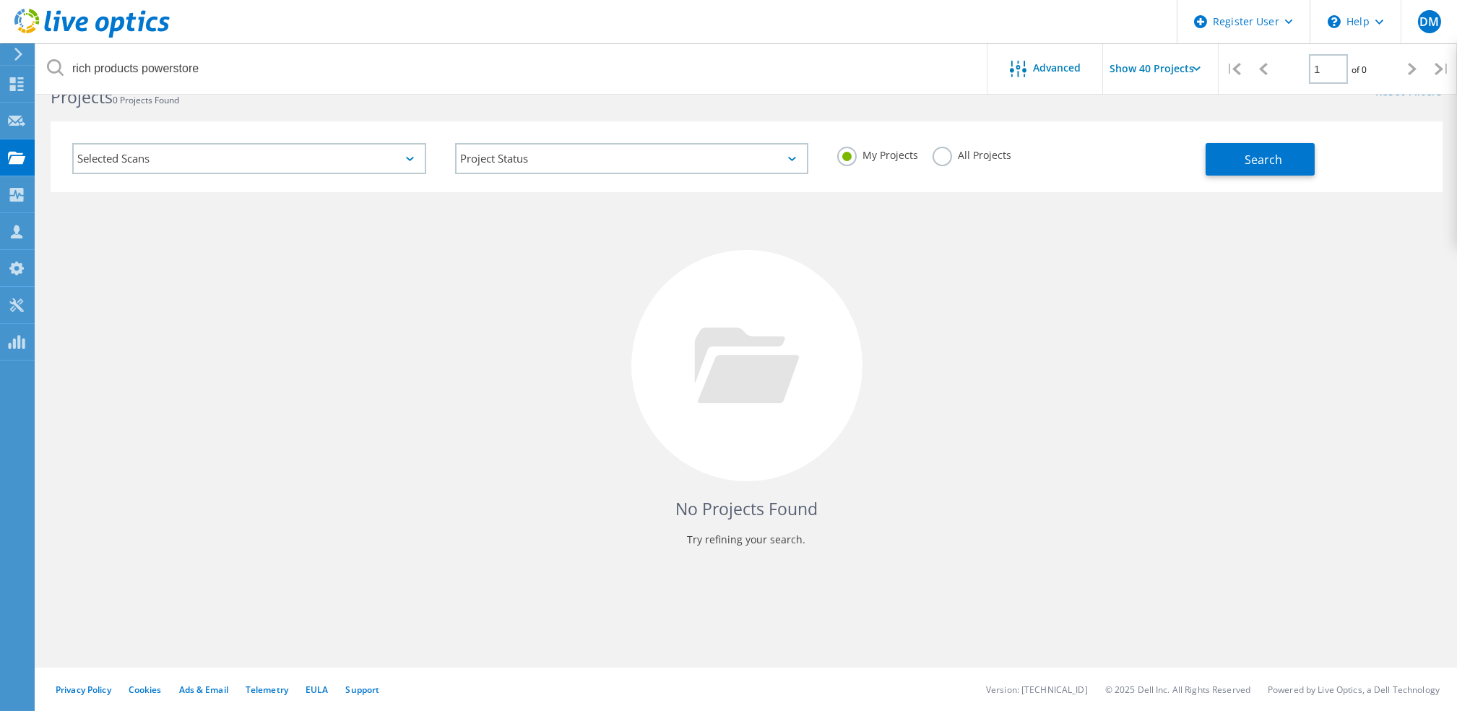
click at [940, 158] on label "All Projects" at bounding box center [972, 154] width 79 height 14
click at [0, 0] on input "All Projects" at bounding box center [0, 0] width 0 height 0
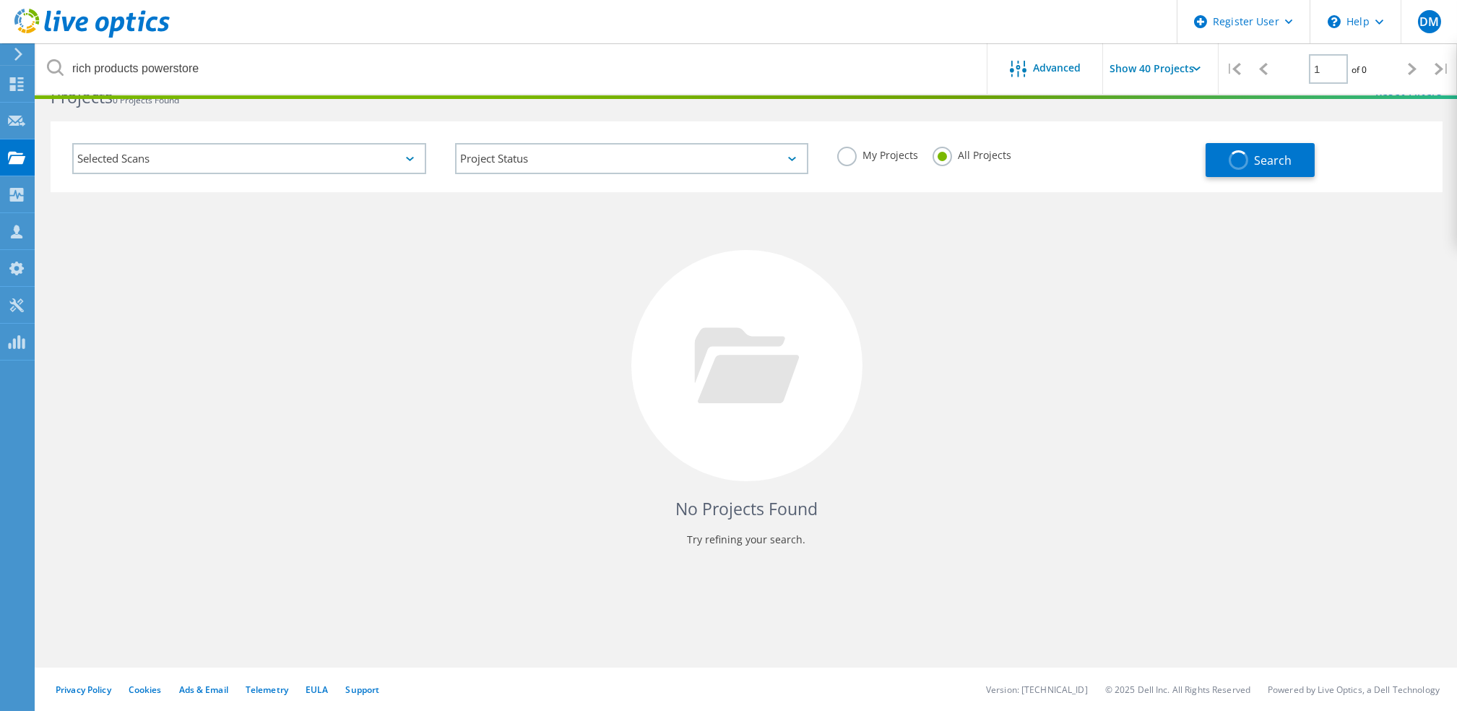
scroll to position [0, 0]
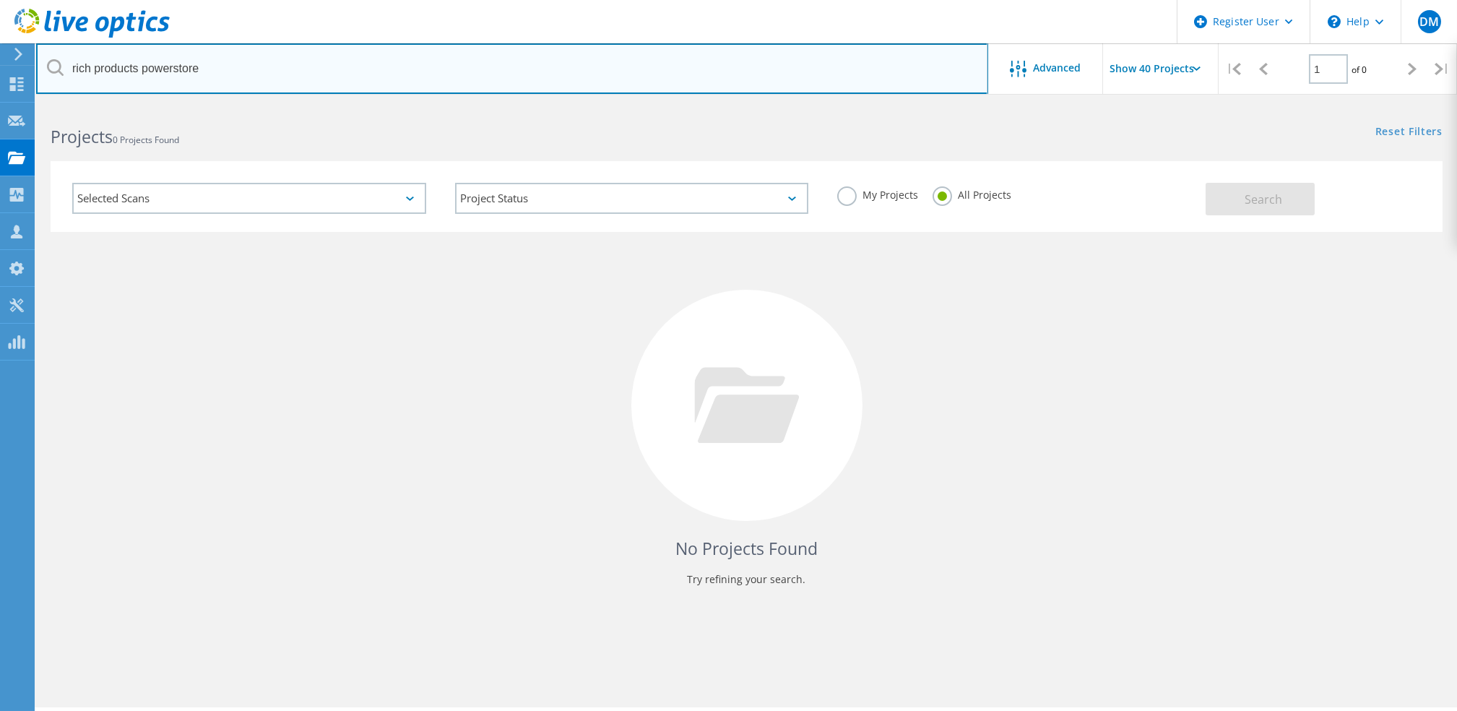
click at [340, 76] on input "rich products powerstore" at bounding box center [512, 68] width 952 height 51
type input "rich products"
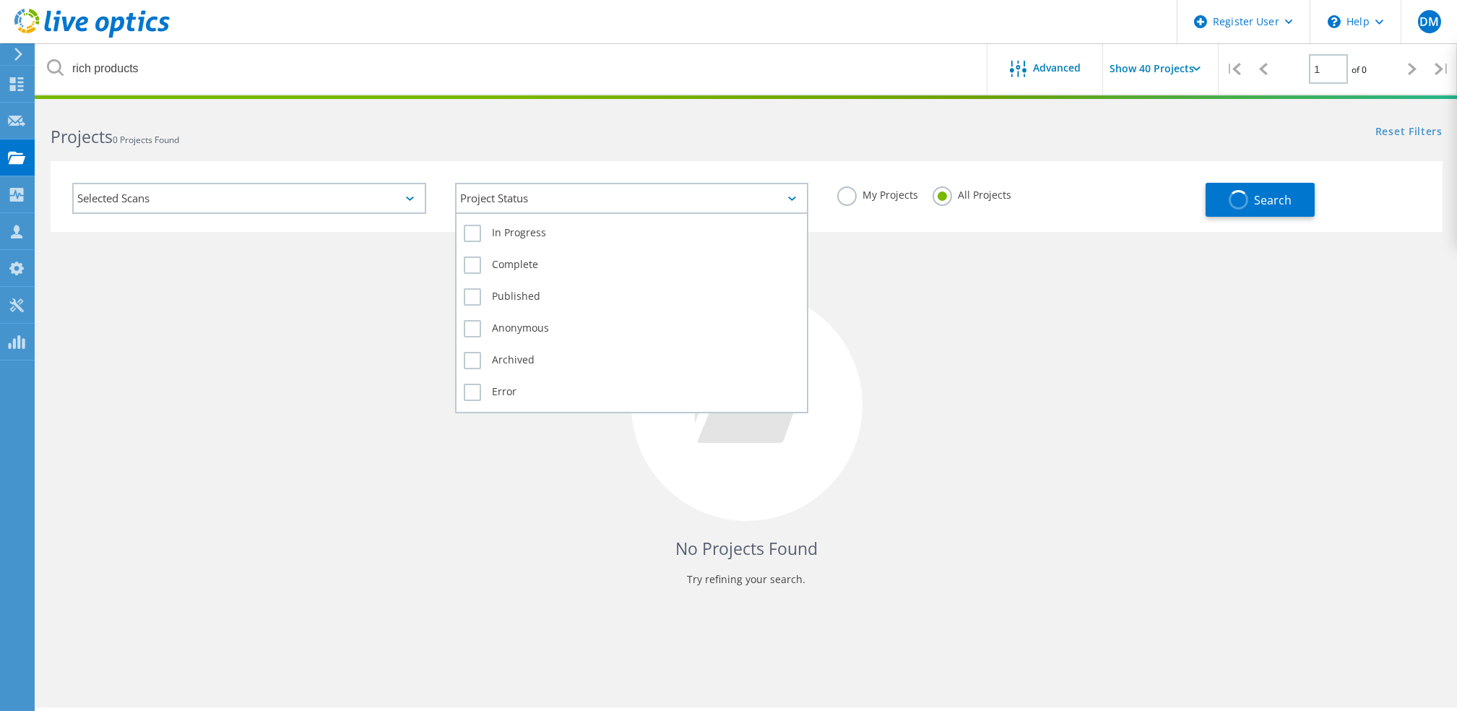
click at [783, 202] on div "Project Status" at bounding box center [632, 198] width 354 height 31
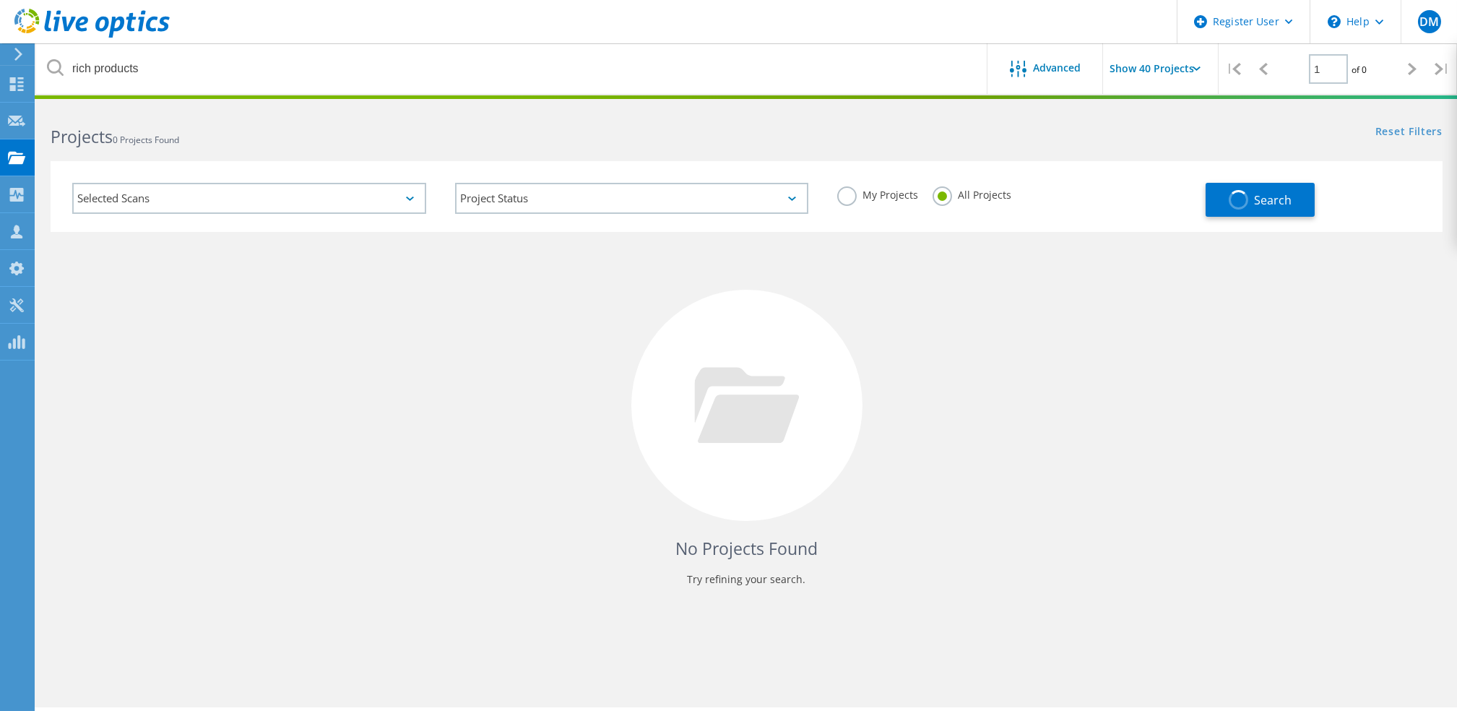
click at [315, 197] on div "Selected Scans" at bounding box center [249, 198] width 354 height 31
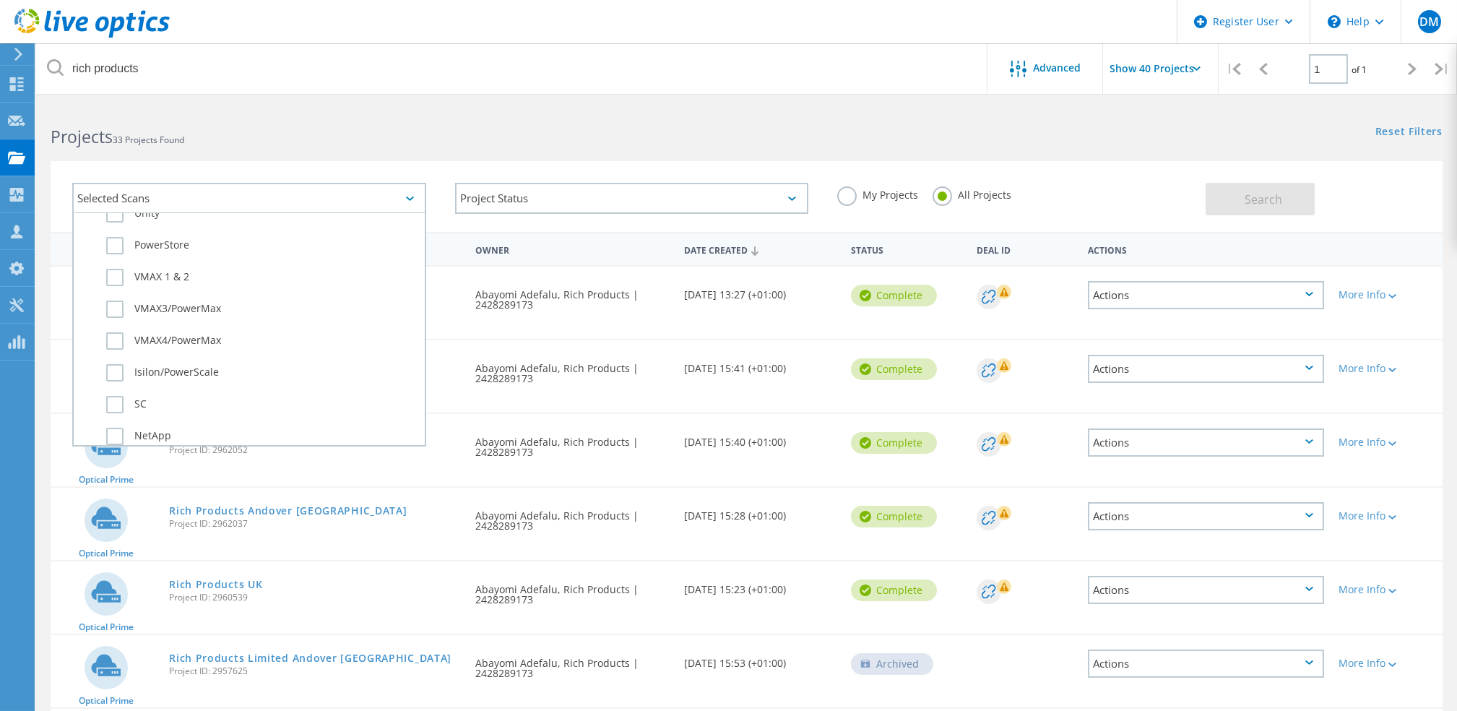
scroll to position [400, 0]
click at [155, 234] on label "PowerStore" at bounding box center [261, 242] width 311 height 17
click at [0, 0] on input "PowerStore" at bounding box center [0, 0] width 0 height 0
click at [1260, 199] on span "Search" at bounding box center [1264, 199] width 38 height 16
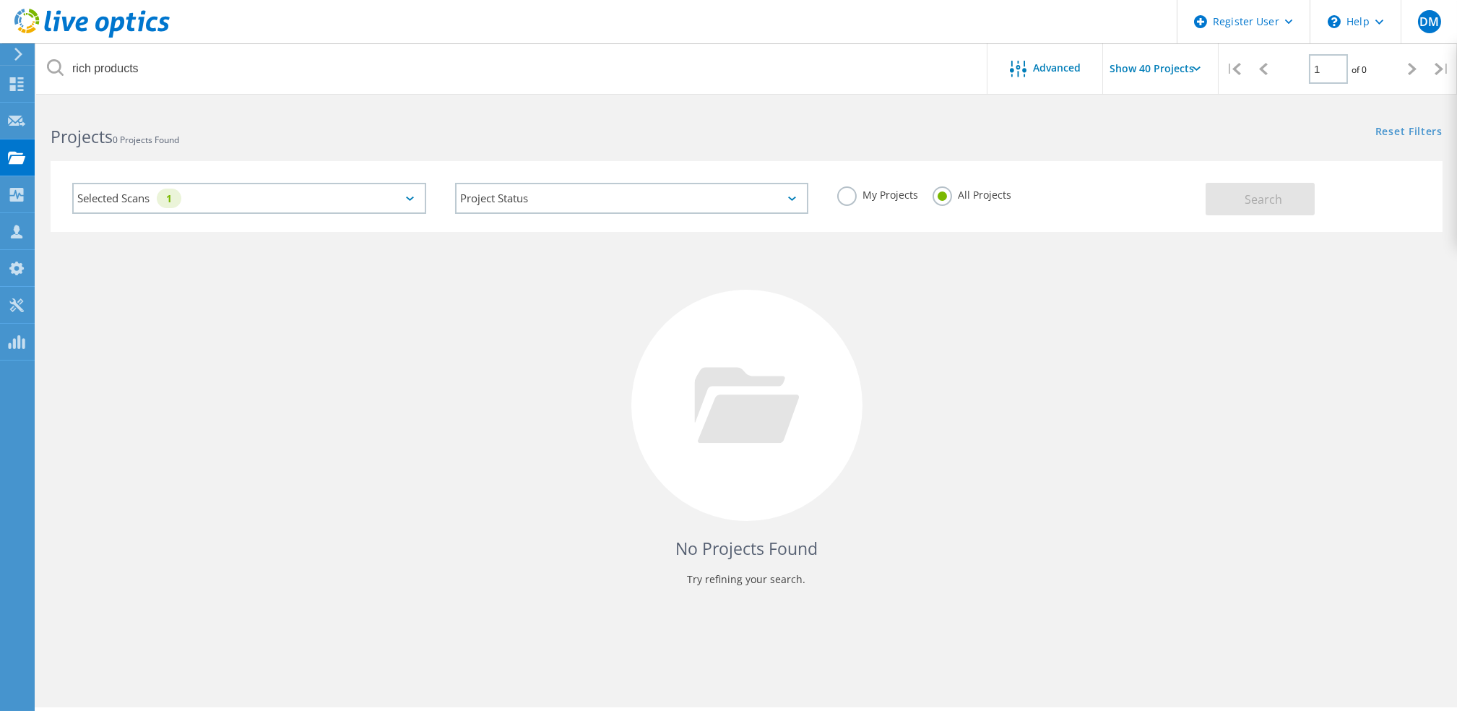
click at [357, 202] on div "Selected Scans 1" at bounding box center [249, 198] width 354 height 31
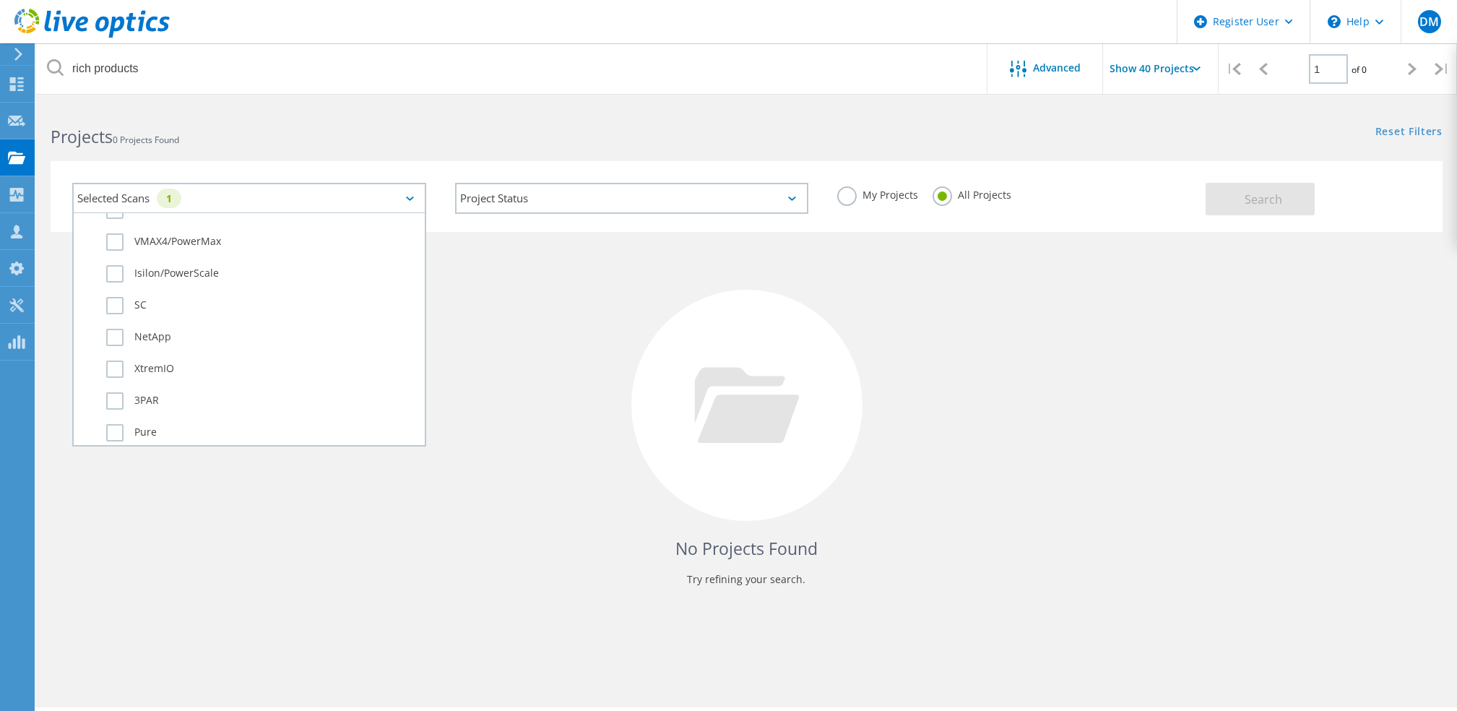
scroll to position [339, 0]
click at [113, 295] on label "PowerStore" at bounding box center [261, 303] width 311 height 17
click at [0, 0] on input "PowerStore" at bounding box center [0, 0] width 0 height 0
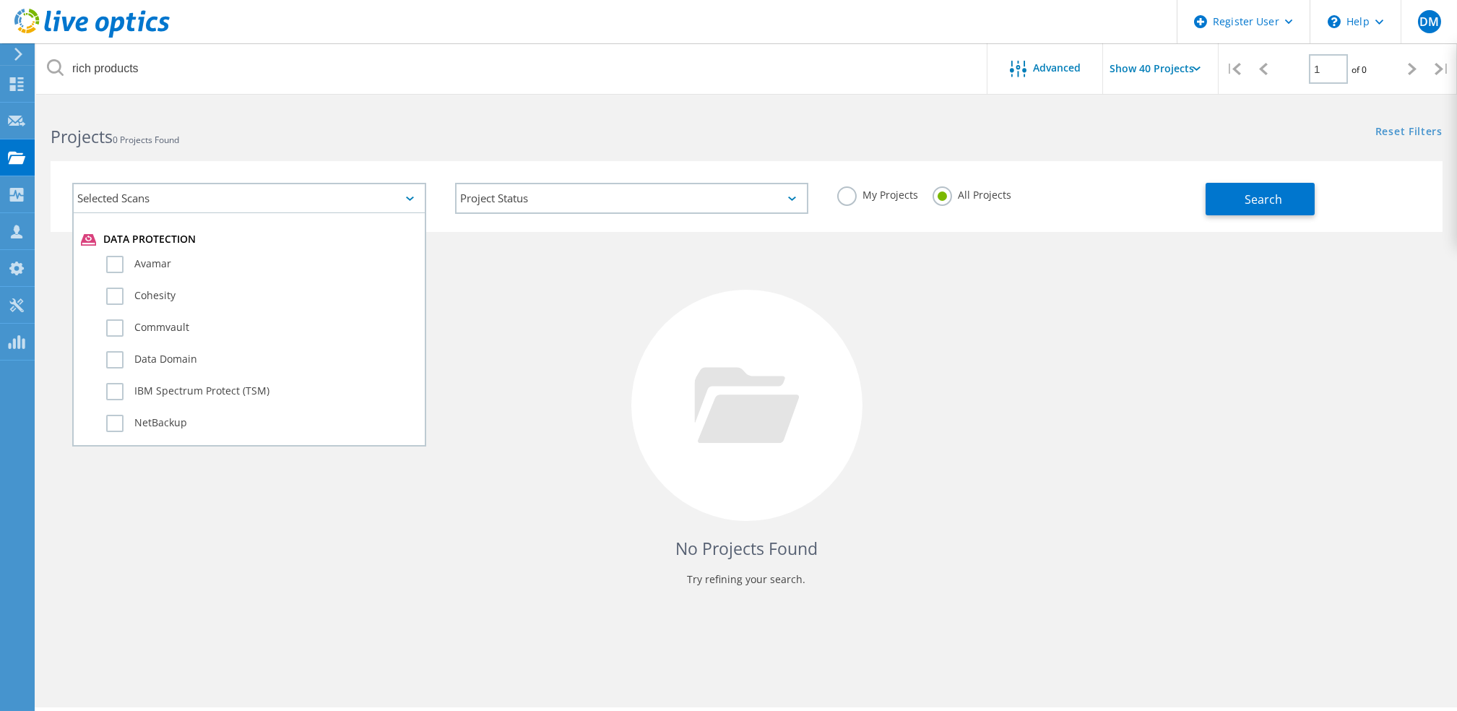
scroll to position [970, 0]
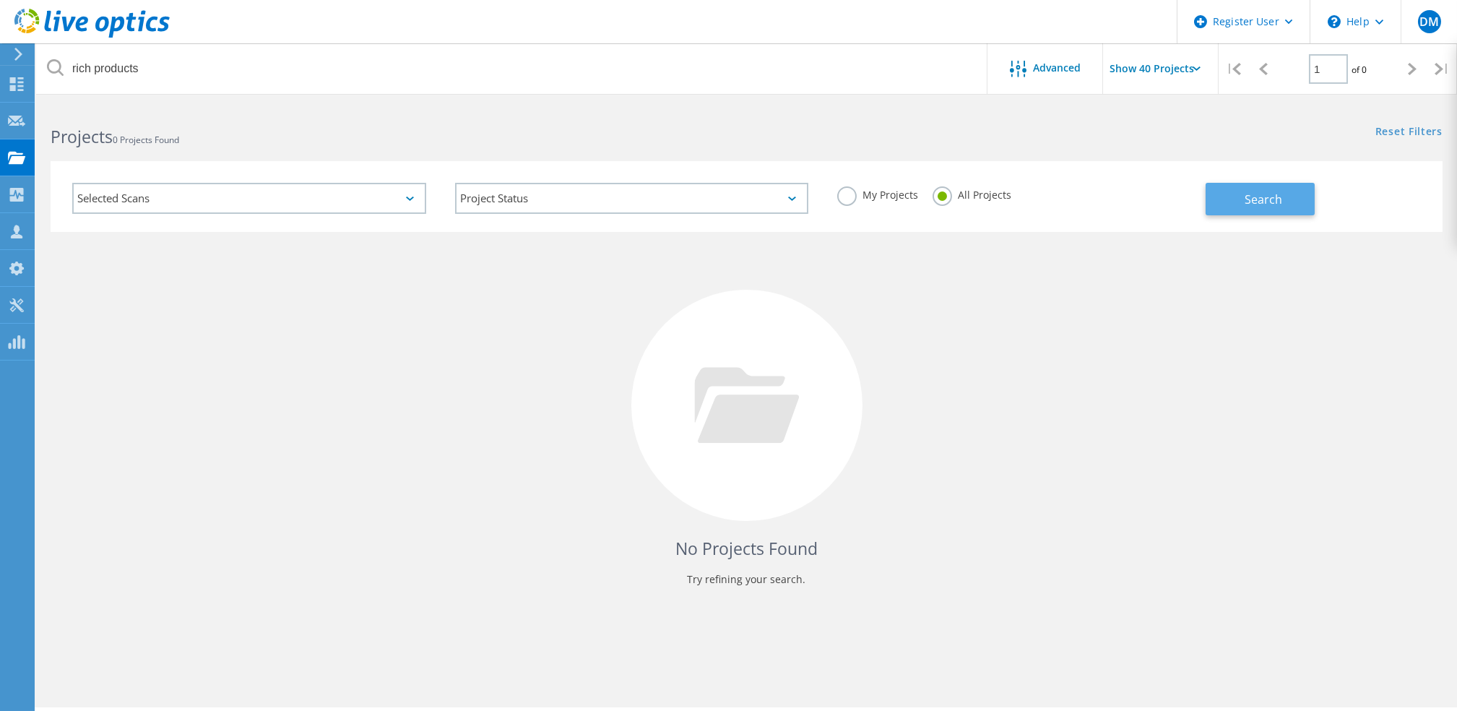
click at [1252, 189] on button "Search" at bounding box center [1260, 199] width 109 height 33
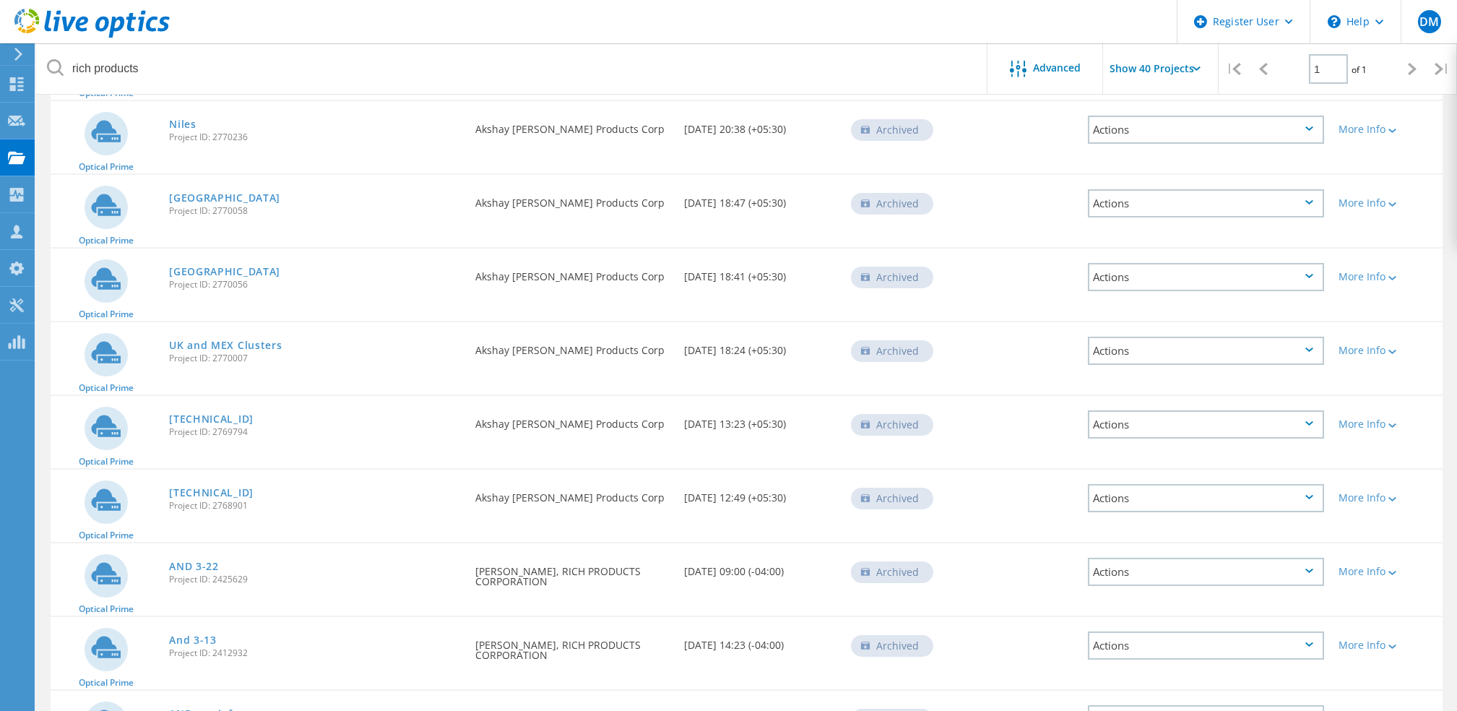
scroll to position [832, 0]
click at [208, 413] on link "[TECHNICAL_ID]" at bounding box center [211, 418] width 85 height 10
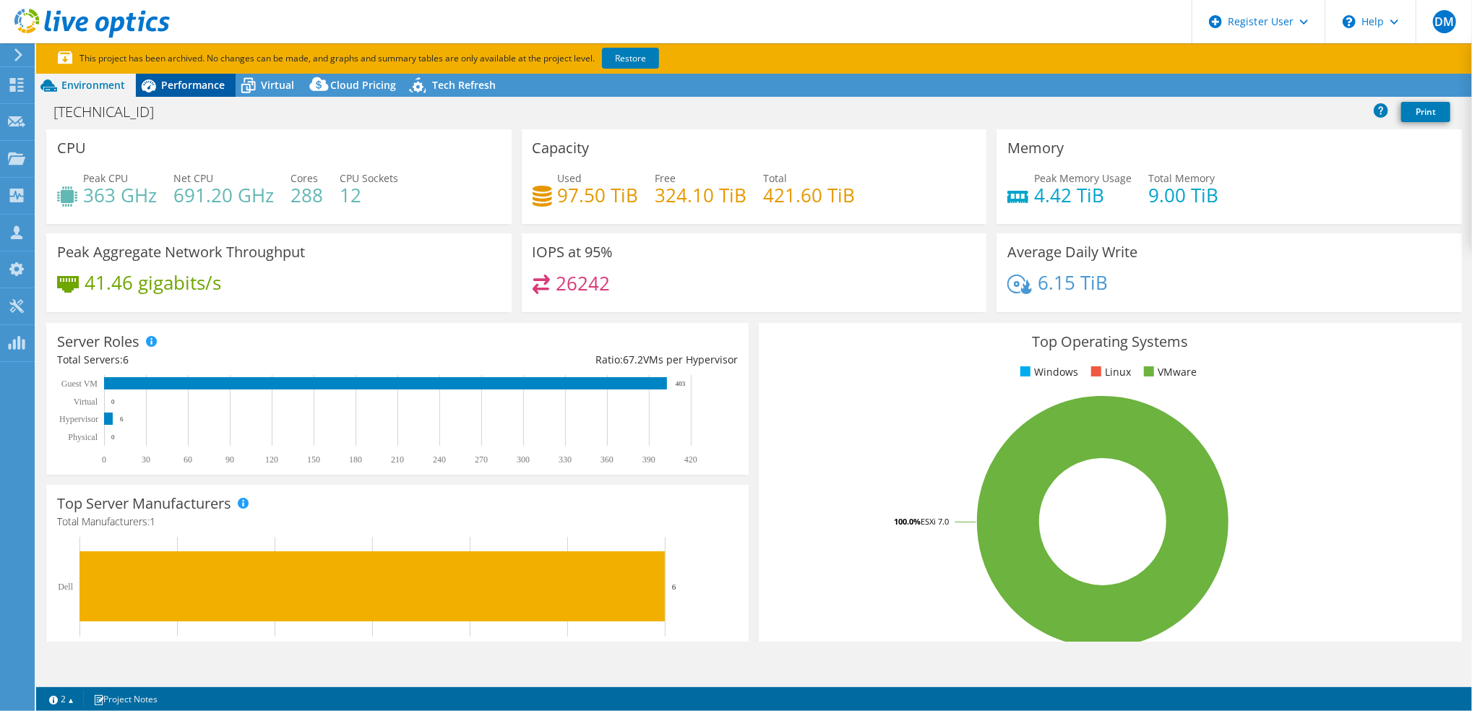
click at [215, 82] on span "Performance" at bounding box center [193, 85] width 64 height 14
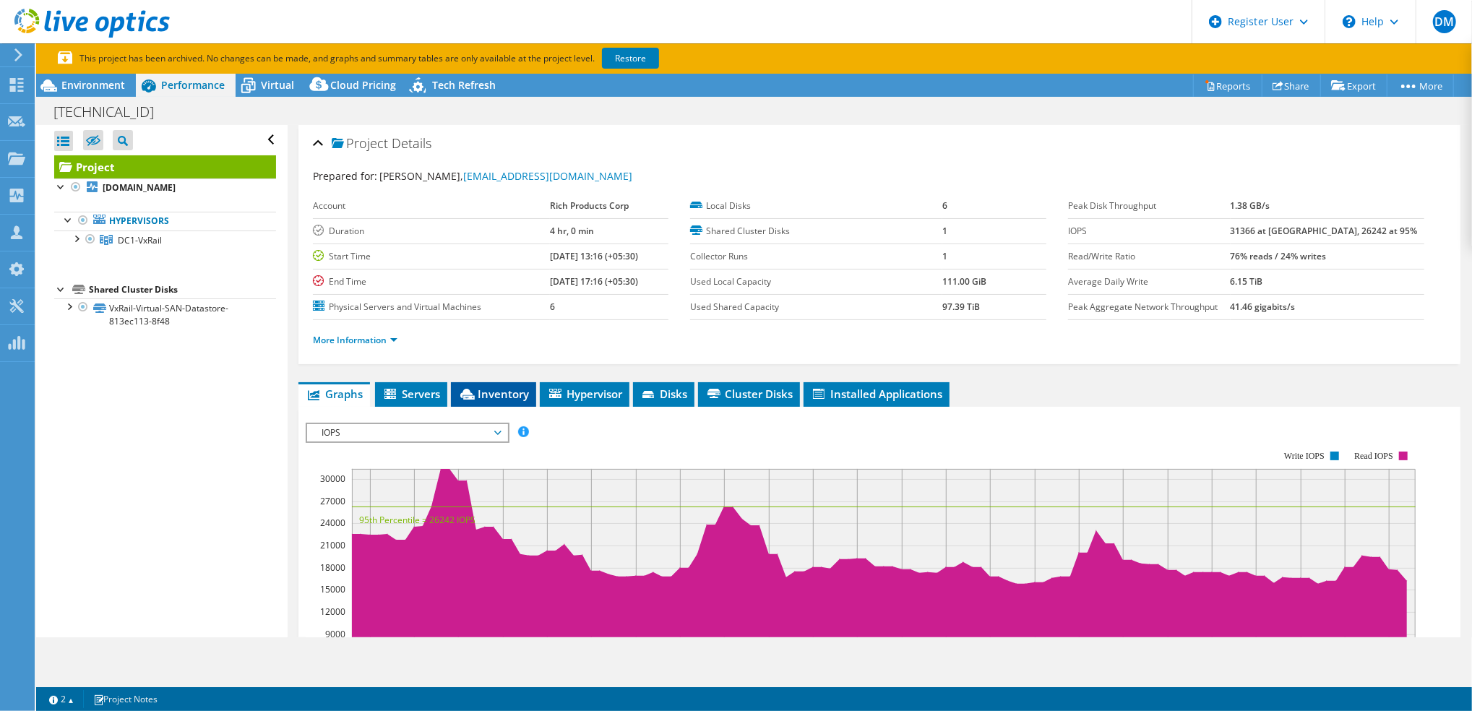
click at [503, 390] on span "Inventory" at bounding box center [493, 394] width 71 height 14
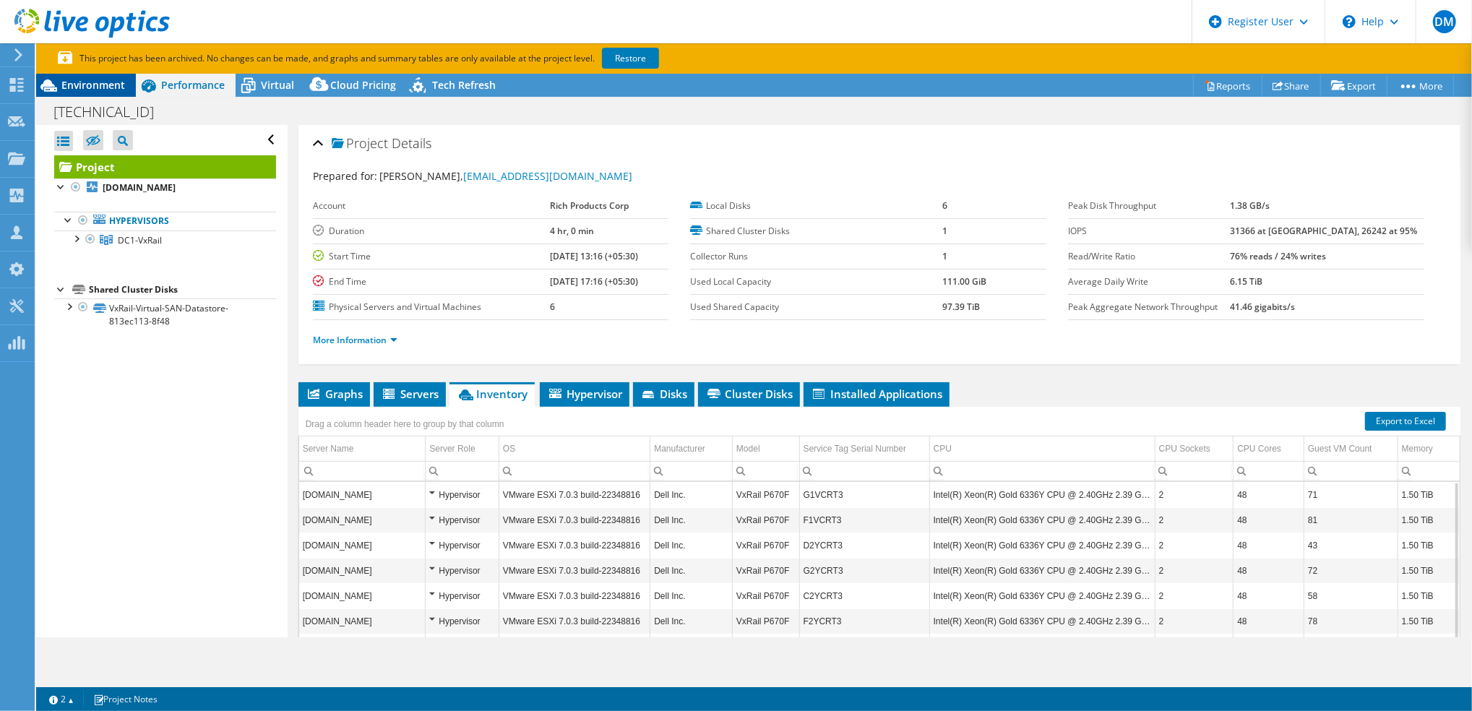
click at [105, 83] on span "Environment" at bounding box center [93, 85] width 64 height 14
